Goal: Task Accomplishment & Management: Use online tool/utility

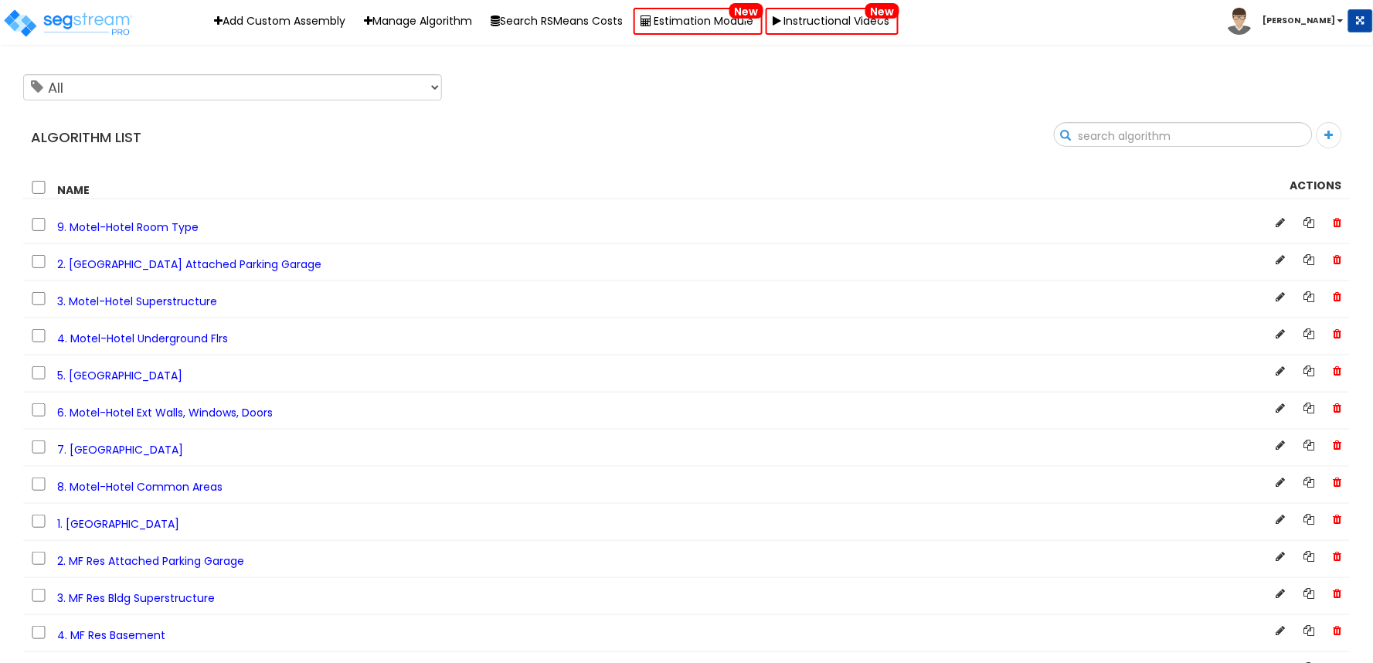
click at [1292, 132] on input "text" at bounding box center [1182, 136] width 257 height 26
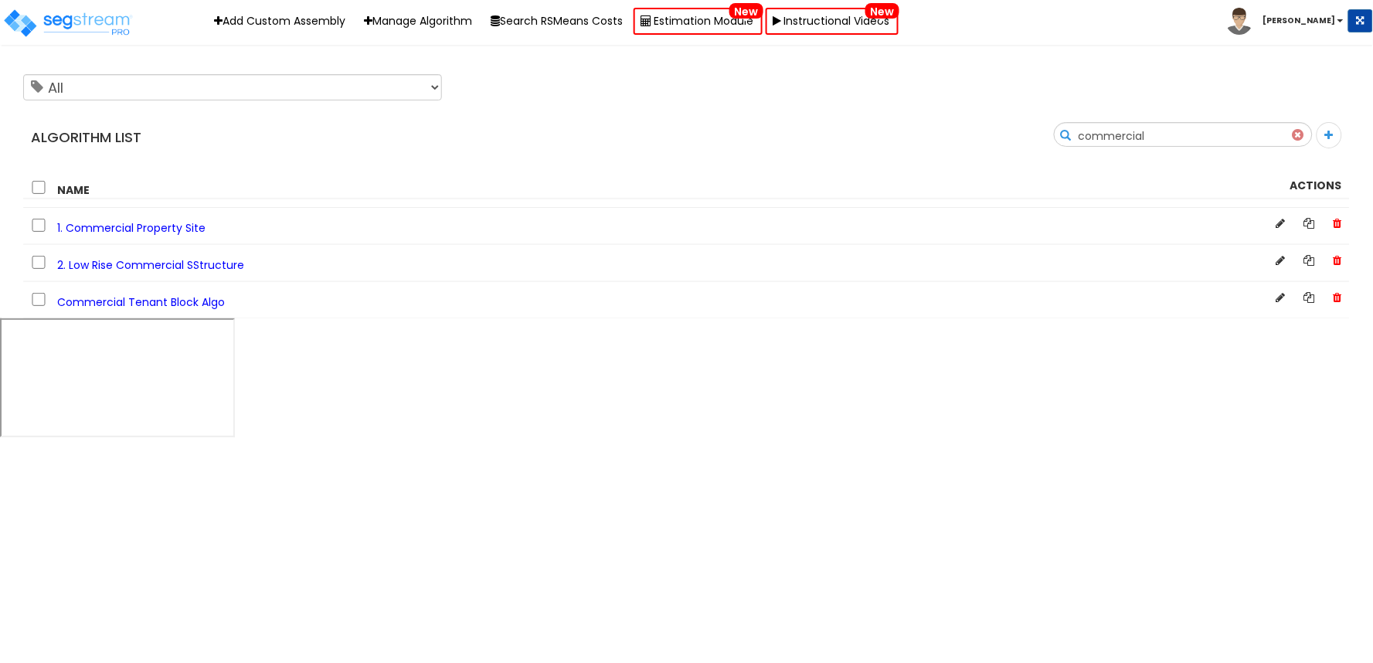
type input "commercial"
click at [144, 229] on span "1. Commercial Property Site" at bounding box center [131, 227] width 148 height 15
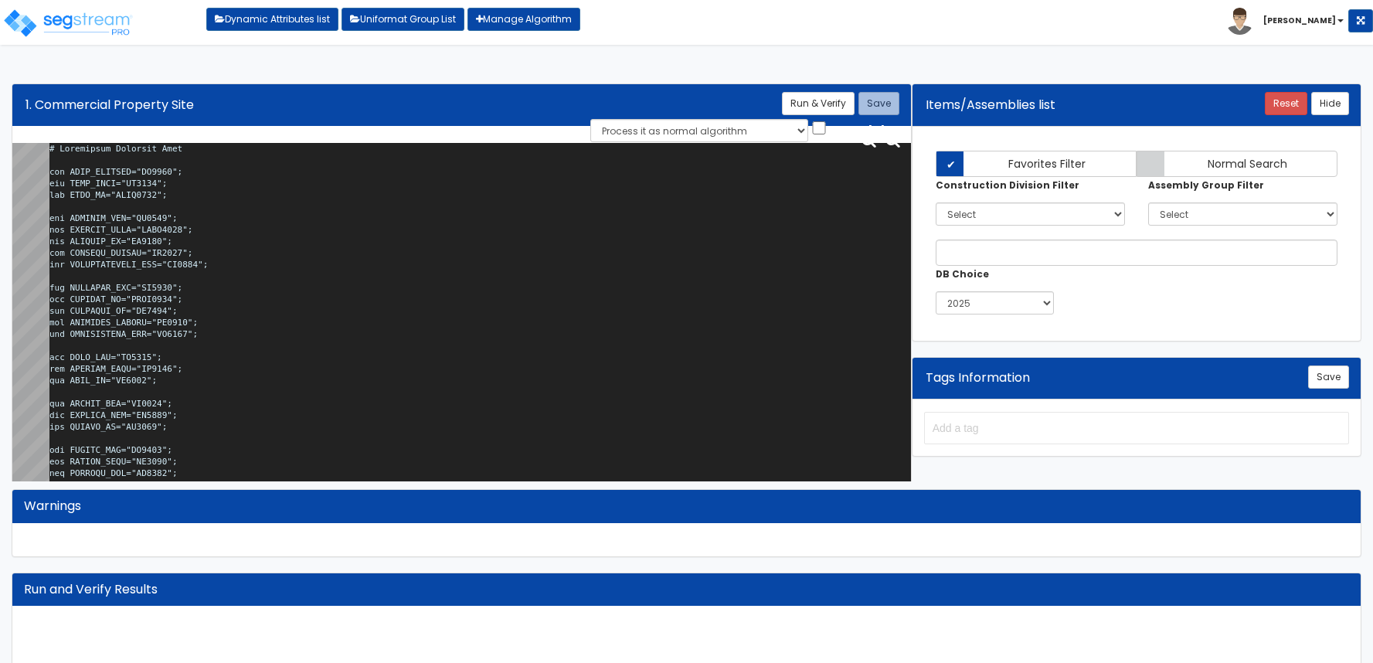
click at [201, 233] on textarea at bounding box center [479, 315] width 861 height 345
click at [466, 351] on textarea at bounding box center [479, 315] width 861 height 345
click at [269, 253] on textarea at bounding box center [479, 315] width 861 height 345
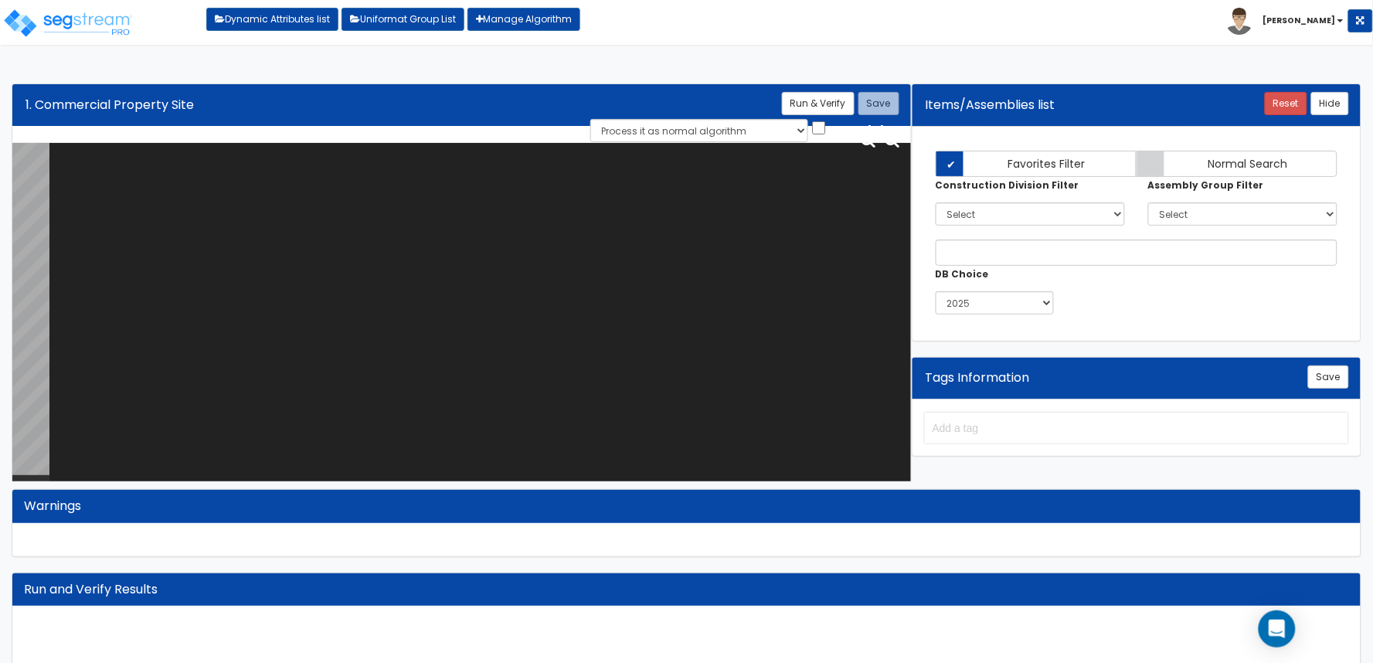
paste textarea "# Commercial Property Site var SITE_ACRORSF="HO0246"; var SITE_ACRE="SI0015"; v…"
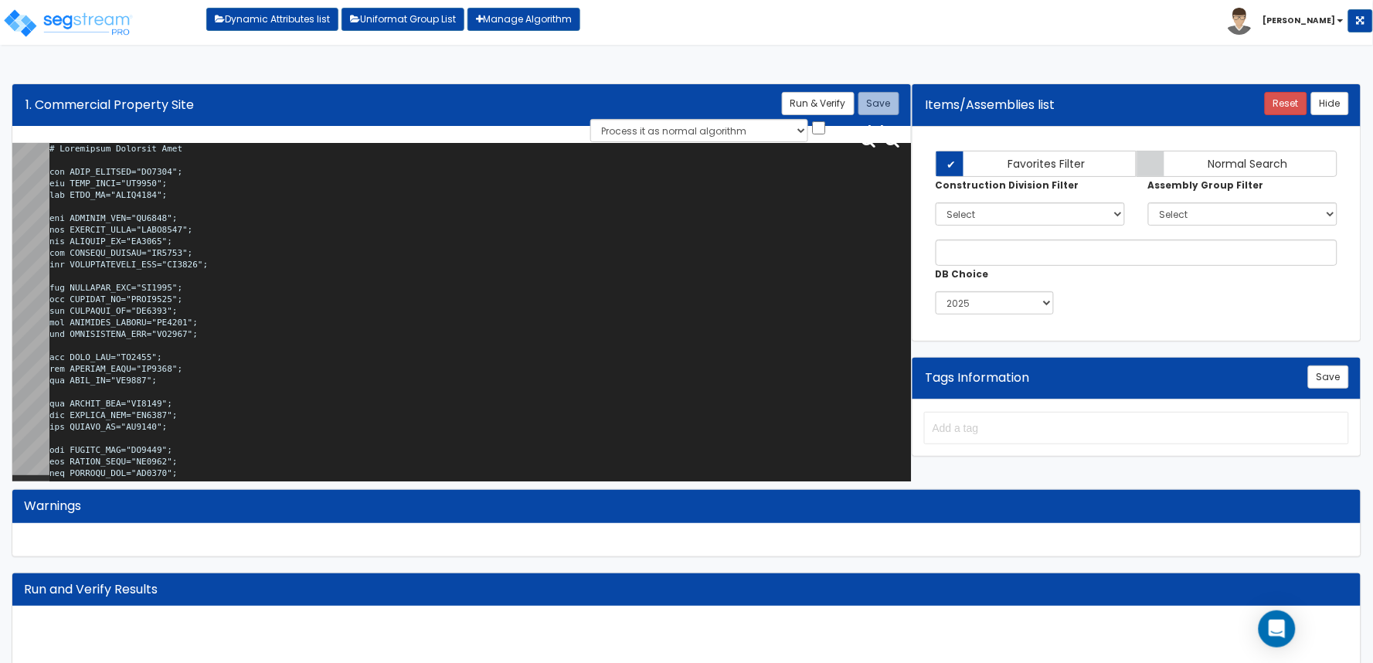
scroll to position [76765, 0]
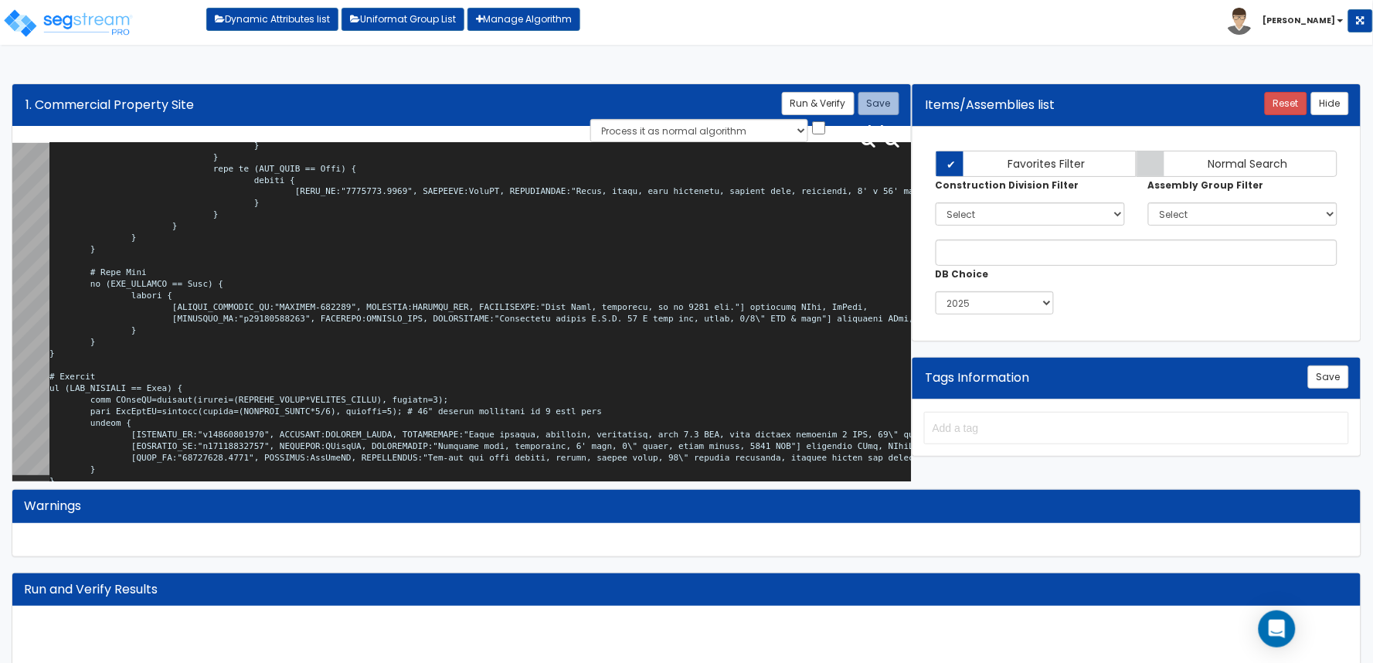
type textarea "# Commercial Property Site var SITE_ACRORSF="HO0246"; var SITE_ACRE="SI0015"; v…"
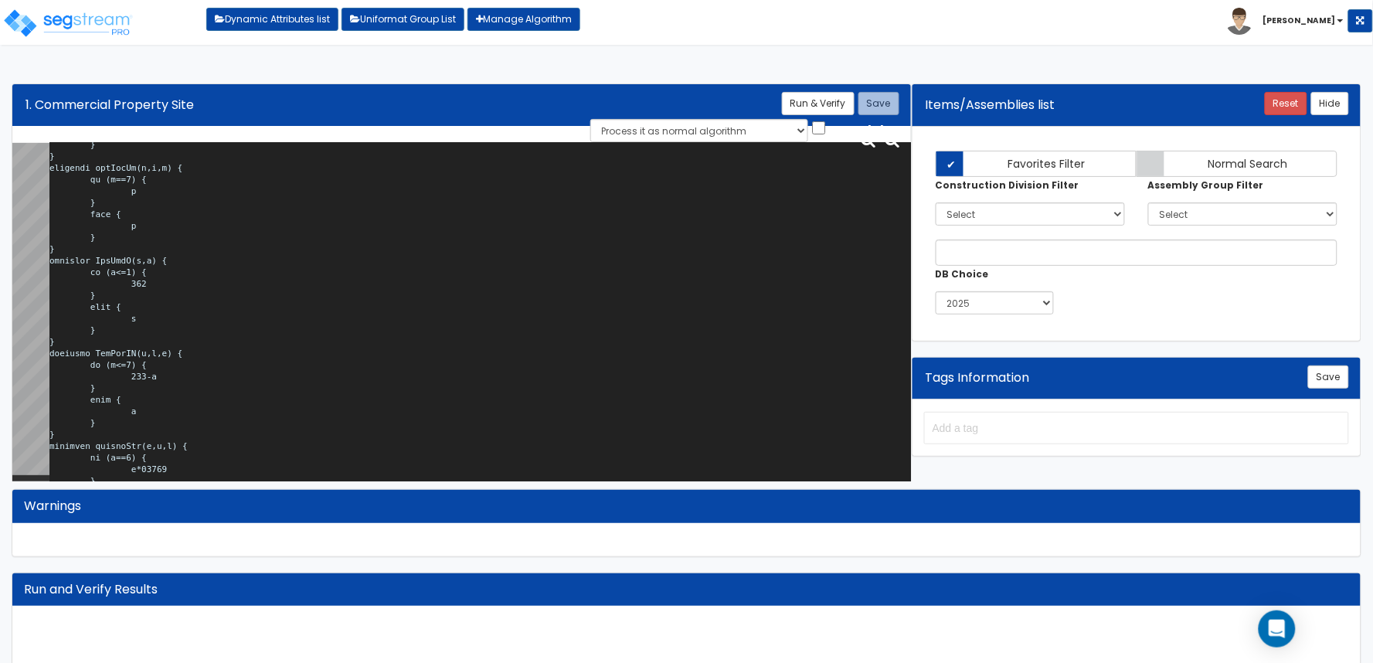
scroll to position [0, 0]
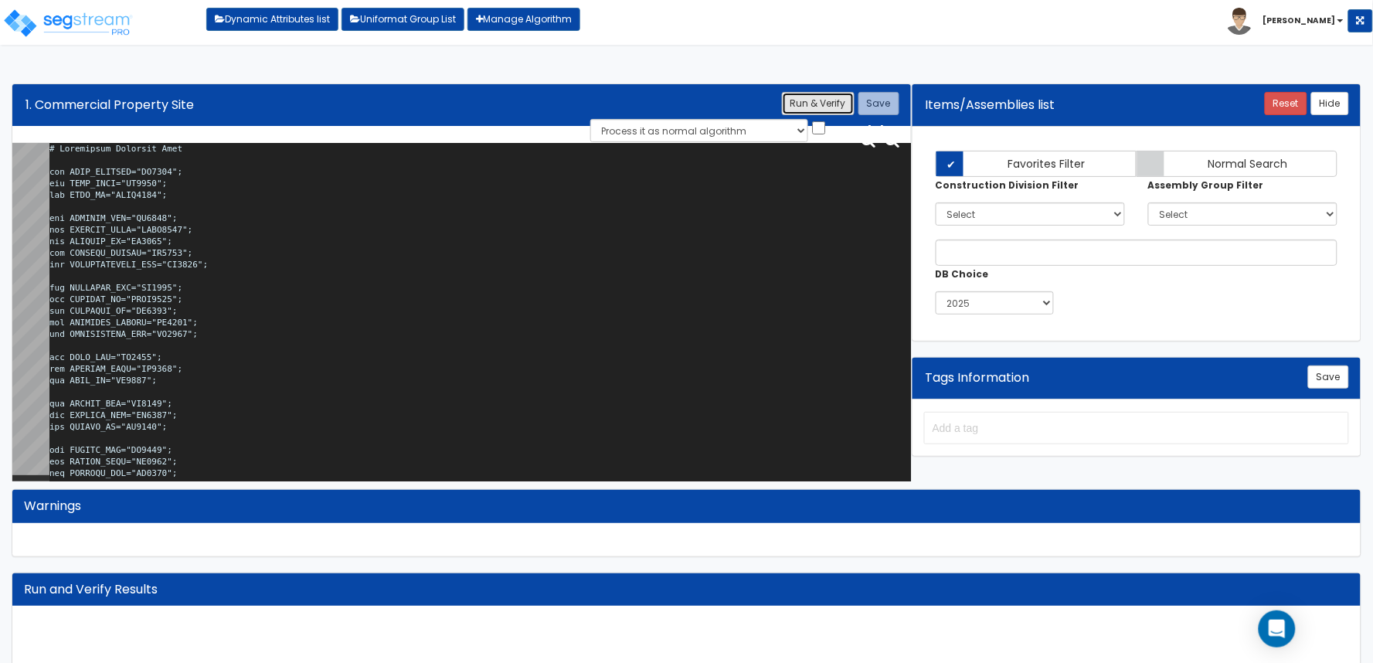
click at [825, 103] on button "Run & Verify" at bounding box center [818, 103] width 73 height 23
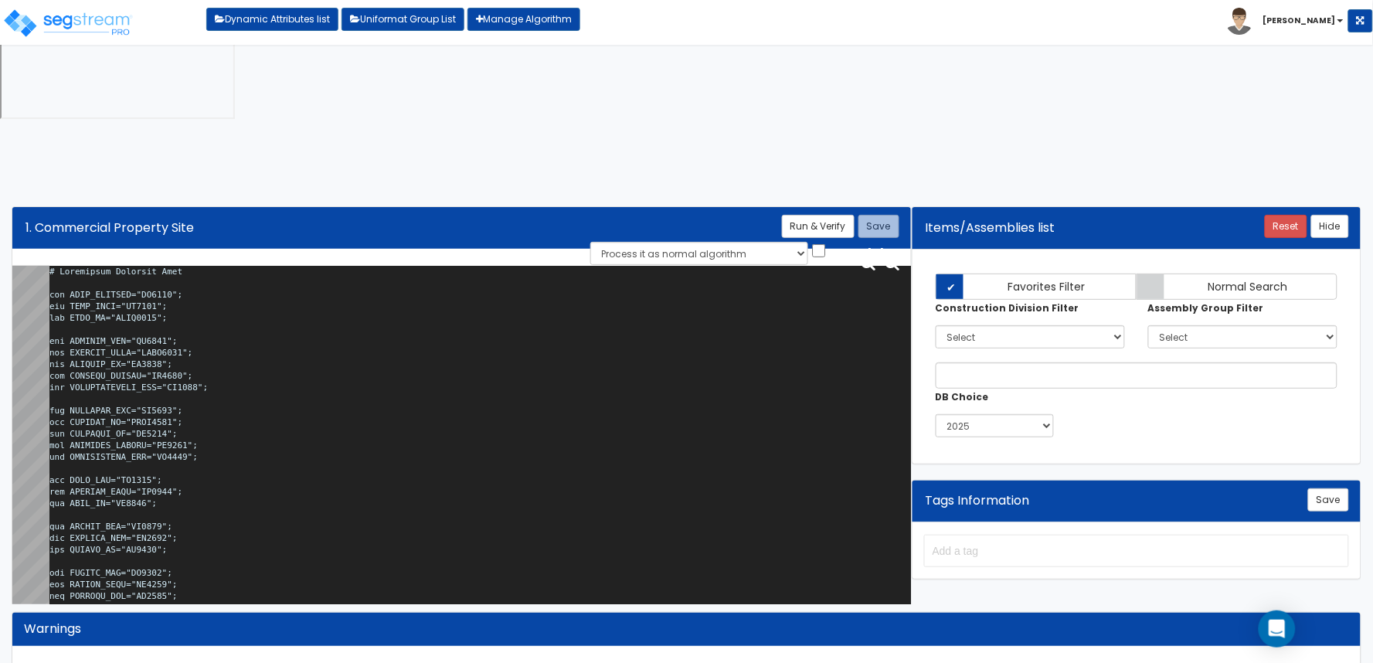
click at [651, 266] on textarea at bounding box center [479, 438] width 861 height 345
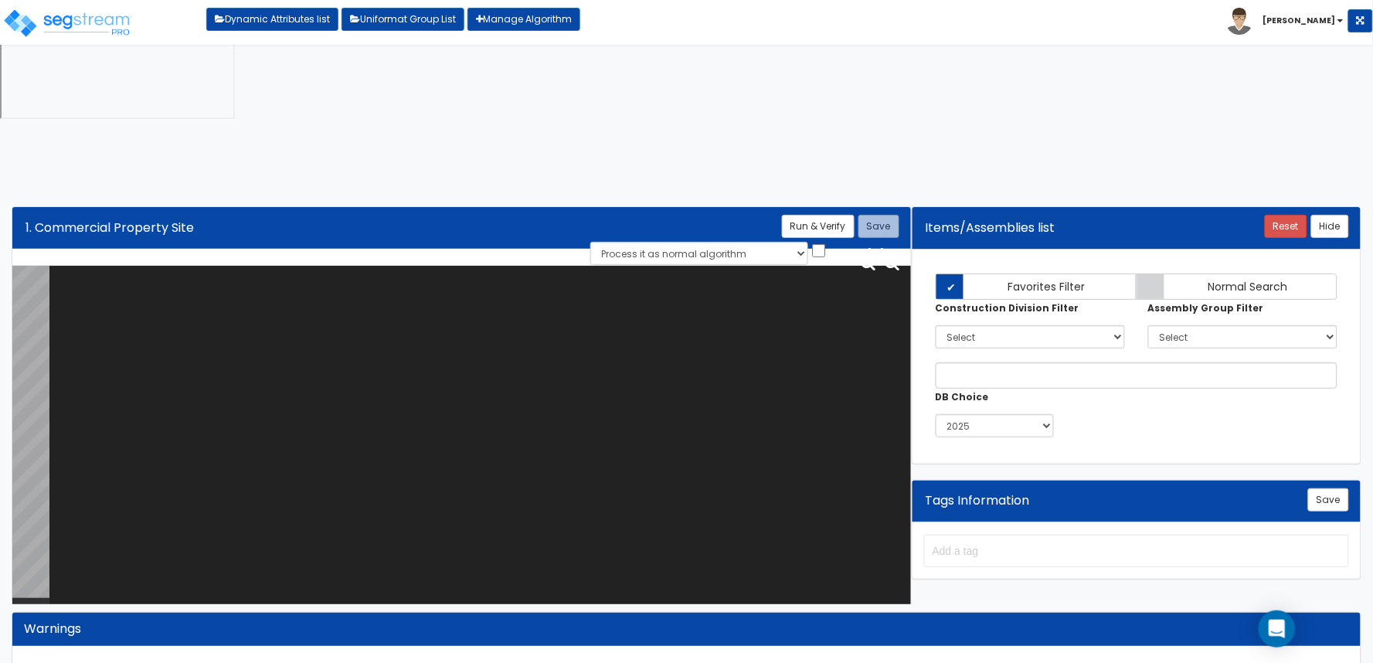
paste textarea "# Commercial Property Site var SITE_ACRORSF="HO0246"; var SITE_ACRE="SI0015"; v…"
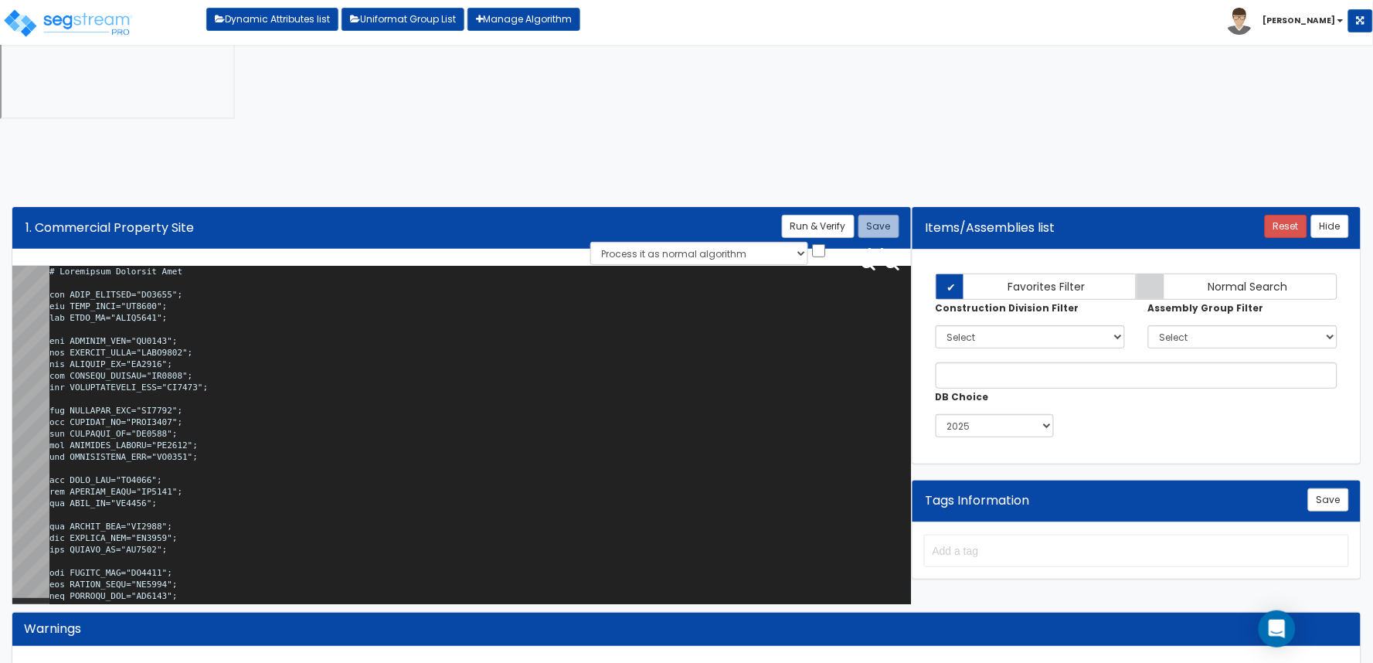
scroll to position [76765, 0]
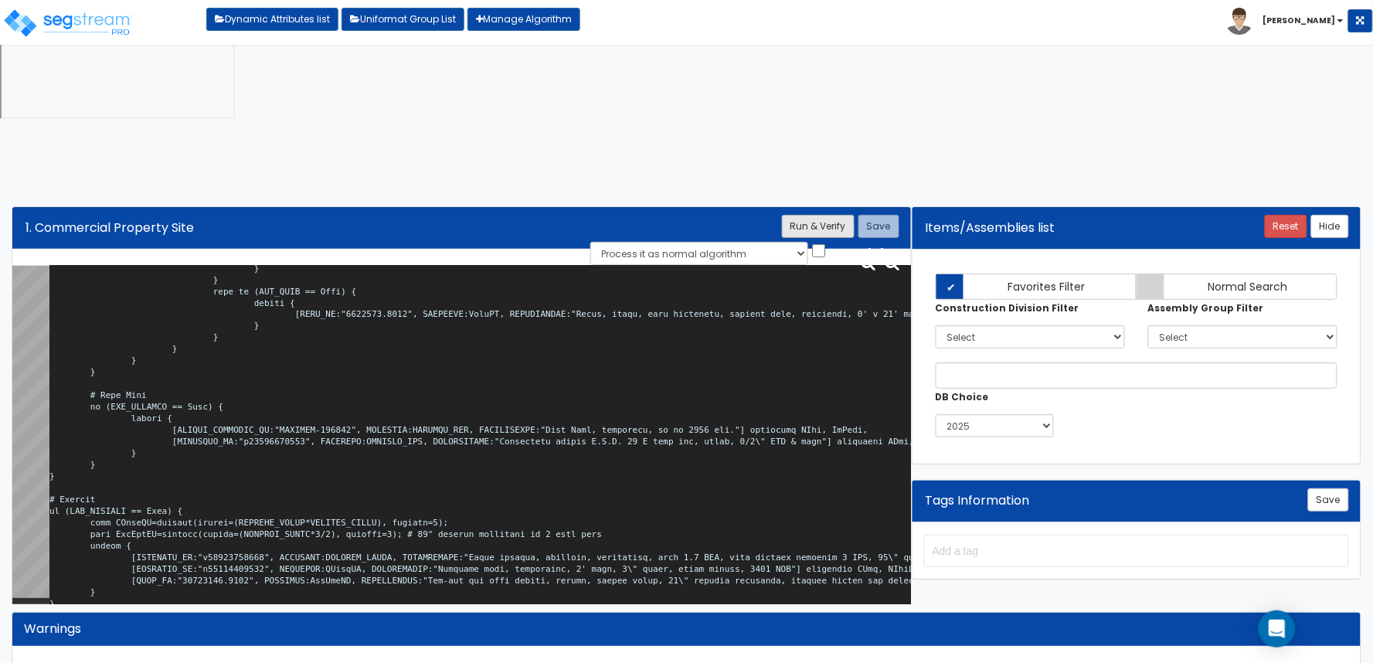
type textarea "# Commercial Property Site var SITE_ACRORSF="HO0246"; var SITE_ACRE="SI0015"; v…"
click at [832, 215] on button "Run & Verify" at bounding box center [818, 226] width 73 height 23
click at [883, 215] on button "Save" at bounding box center [878, 226] width 41 height 23
click at [569, 14] on link "Manage Algorithm" at bounding box center [523, 19] width 113 height 23
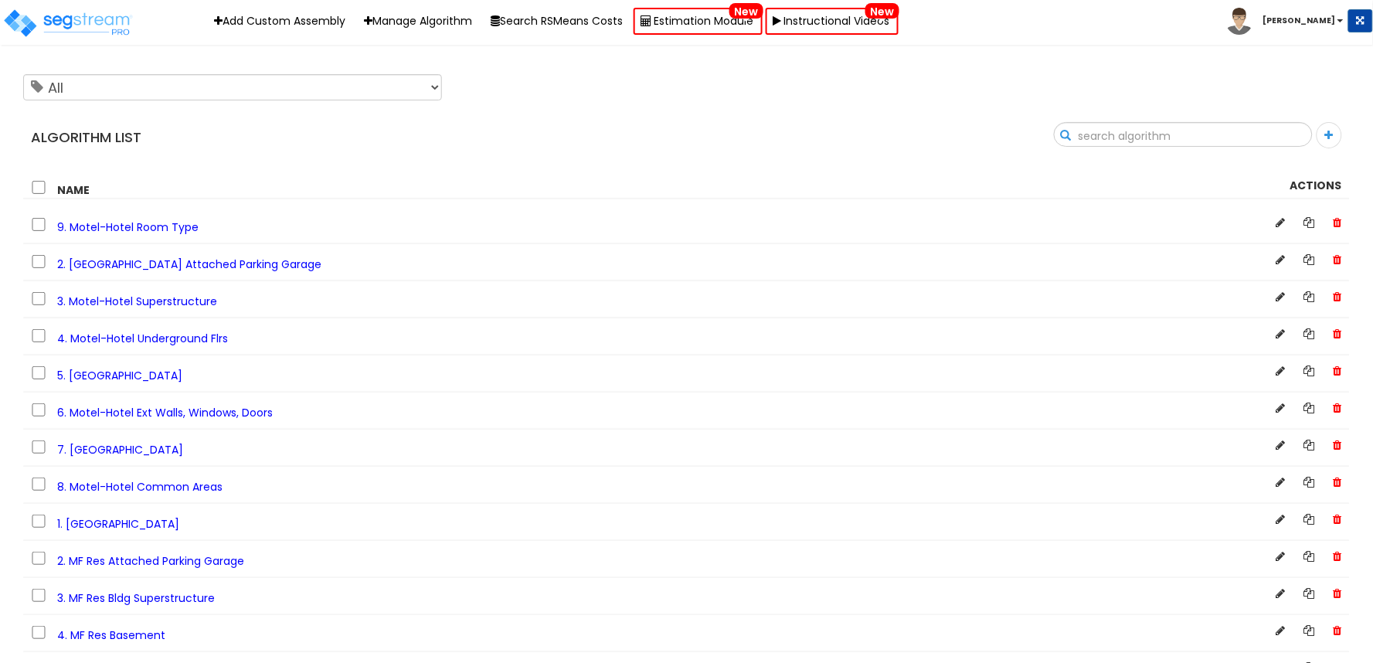
click at [1312, 135] on div "Search" at bounding box center [1183, 134] width 259 height 25
click at [1280, 127] on input "text" at bounding box center [1182, 136] width 257 height 26
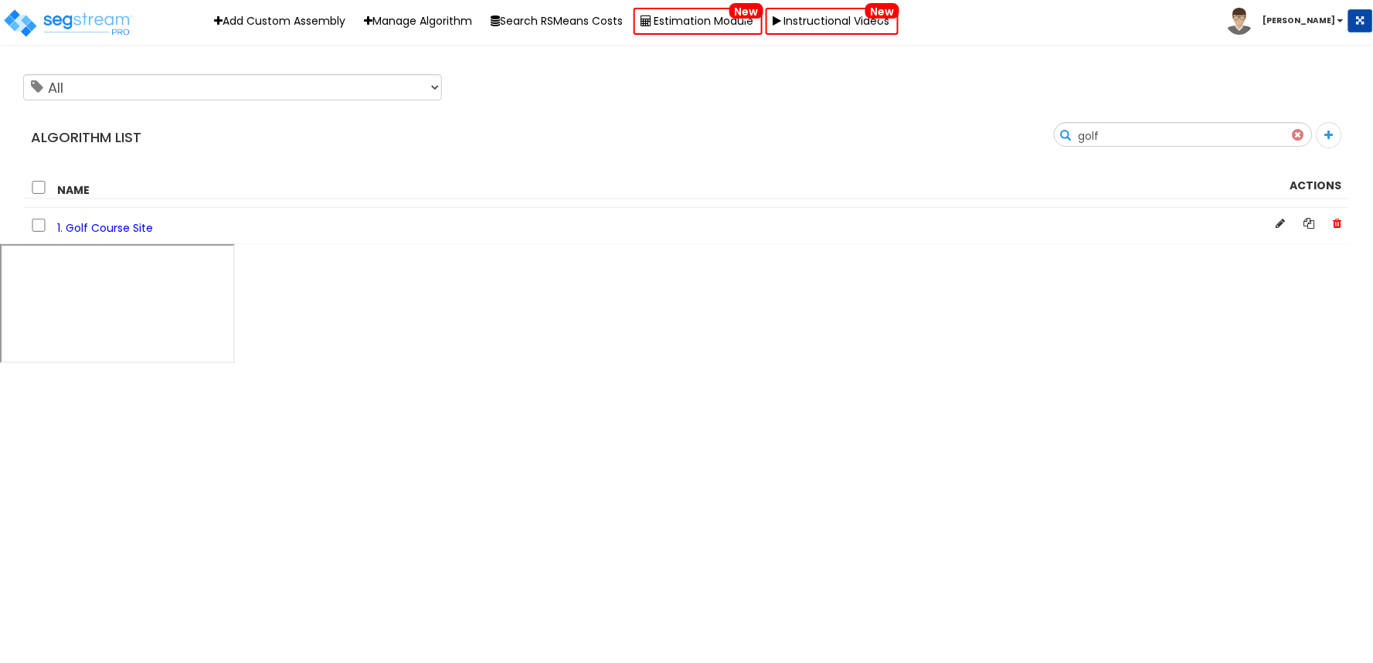
type input "golf"
click at [134, 229] on span "1. Golf Course Site" at bounding box center [105, 227] width 96 height 15
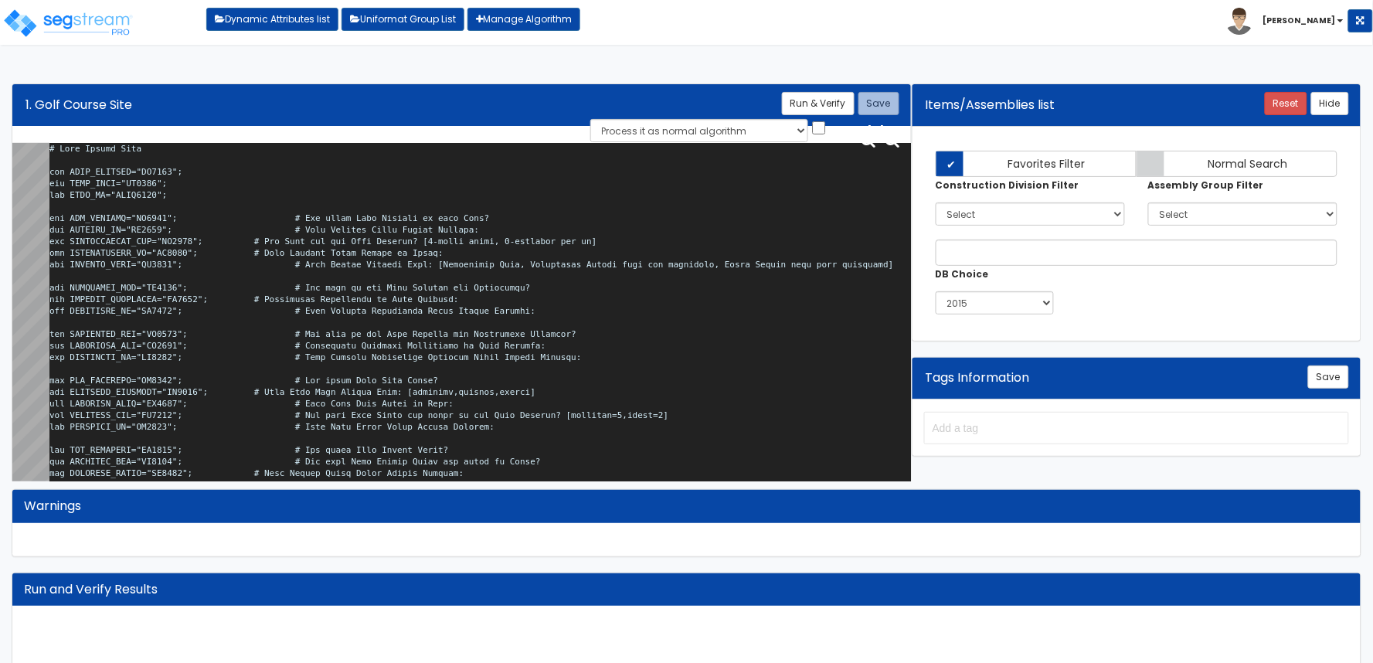
click at [607, 332] on textarea at bounding box center [479, 315] width 861 height 345
click at [629, 284] on textarea at bounding box center [479, 315] width 861 height 345
click at [569, 299] on textarea at bounding box center [479, 315] width 861 height 345
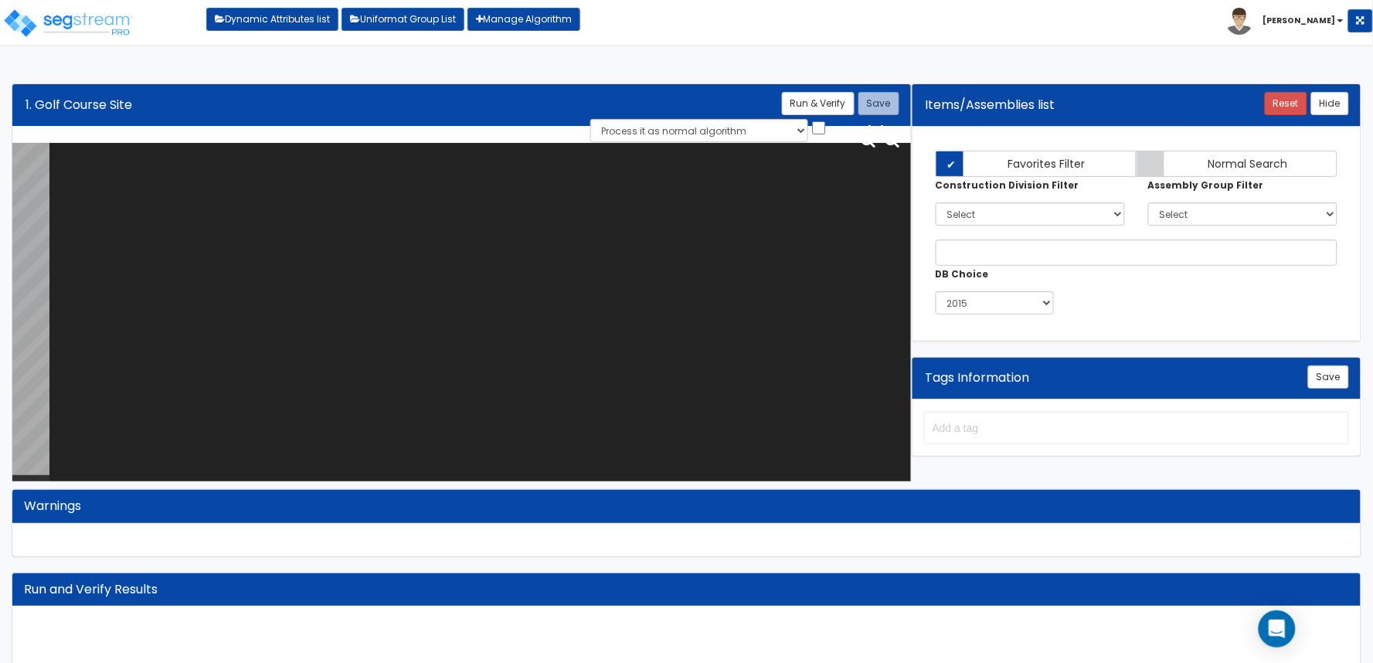
paste textarea "# Golf Course Site var SITE_ACRORSF="HO0246"; var SITE_ACRE="SI0015"; var SITE_…"
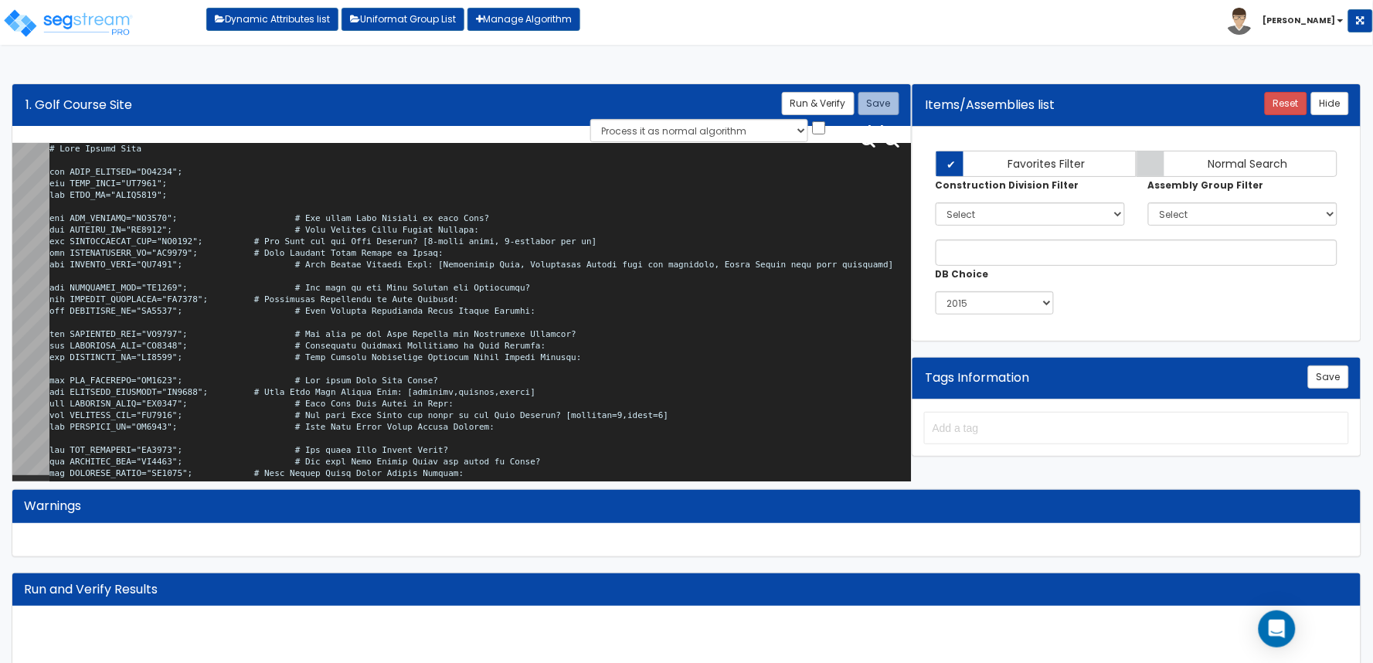
scroll to position [85270, 0]
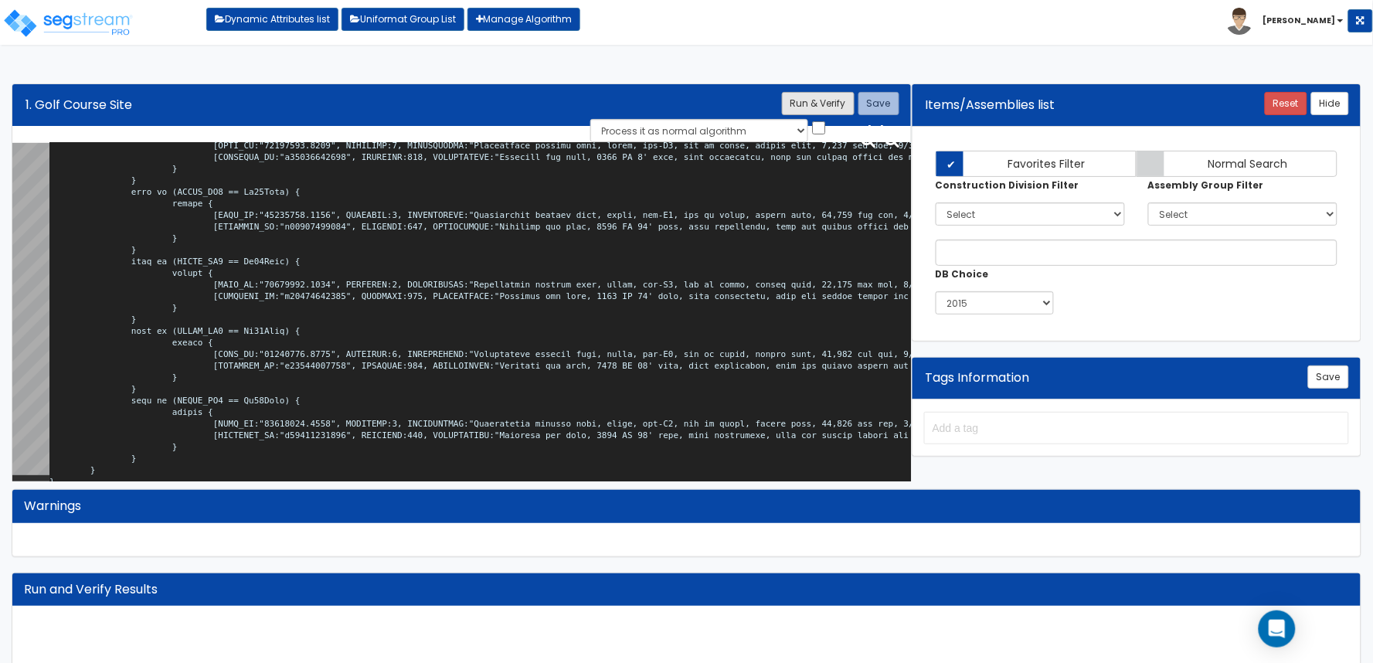
type textarea "# Golf Course Site var SITE_ACRORSF="HO0246"; var SITE_ACRE="SI0015"; var SITE_…"
click at [816, 97] on button "Run & Verify" at bounding box center [818, 103] width 73 height 23
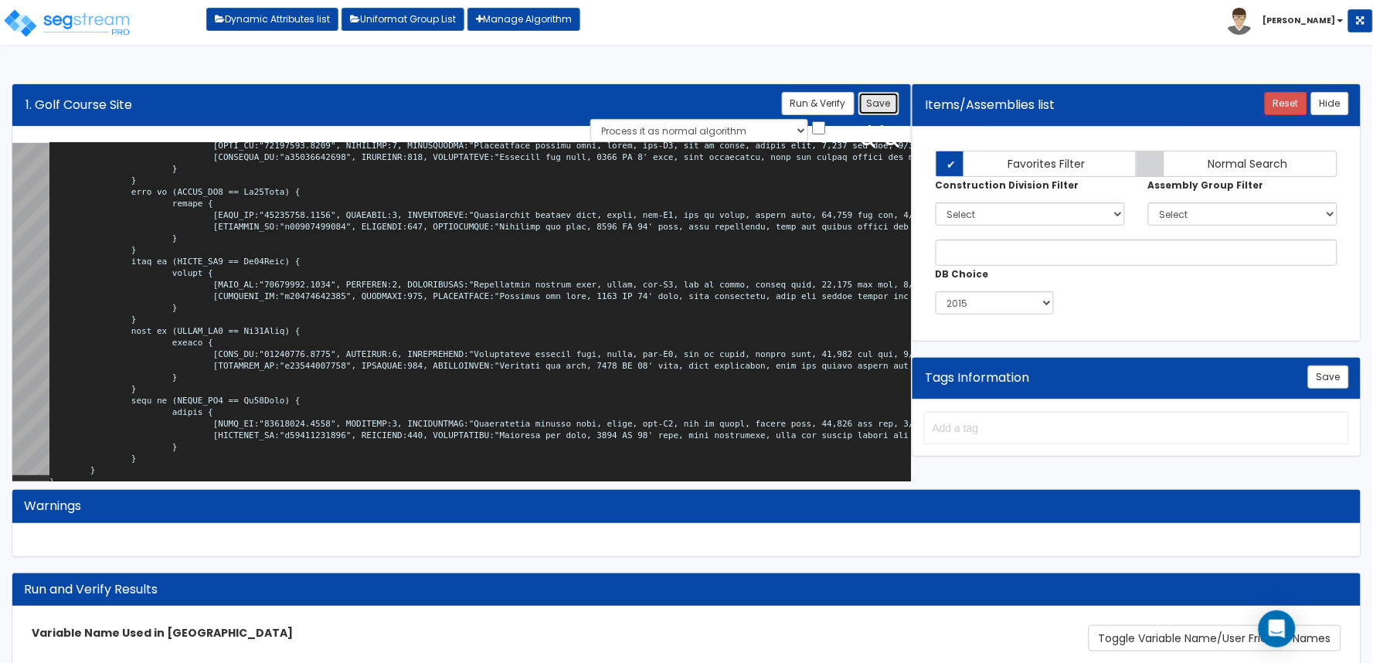
click at [881, 104] on button "Save" at bounding box center [878, 103] width 41 height 23
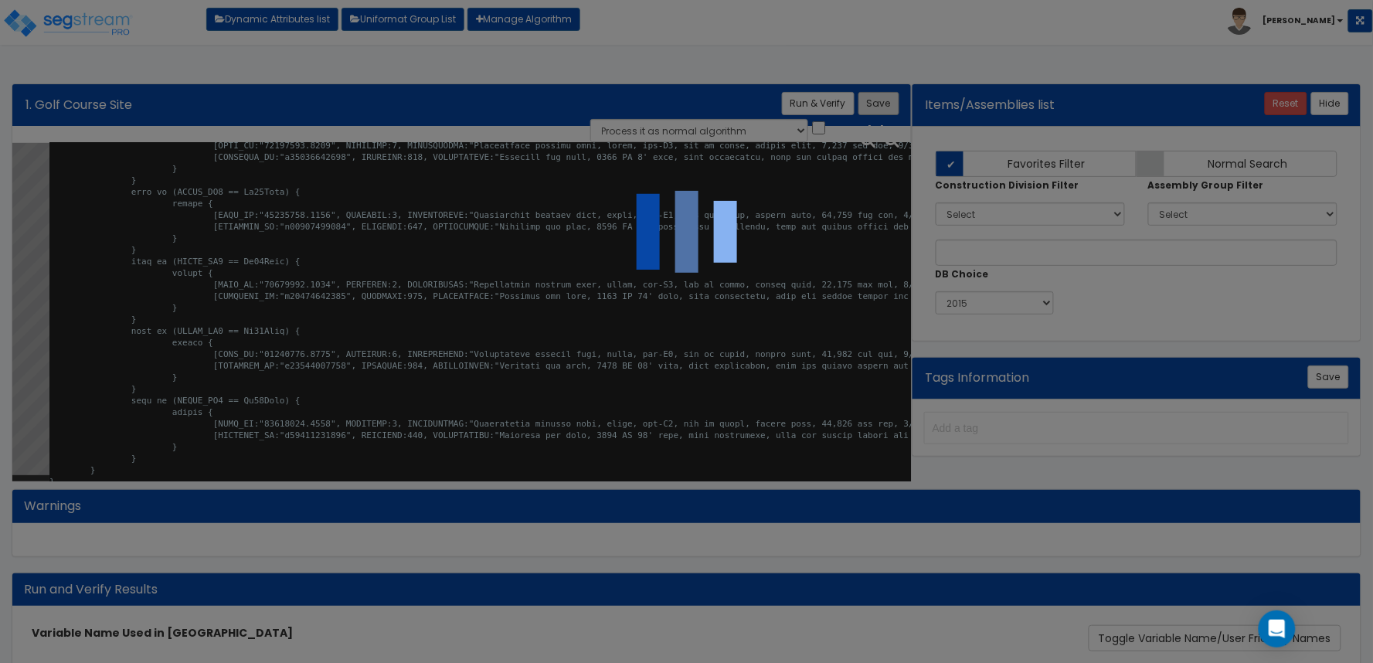
click at [881, 104] on div at bounding box center [686, 331] width 1373 height 663
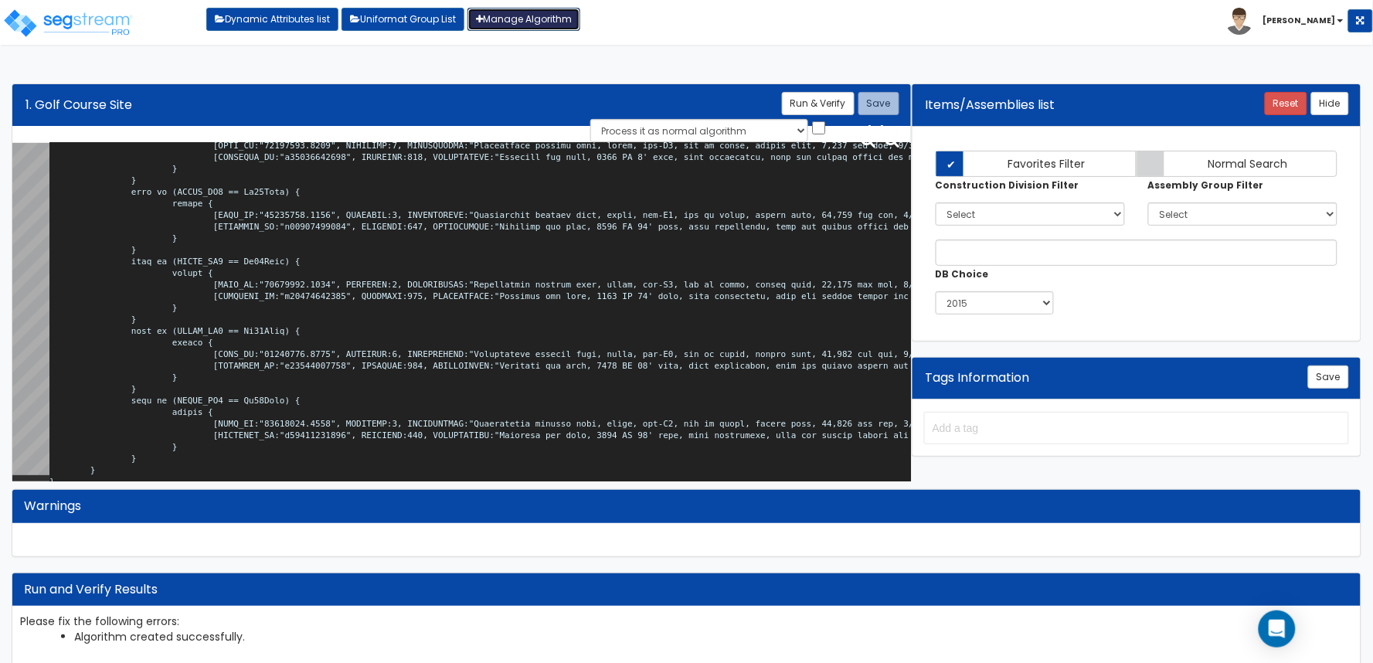
click at [538, 23] on link "Manage Algorithm" at bounding box center [523, 19] width 113 height 23
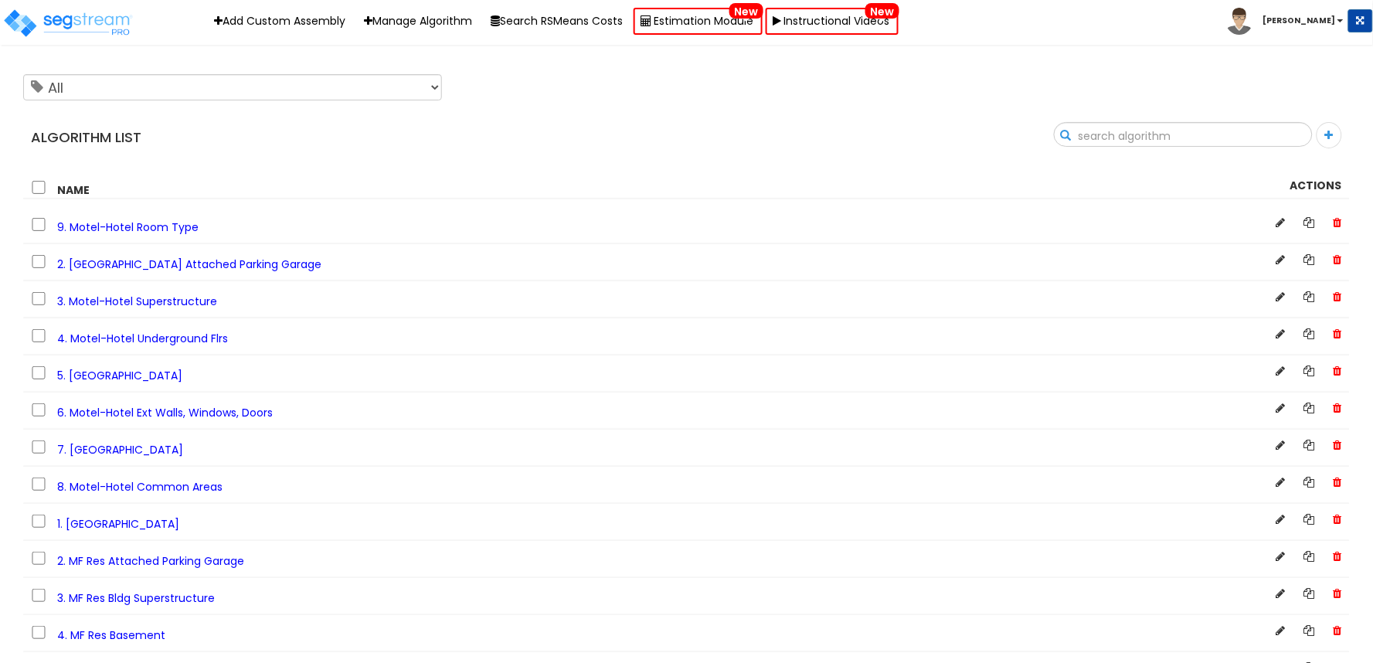
click at [1288, 144] on input "text" at bounding box center [1182, 136] width 257 height 26
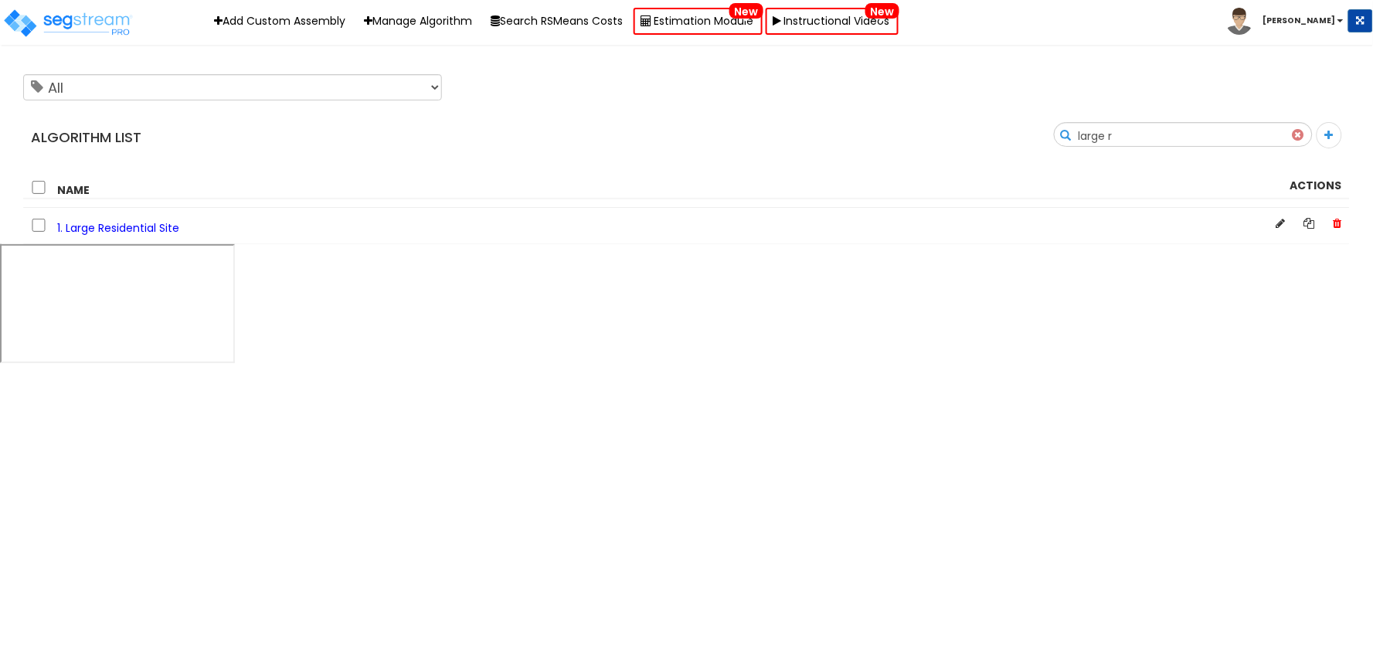
type input "large r"
click at [158, 229] on span "1. Large Residential Site" at bounding box center [118, 227] width 122 height 15
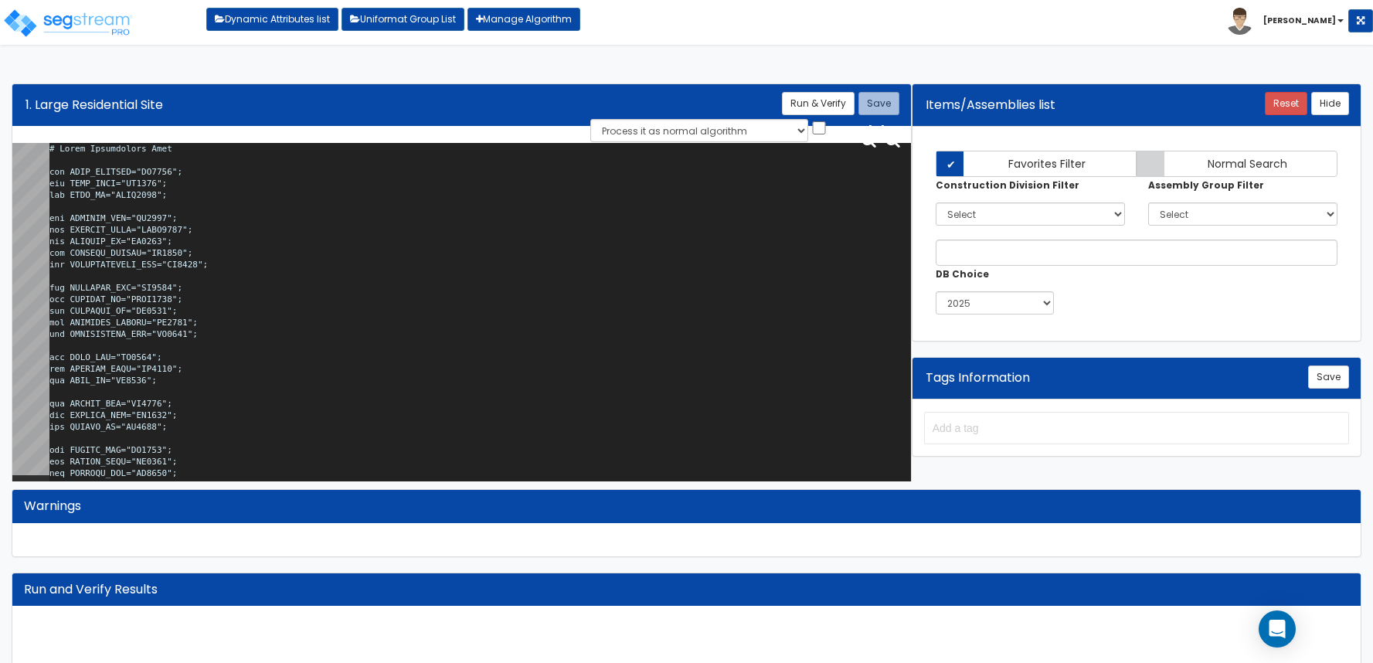
click at [425, 235] on textarea at bounding box center [479, 315] width 861 height 345
click at [493, 240] on textarea at bounding box center [479, 315] width 861 height 345
click at [419, 226] on textarea at bounding box center [479, 315] width 861 height 345
click at [404, 212] on textarea at bounding box center [479, 315] width 861 height 345
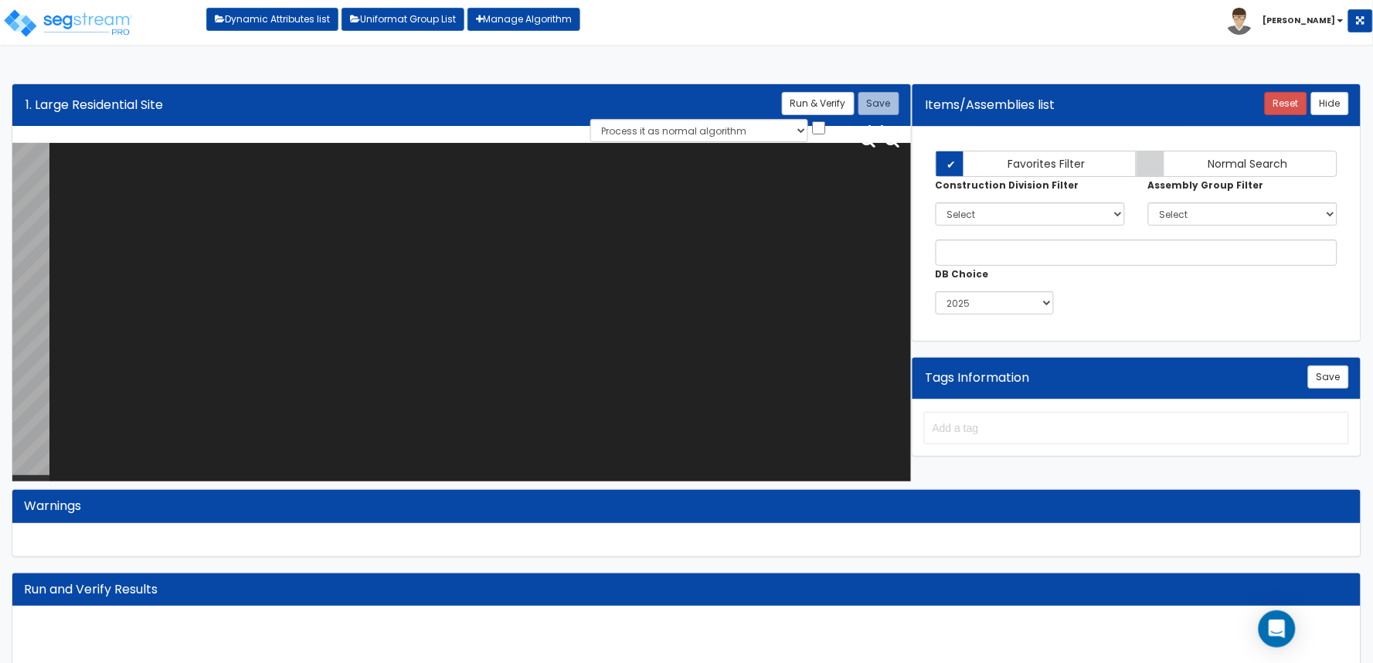
paste textarea "# Large Residential Site var SITE_ACRORSF="HO0246"; var SITE_ACRE="SI0015"; var…"
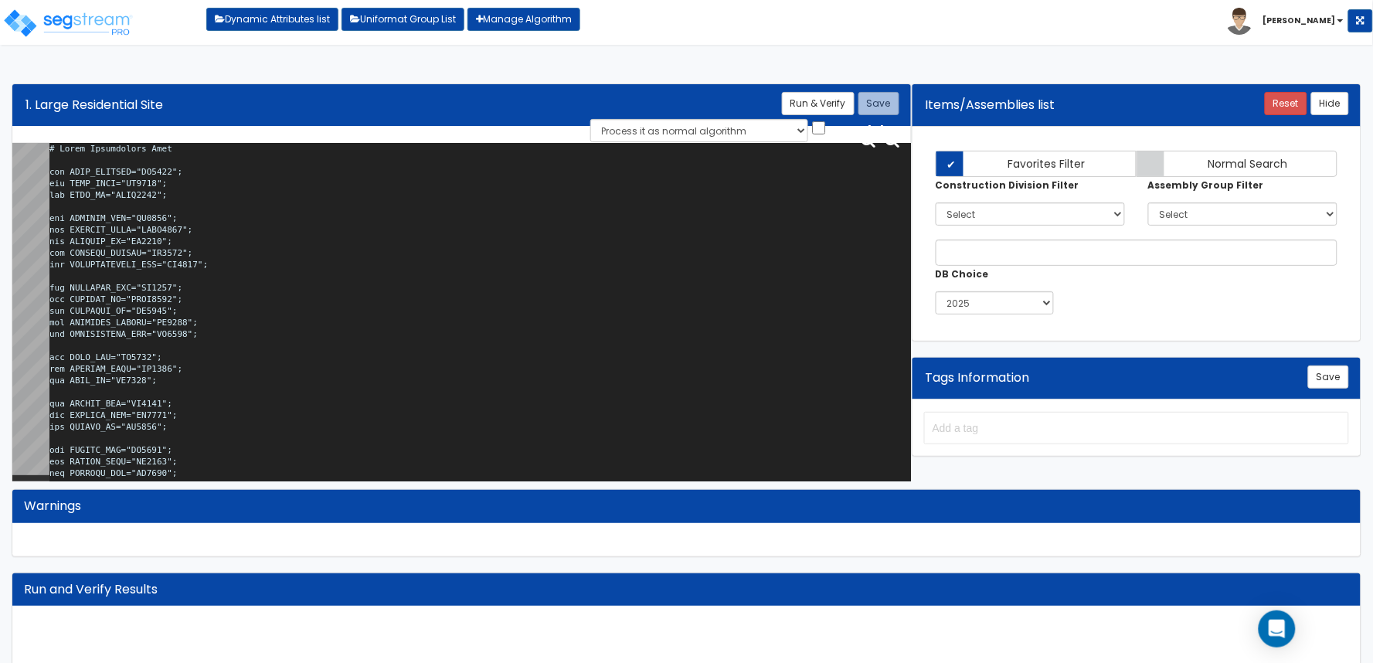
scroll to position [89941, 0]
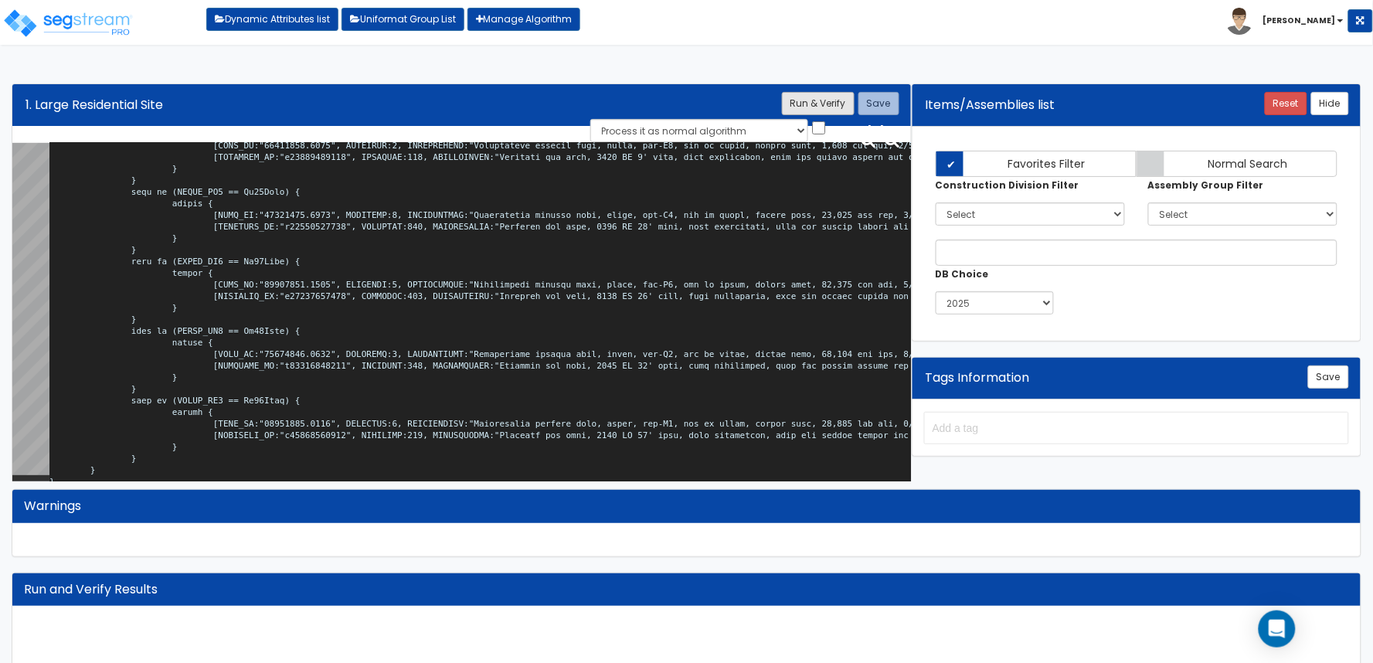
type textarea "# Large Residential Site var SITE_ACRORSF="HO0246"; var SITE_ACRE="SI0015"; var…"
click at [807, 108] on button "Run & Verify" at bounding box center [818, 103] width 73 height 23
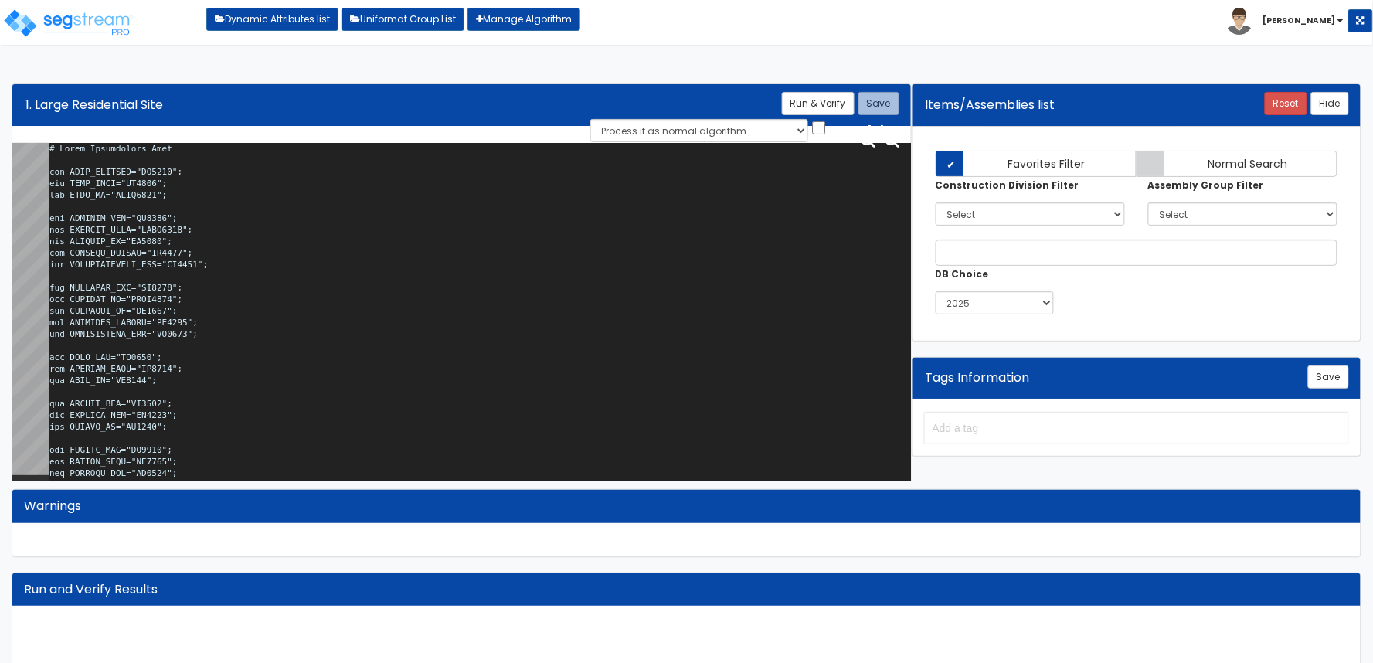
scroll to position [89941, 0]
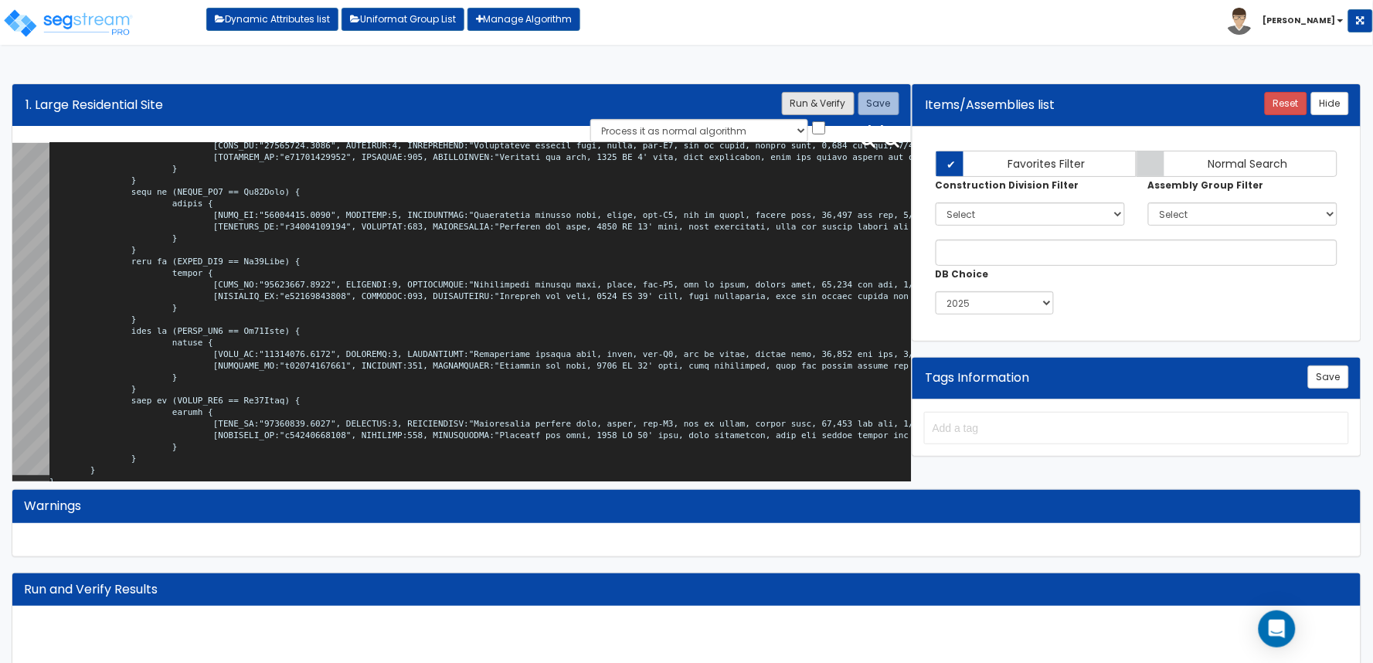
type textarea "# Large Residential Site var SITE_ACRORSF="HO0246"; var SITE_ACRE="SI0015"; var…"
click at [816, 107] on button "Run & Verify" at bounding box center [818, 103] width 73 height 23
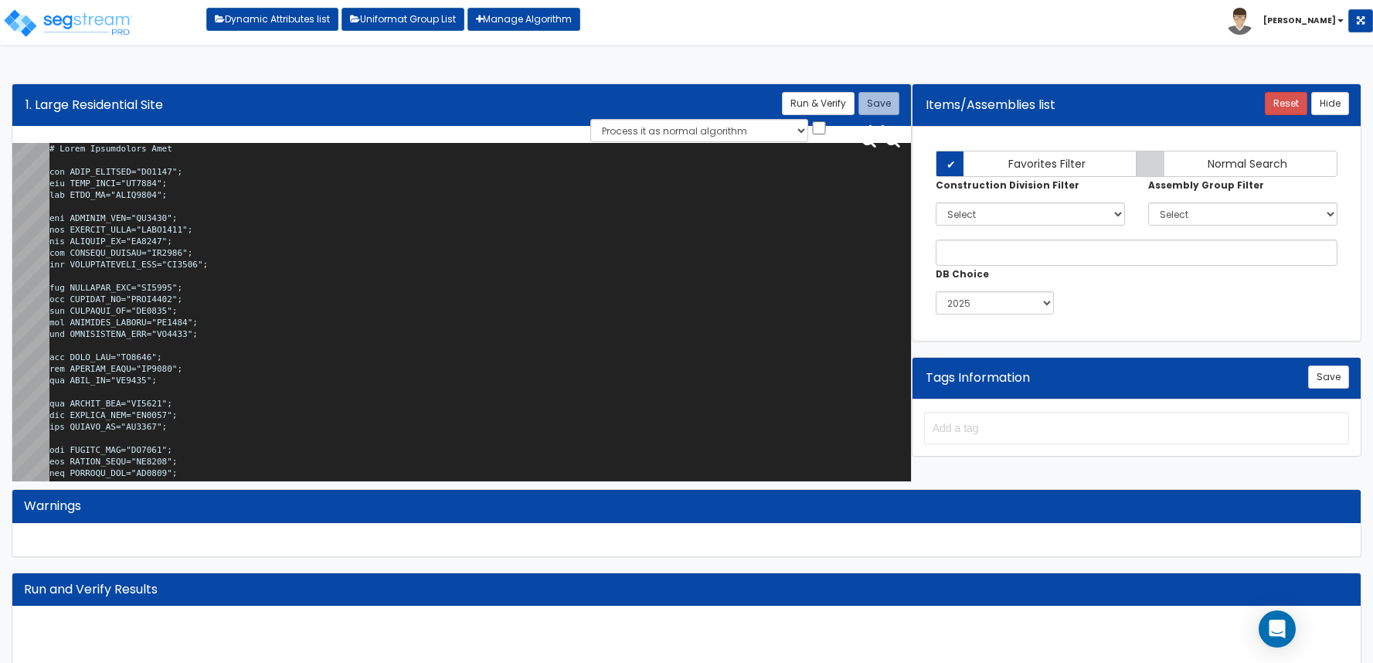
click at [372, 174] on textarea at bounding box center [479, 315] width 861 height 345
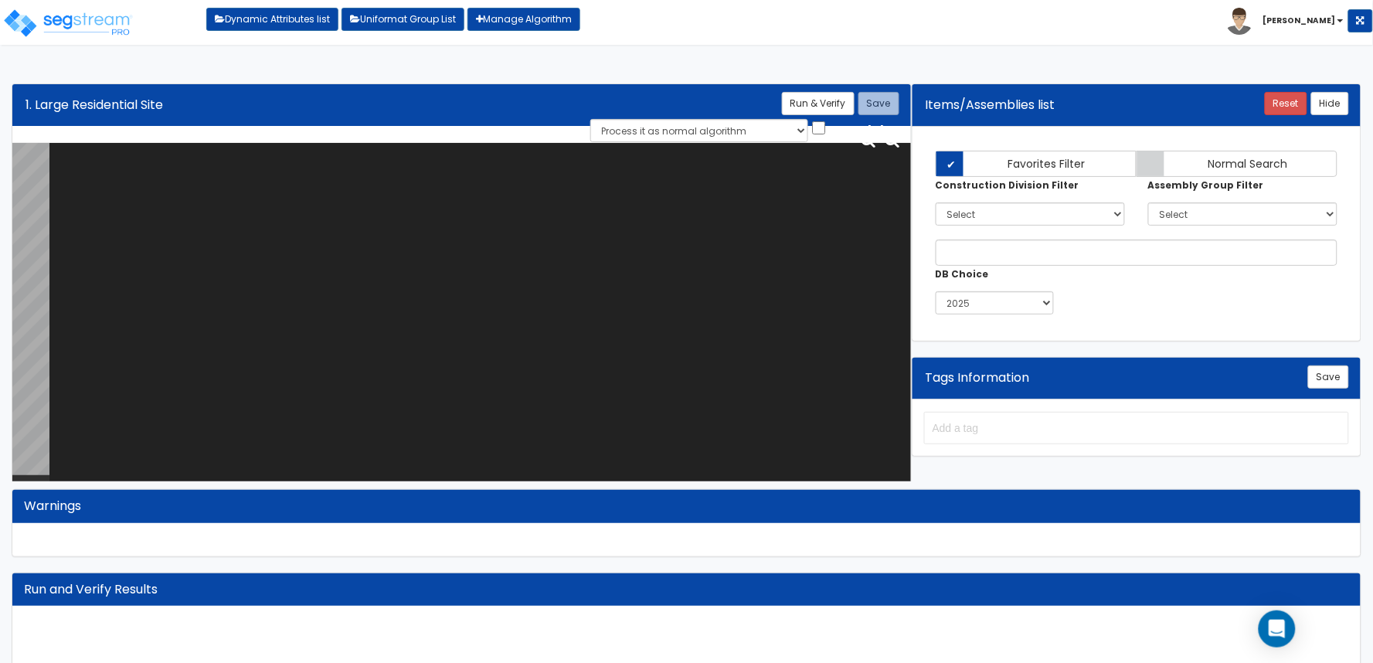
paste textarea "# Large Residential Site var SITE_ACRORSF="HO0246"; var SITE_ACRE="SI0015"; var…"
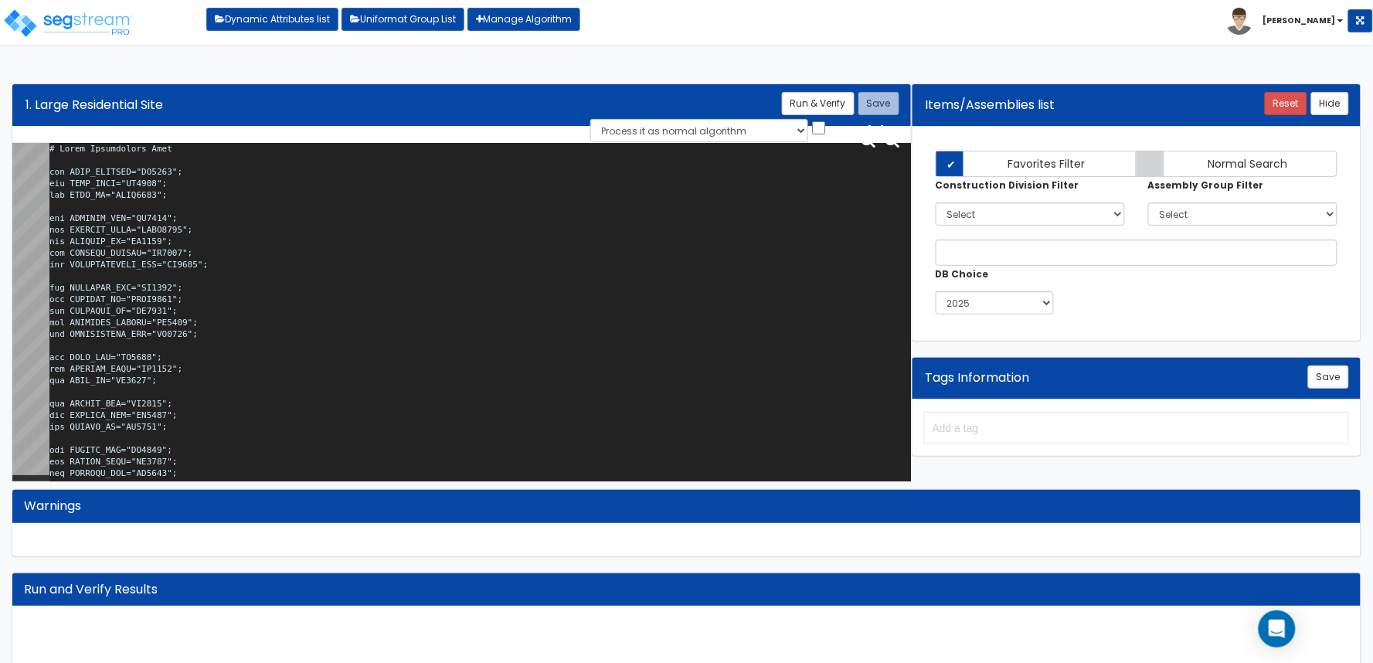
scroll to position [89941, 0]
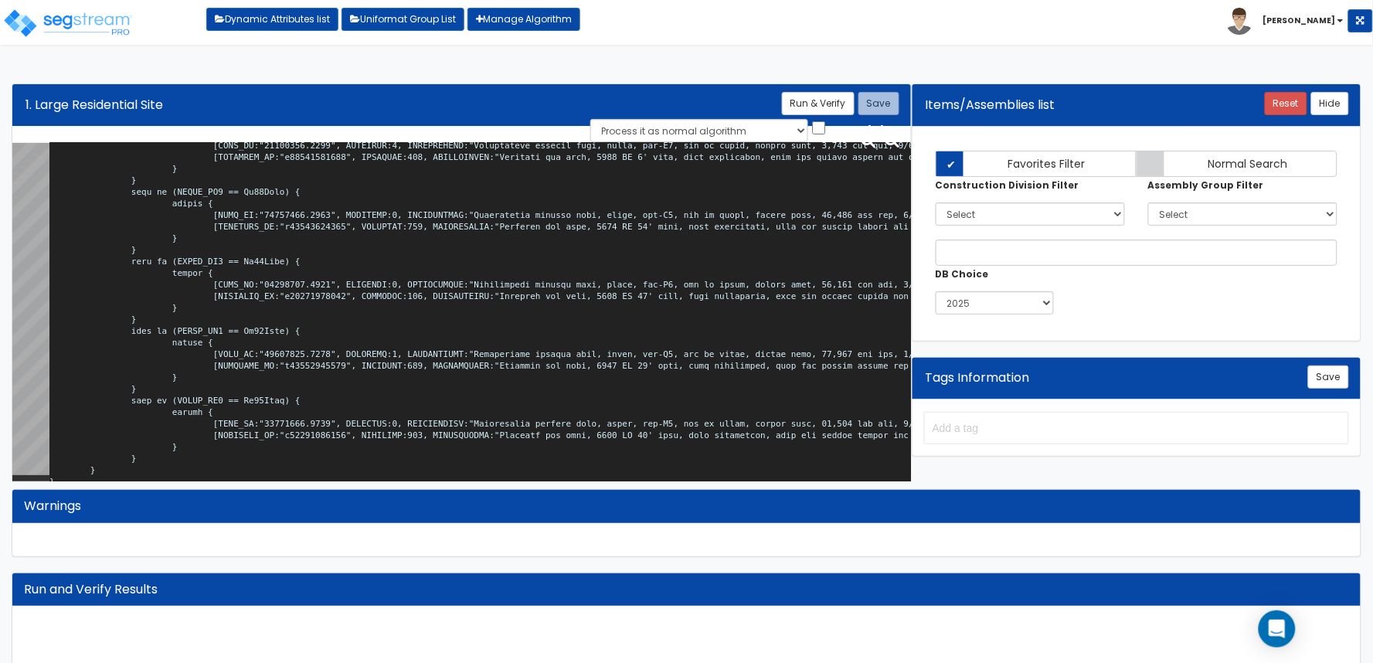
type textarea "# Large Residential Site var SITE_ACRORSF="HO0246"; var SITE_ACRE="SI0015"; var…"
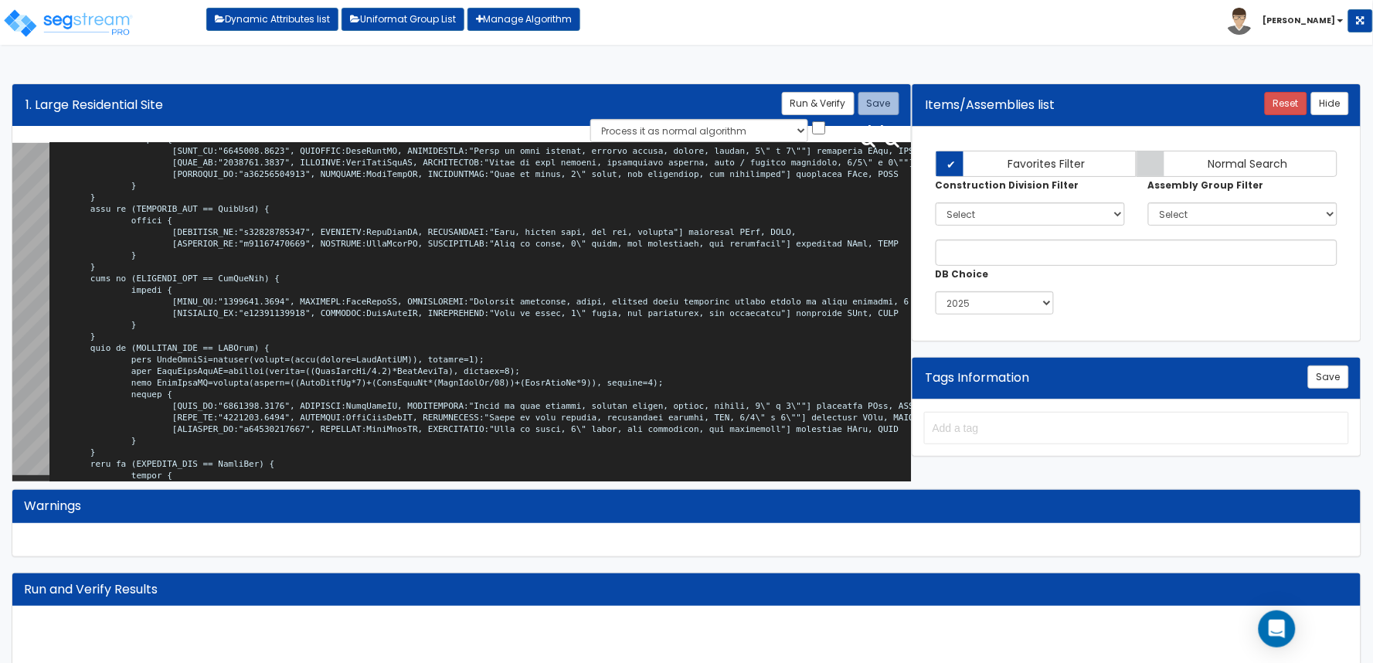
scroll to position [0, 0]
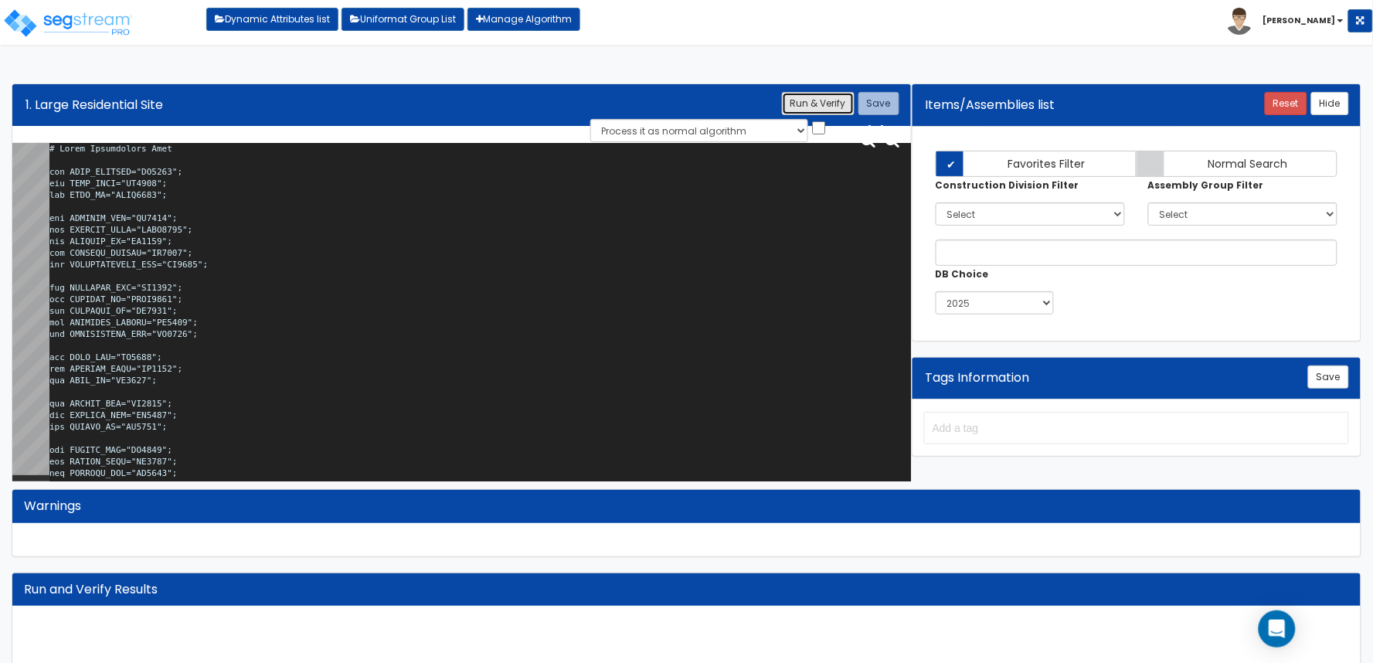
click at [830, 111] on button "Run & Verify" at bounding box center [818, 103] width 73 height 23
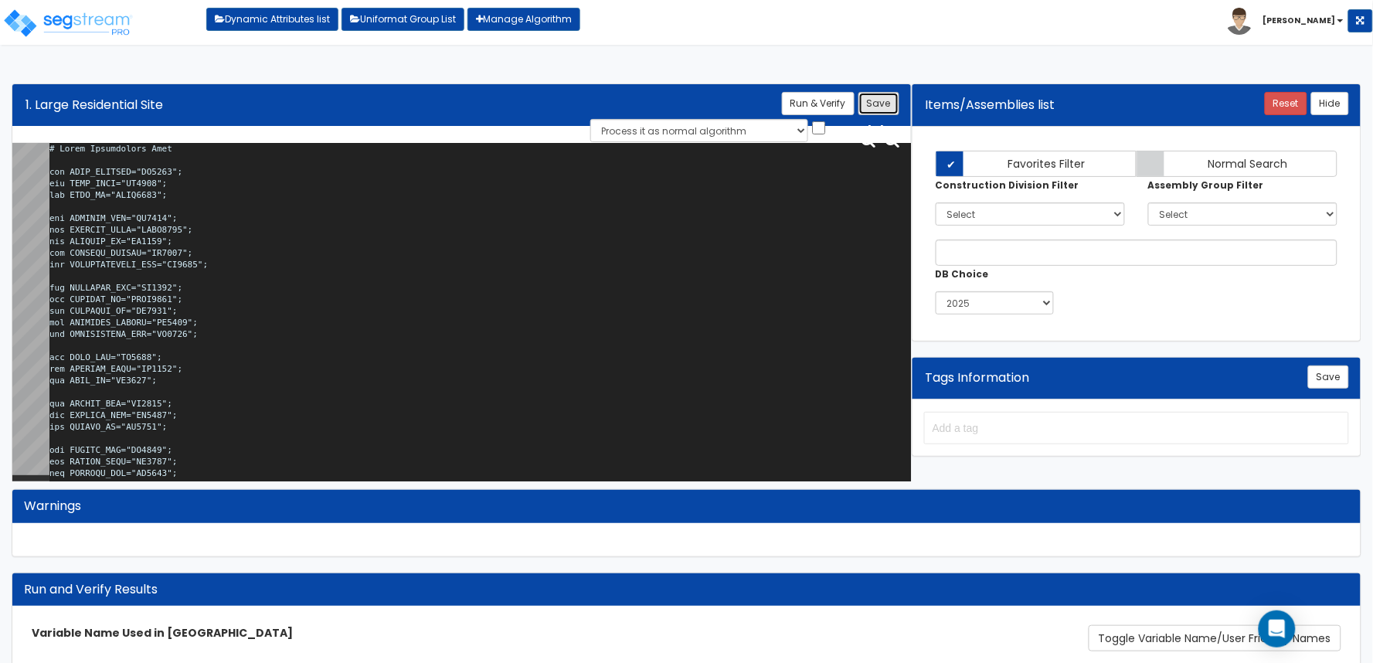
click at [890, 101] on button "Save" at bounding box center [878, 103] width 41 height 23
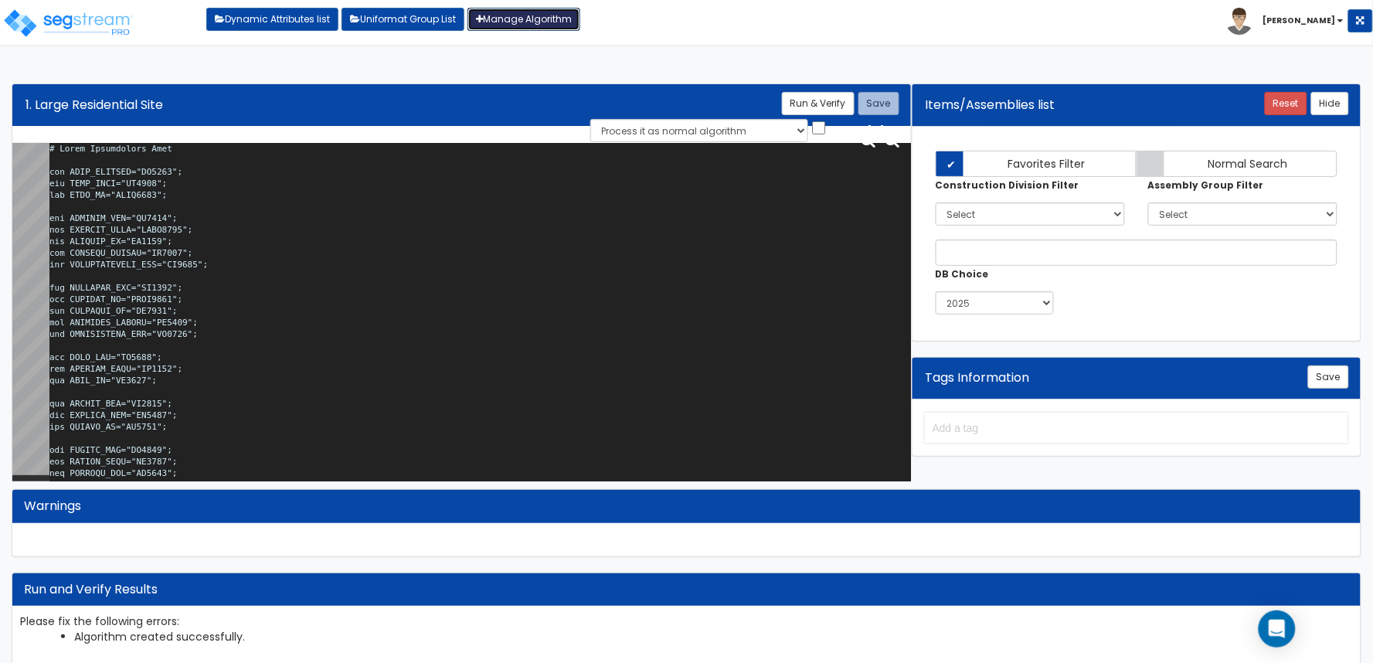
click at [568, 24] on link "Manage Algorithm" at bounding box center [523, 19] width 113 height 23
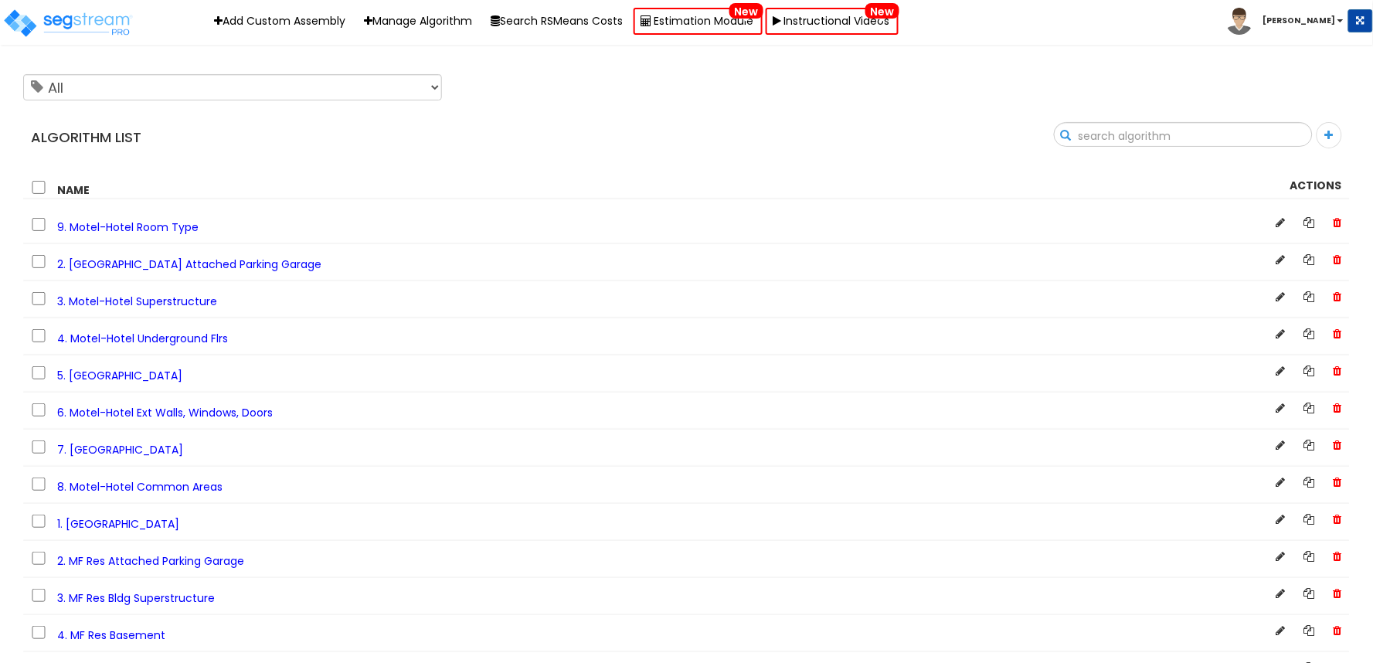
click at [1296, 137] on input "text" at bounding box center [1182, 136] width 257 height 26
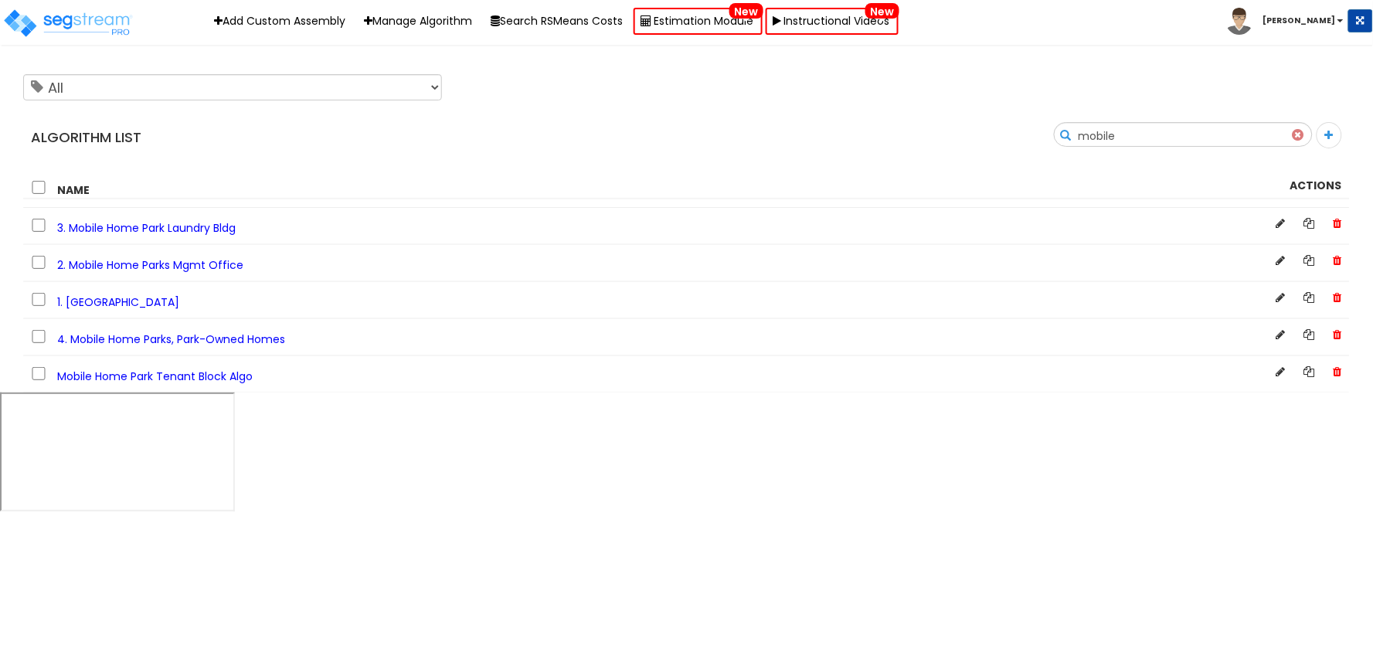
type input "mobile"
click at [111, 304] on span "1. [GEOGRAPHIC_DATA]" at bounding box center [118, 301] width 122 height 15
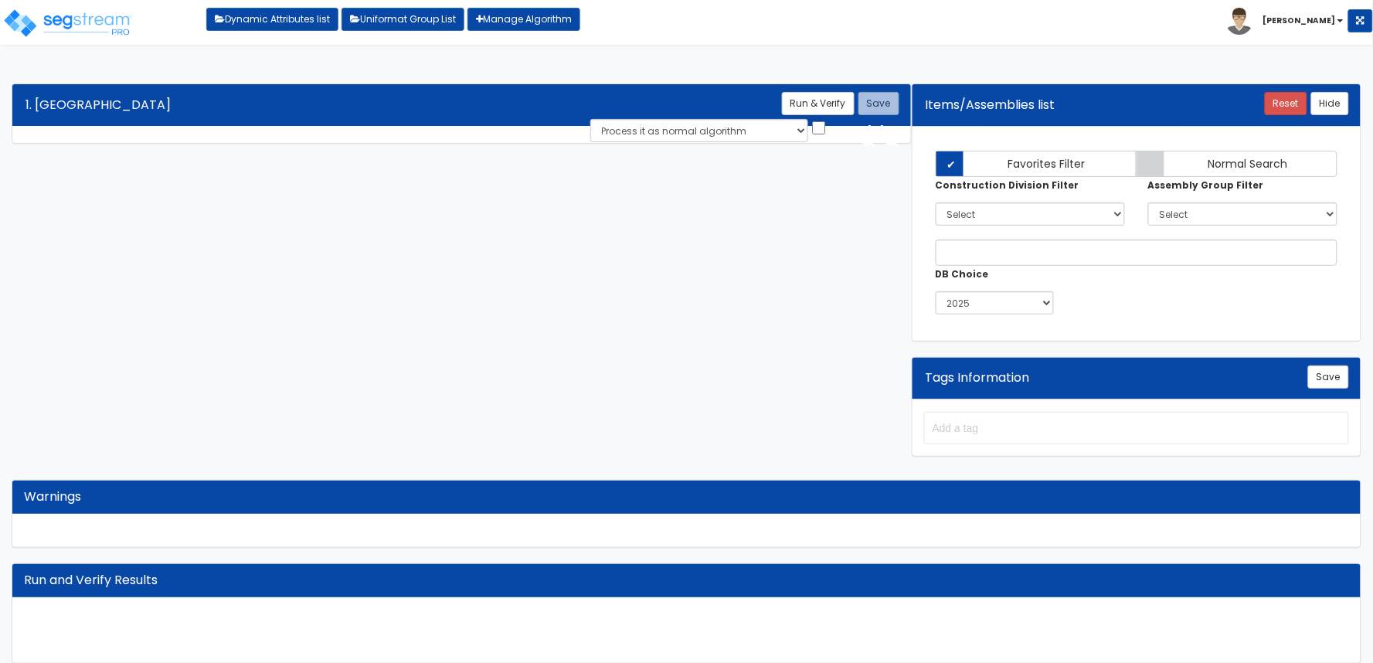
click at [317, 251] on div "Algorithm Title 1. Mobile Home Park Site Save Run & Verify Process it as normal…" at bounding box center [686, 373] width 1373 height 611
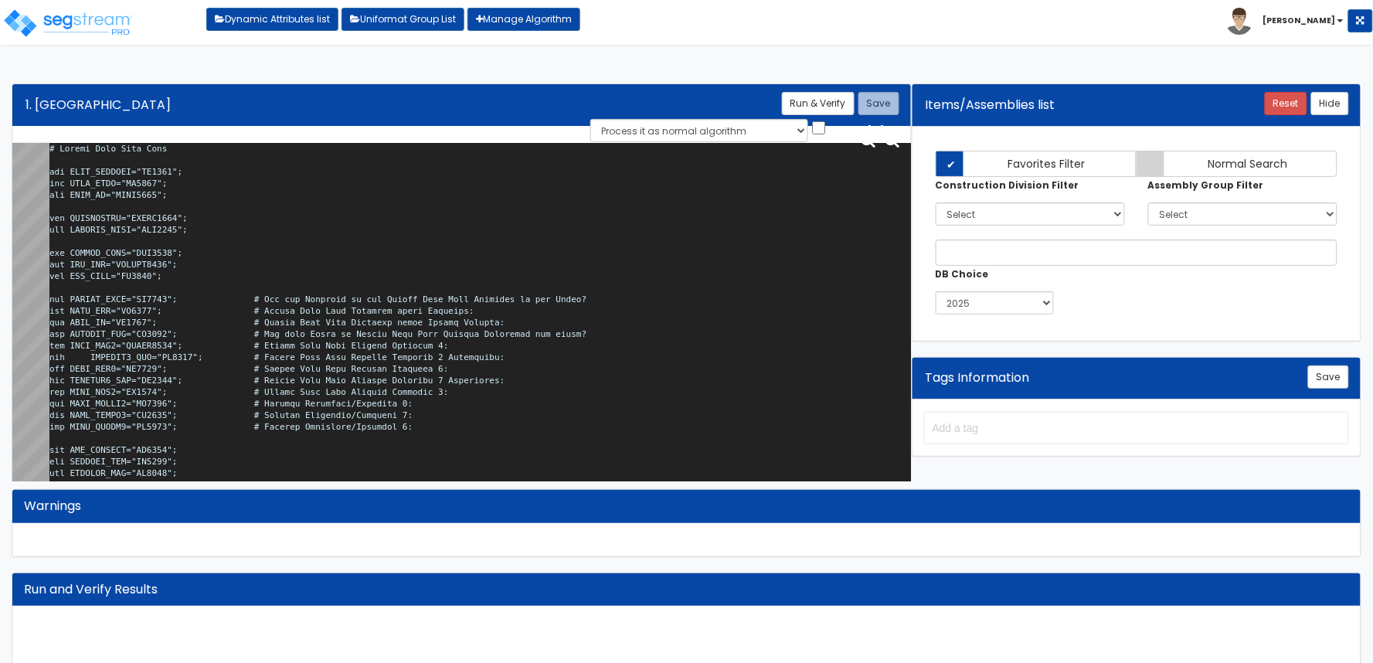
click at [318, 253] on textarea at bounding box center [479, 315] width 861 height 345
click at [553, 248] on textarea at bounding box center [479, 315] width 861 height 345
click at [525, 253] on textarea at bounding box center [479, 315] width 861 height 345
click at [449, 242] on textarea at bounding box center [479, 315] width 861 height 345
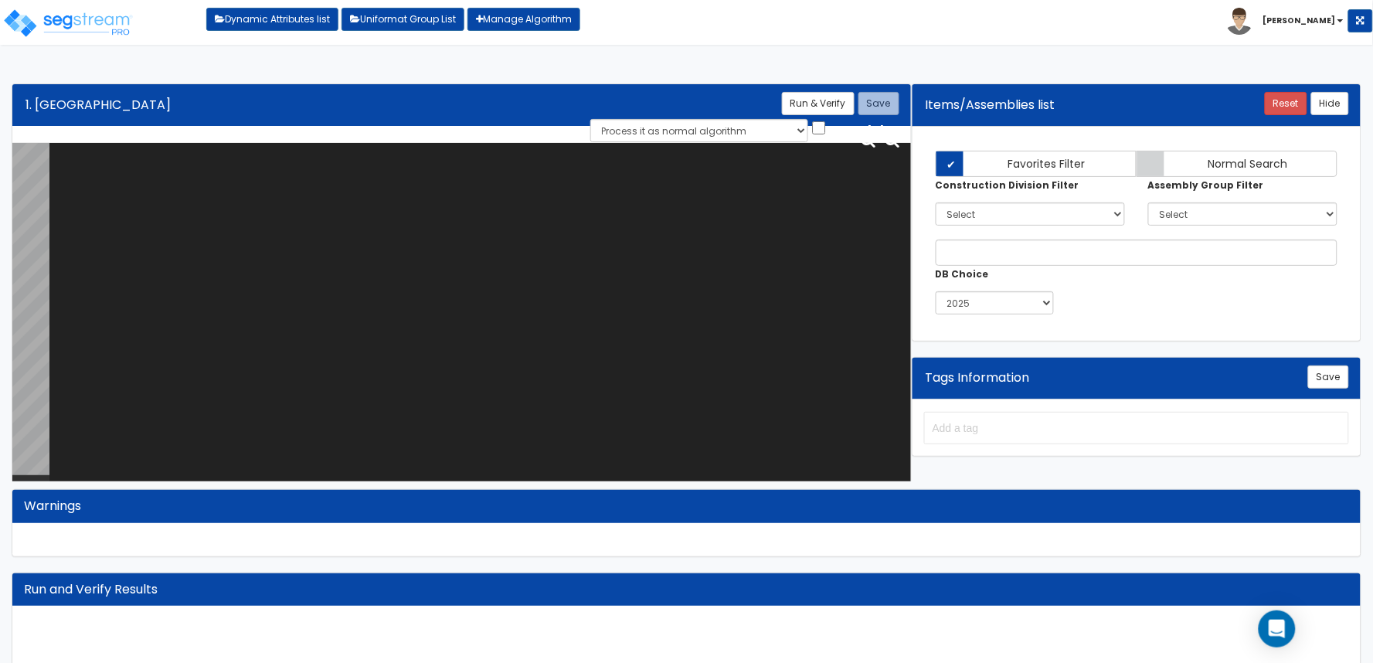
paste textarea "# Mobile Home Park Site var SITE_ACRORSF="HO0246"; var SITE_ACRE="SI0015"; var …"
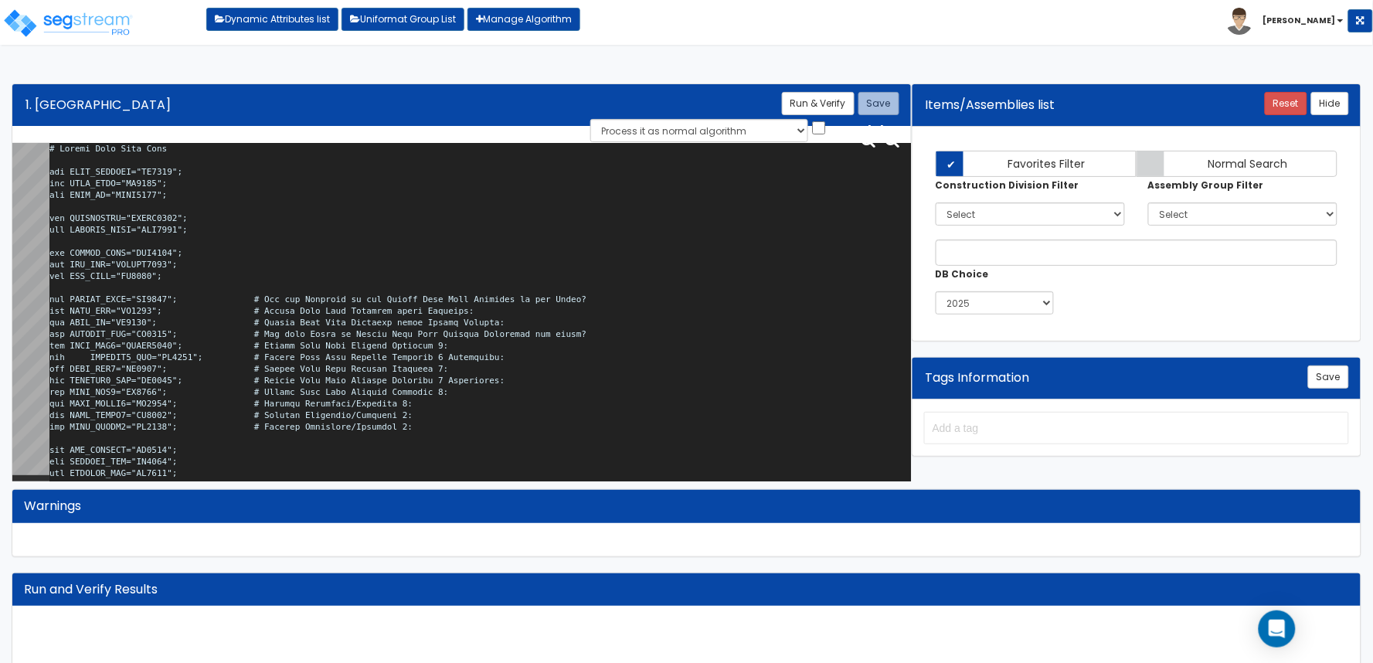
scroll to position [82999, 0]
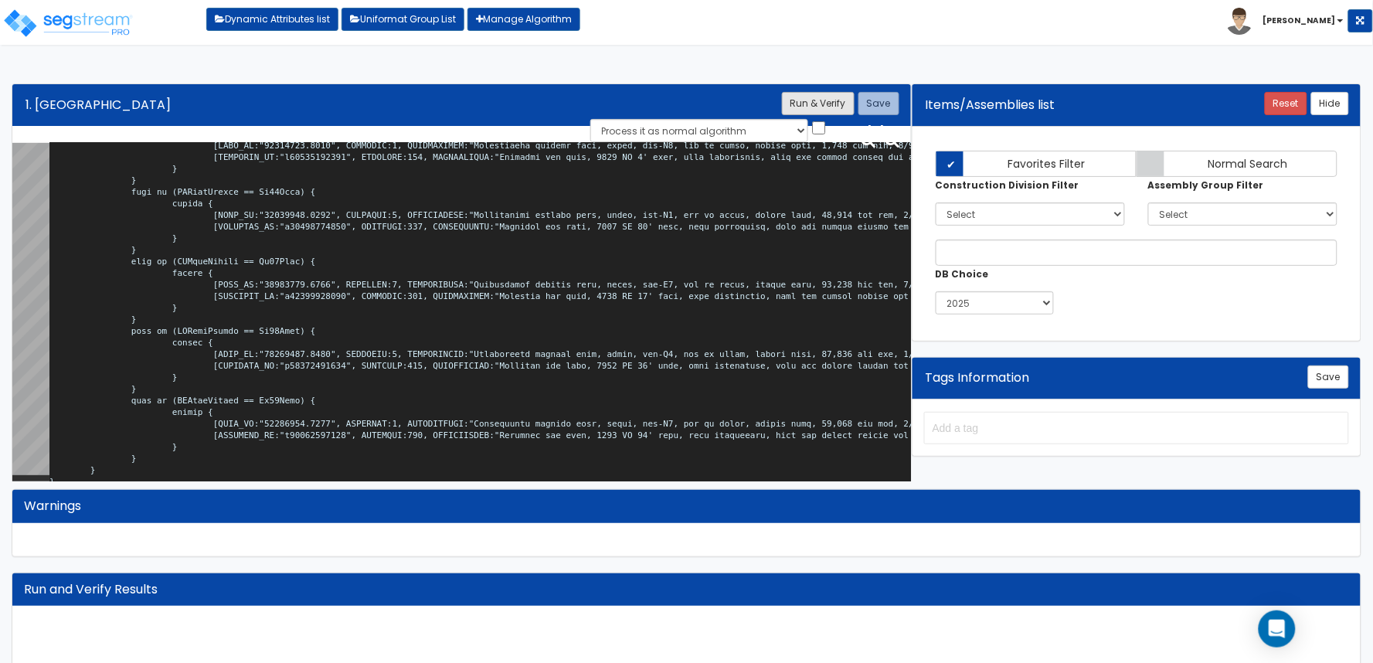
type textarea "# Mobile Home Park Site var SITE_ACRORSF="HO0246"; var SITE_ACRE="SI0015"; var …"
click at [822, 101] on button "Run & Verify" at bounding box center [818, 103] width 73 height 23
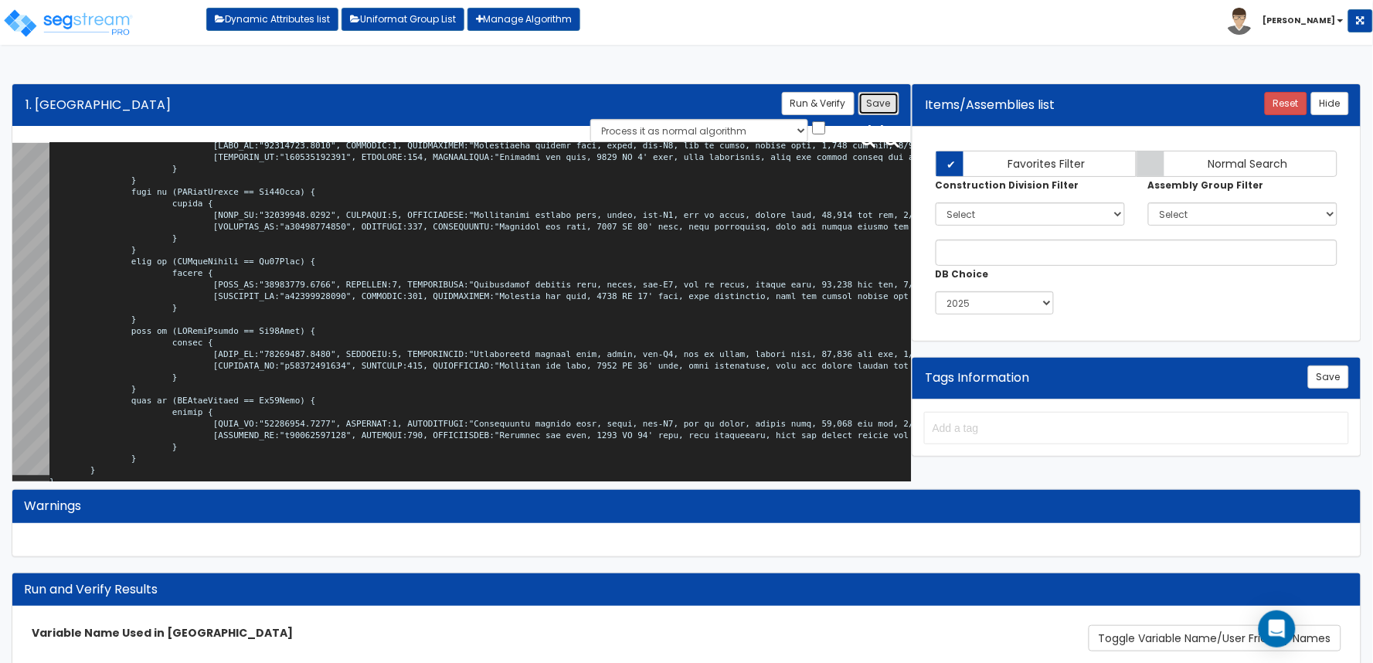
click at [879, 104] on button "Save" at bounding box center [878, 103] width 41 height 23
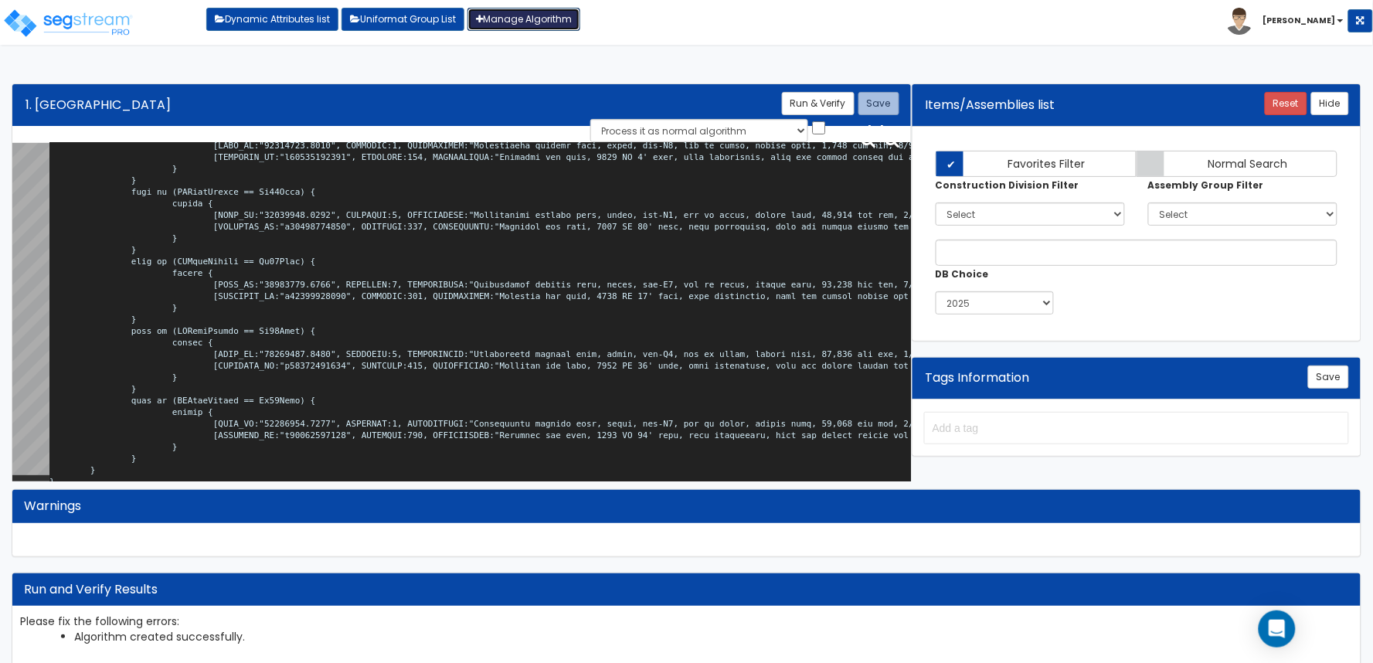
click at [564, 19] on link "Manage Algorithm" at bounding box center [523, 19] width 113 height 23
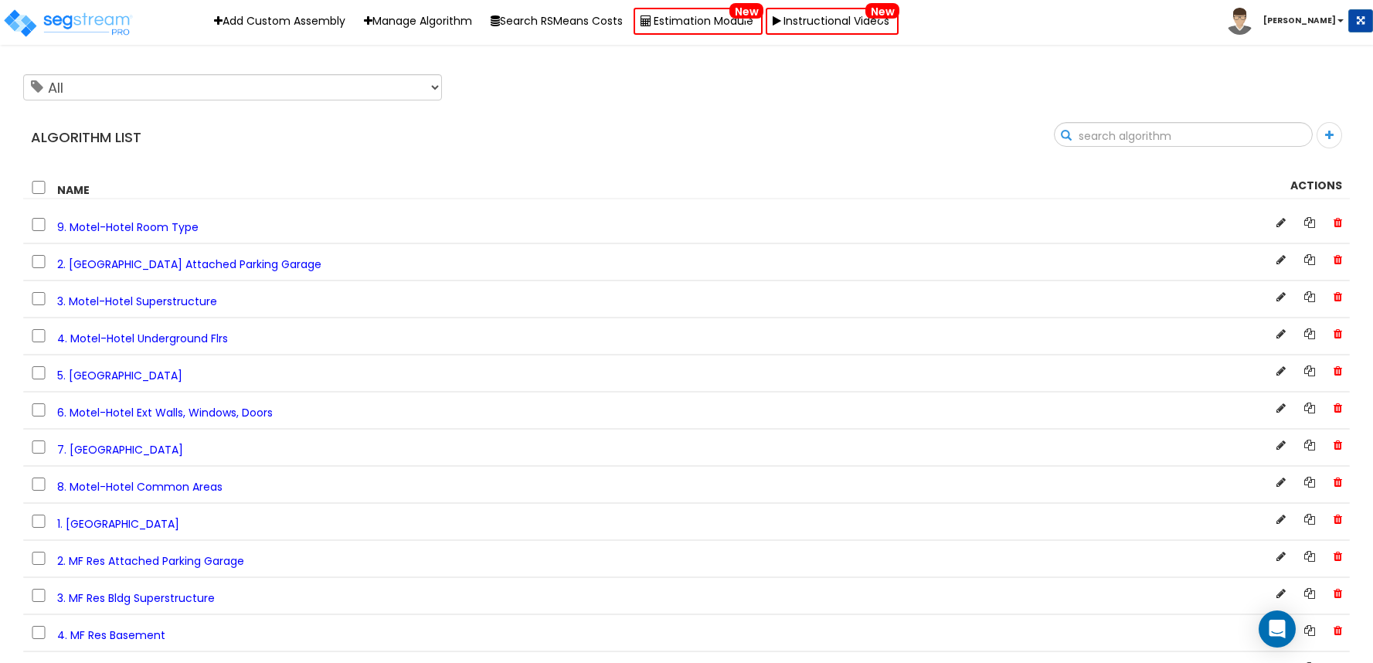
click at [1278, 132] on input "text" at bounding box center [1182, 136] width 257 height 26
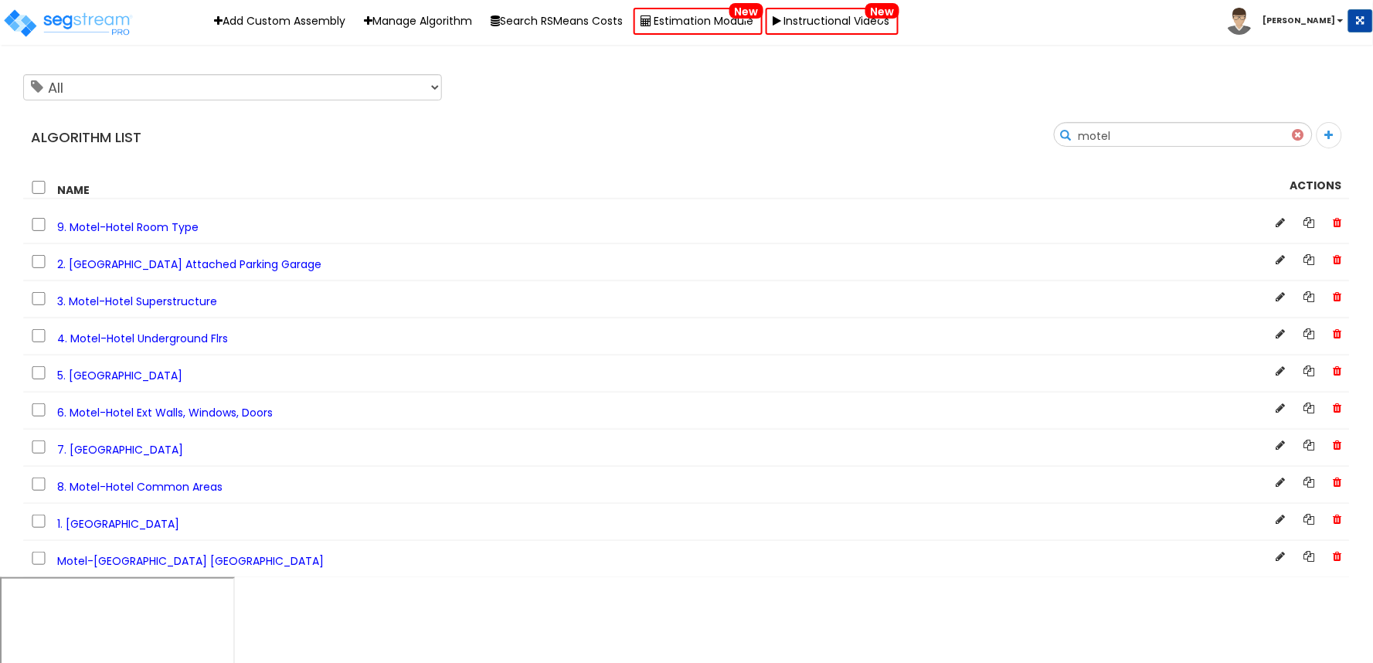
type input "motel"
click at [124, 522] on span "1. [GEOGRAPHIC_DATA]" at bounding box center [118, 523] width 122 height 15
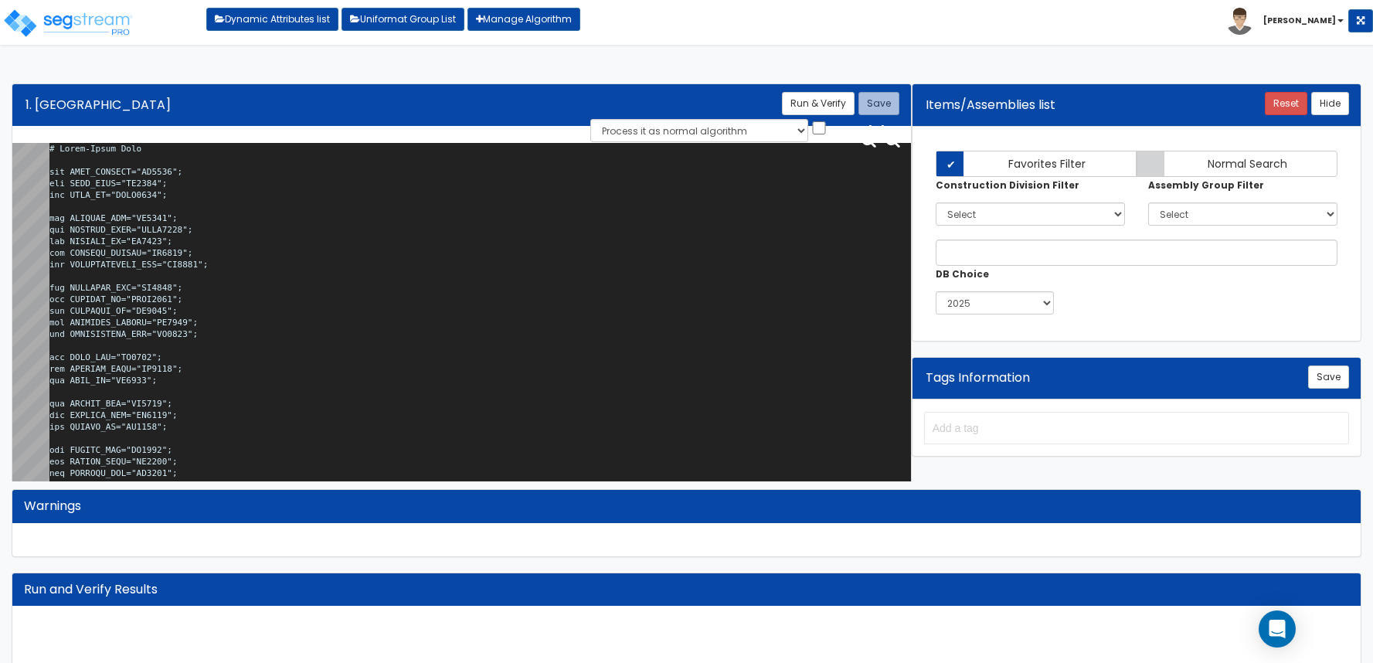
click at [645, 256] on textarea at bounding box center [479, 315] width 861 height 345
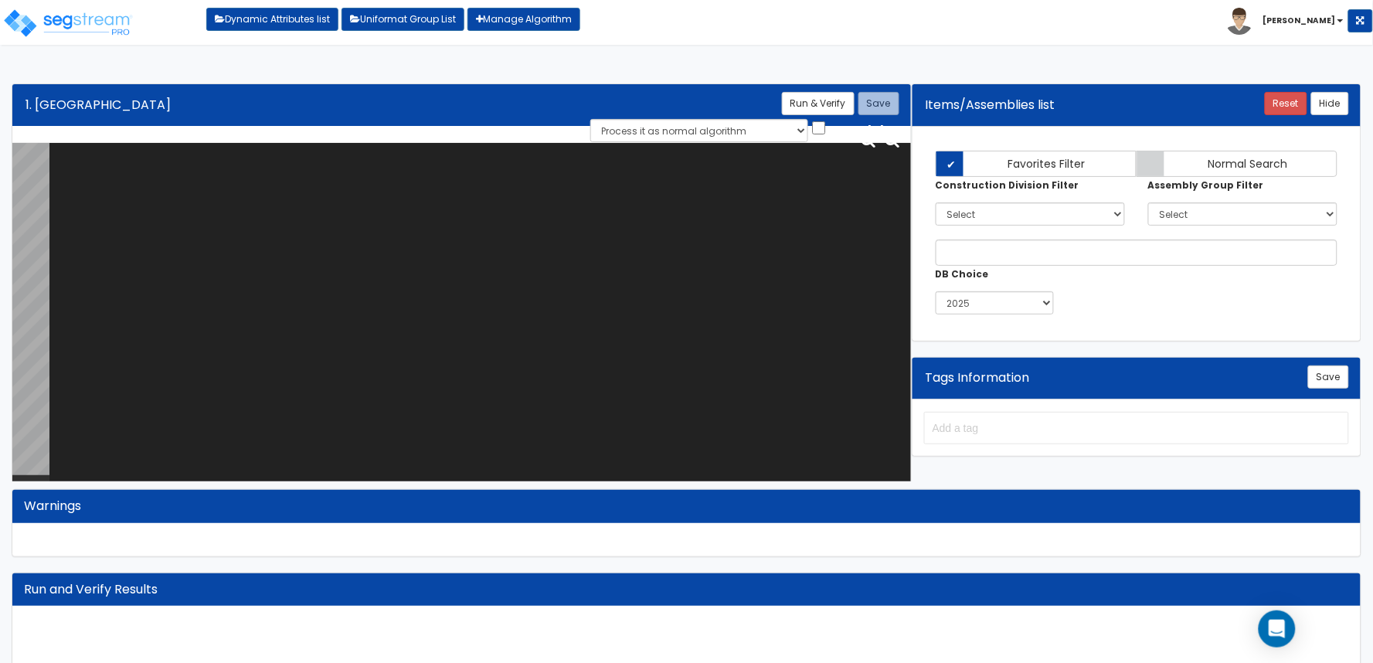
paste textarea "# Motel-Hotel Site var SITE_ACRORSF="HO0246"; var SITE_ACRE="SI0015"; var SITE_…"
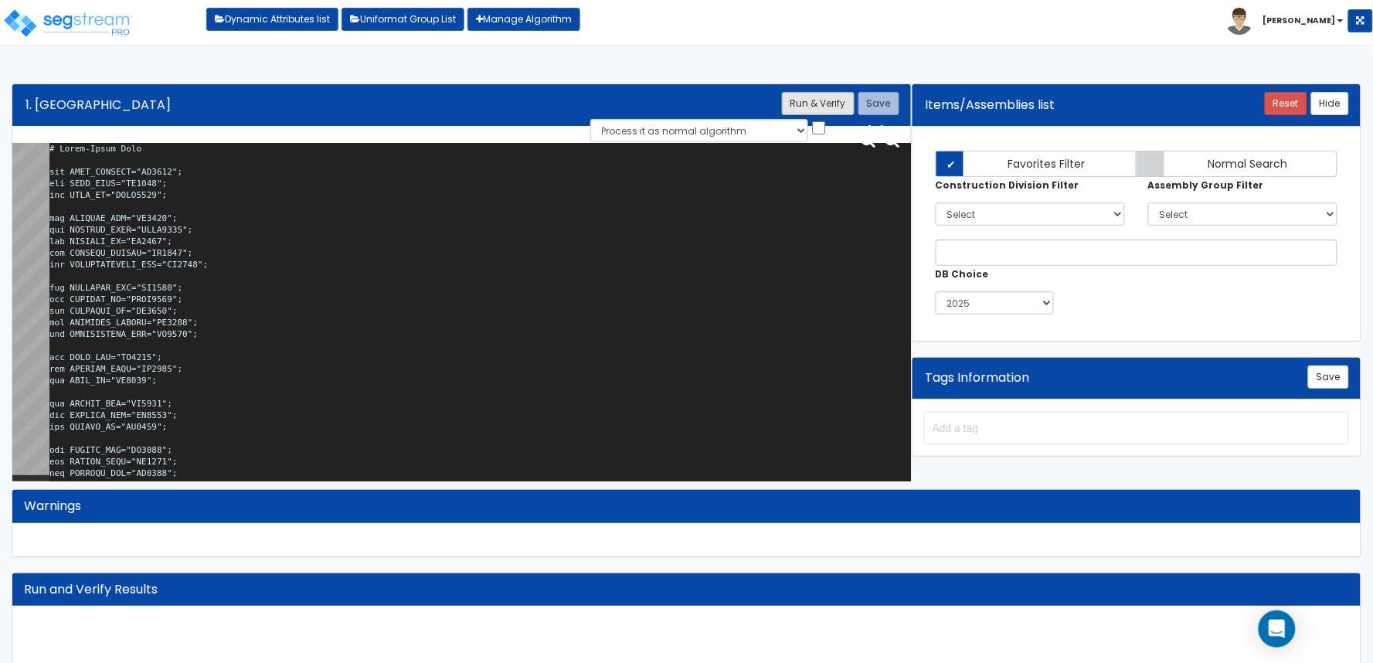
type textarea "# Motel-Hotel Site var SITE_ACRORSF="HO0246"; var SITE_ACRE="SI0015"; var SITE_…"
click at [820, 103] on button "Run & Verify" at bounding box center [818, 103] width 73 height 23
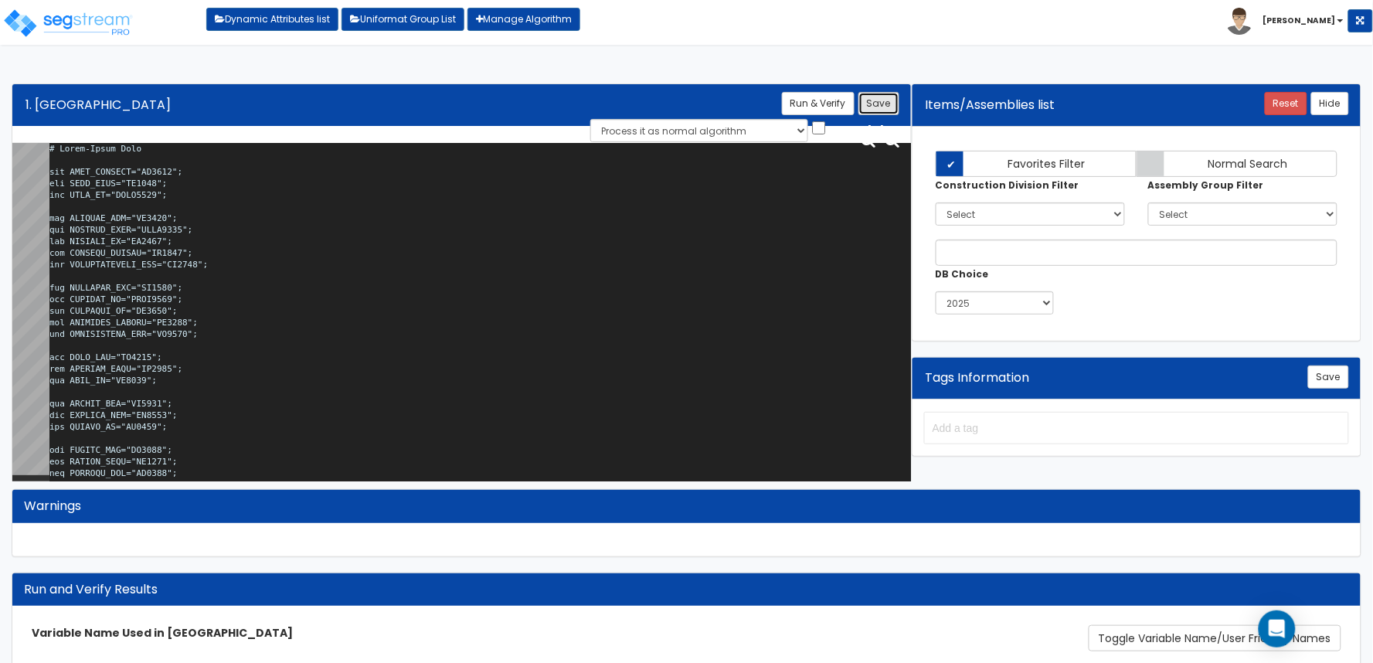
click at [889, 98] on button "Save" at bounding box center [878, 103] width 41 height 23
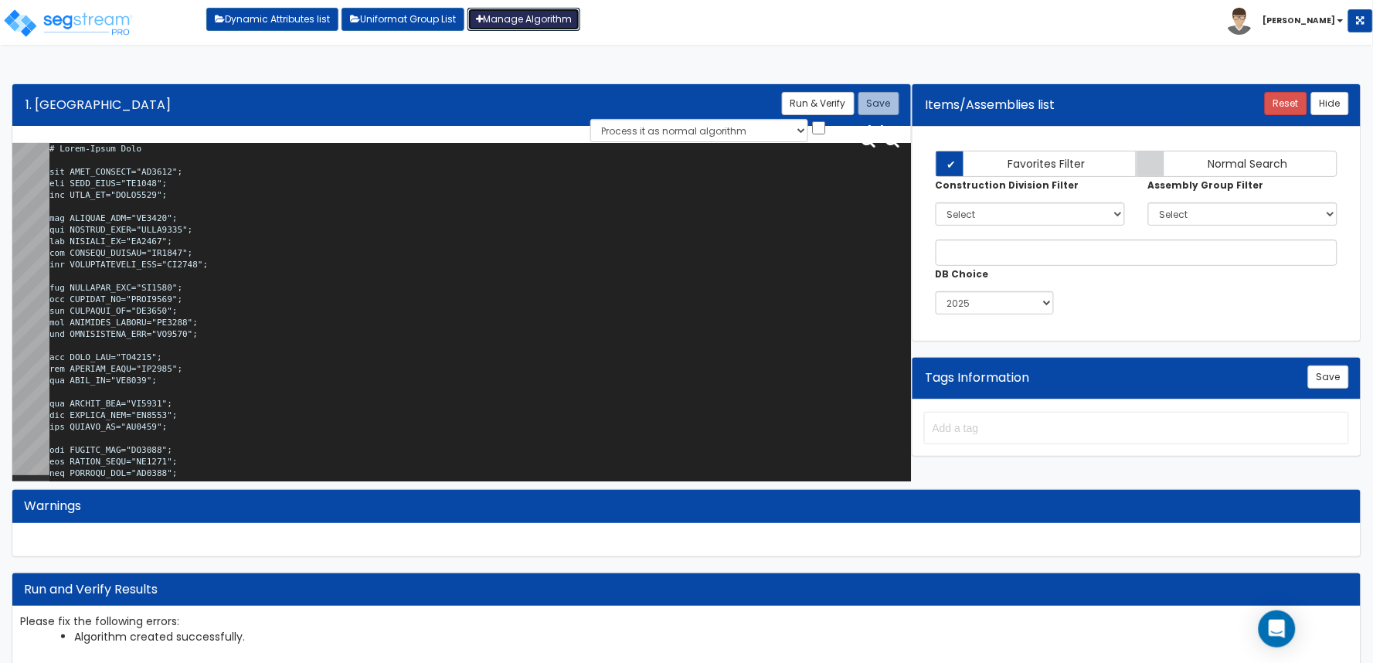
click at [518, 19] on link "Manage Algorithm" at bounding box center [523, 19] width 113 height 23
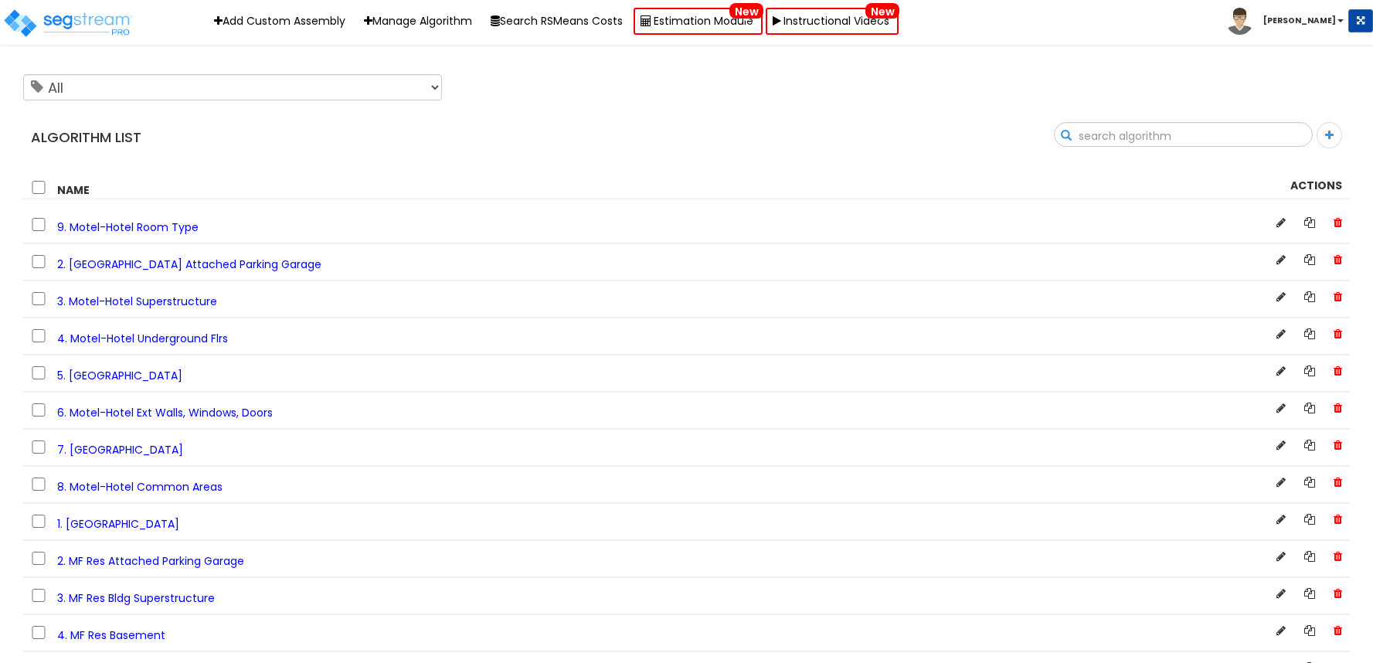
click at [1292, 134] on input "text" at bounding box center [1182, 136] width 257 height 26
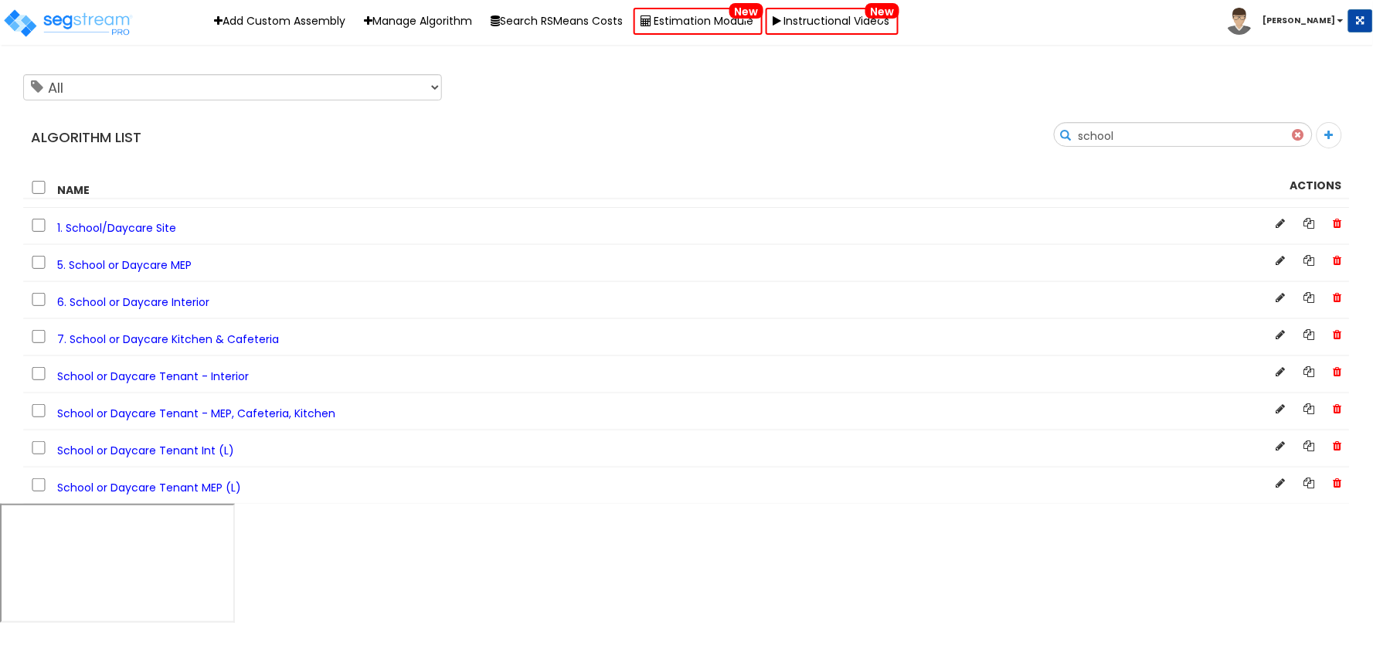
type input "school"
click at [155, 222] on span "1. School/Daycare Site" at bounding box center [116, 227] width 119 height 15
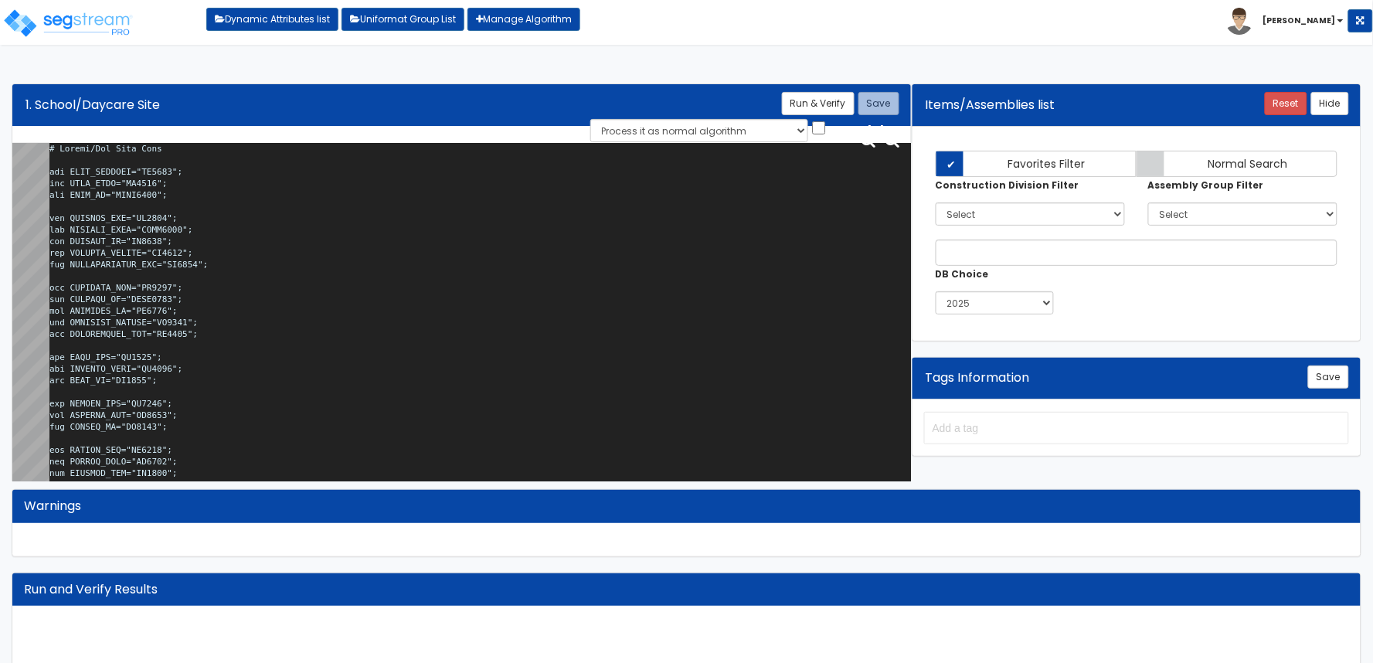
click at [365, 236] on textarea at bounding box center [479, 315] width 861 height 345
click at [575, 199] on textarea at bounding box center [479, 315] width 861 height 345
click at [238, 193] on textarea at bounding box center [479, 315] width 861 height 345
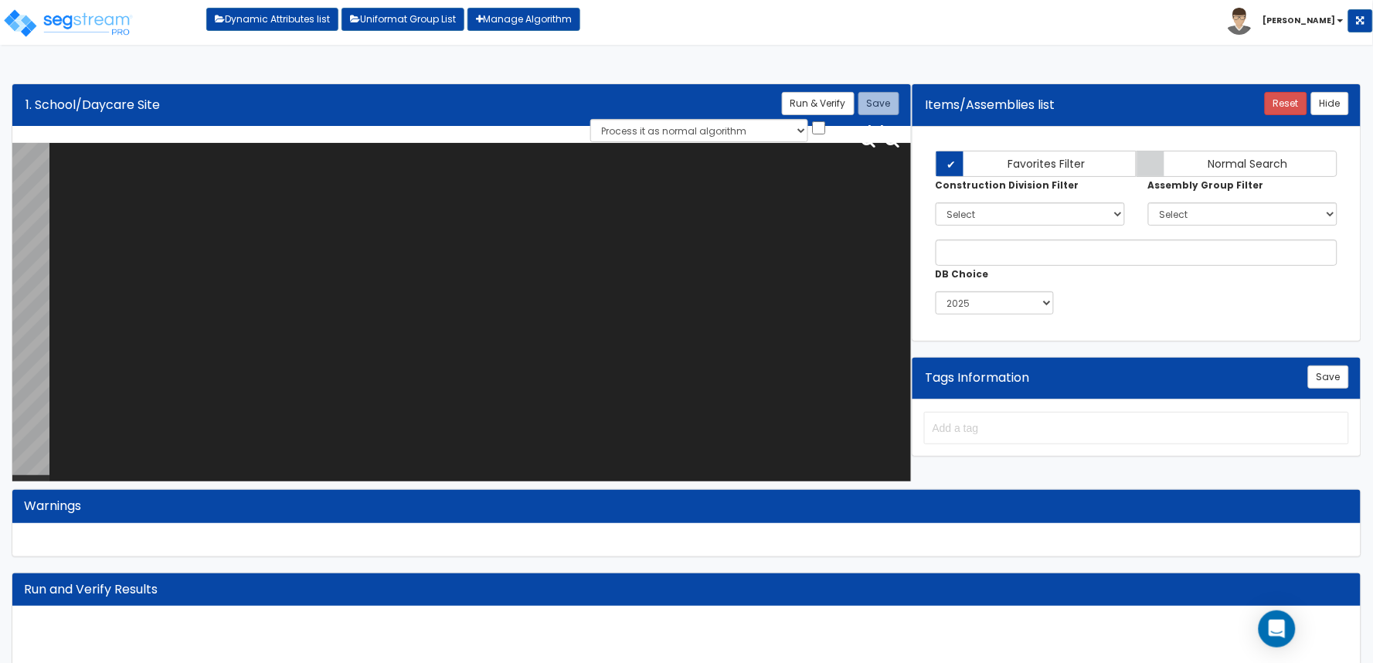
paste textarea "# School/Day Care Site var SITE_ACRORSF="HO0246"; var SITE_ACRE="SI0015"; var S…"
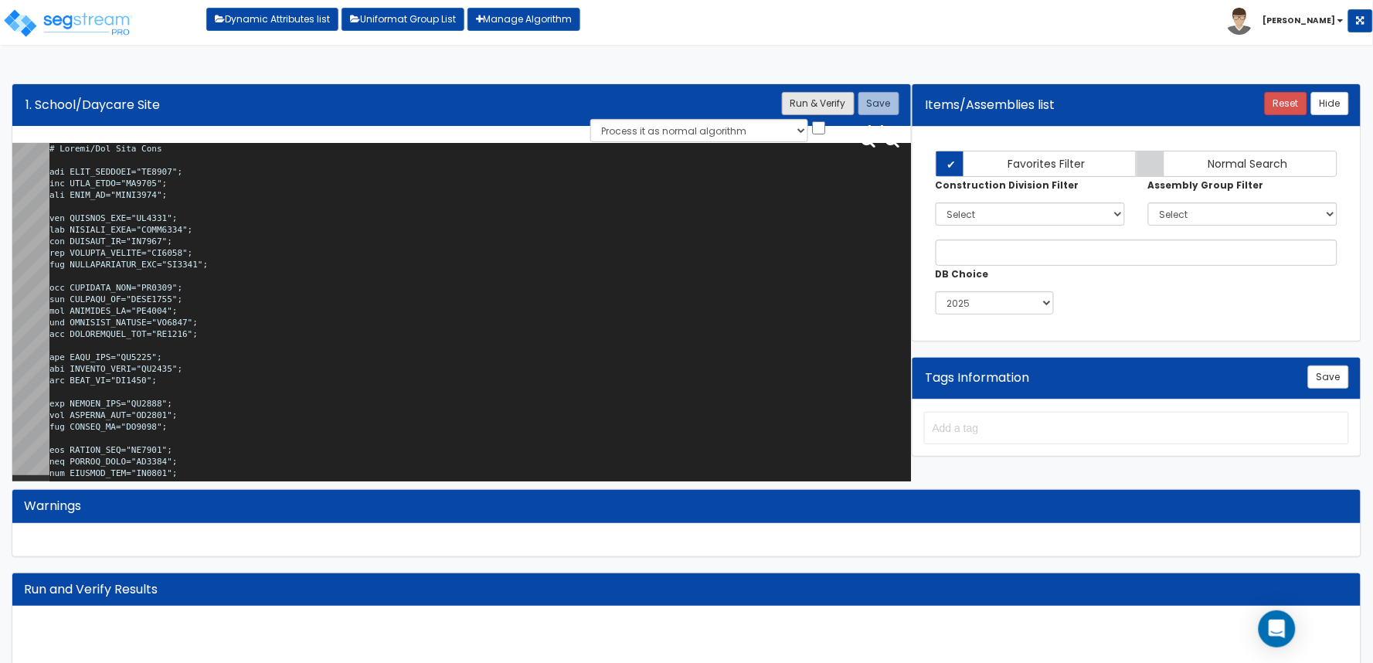
type textarea "# School/Day Care Site var SITE_ACRORSF="HO0246"; var SITE_ACRE="SI0015"; var S…"
click at [790, 97] on button "Run & Verify" at bounding box center [818, 103] width 73 height 23
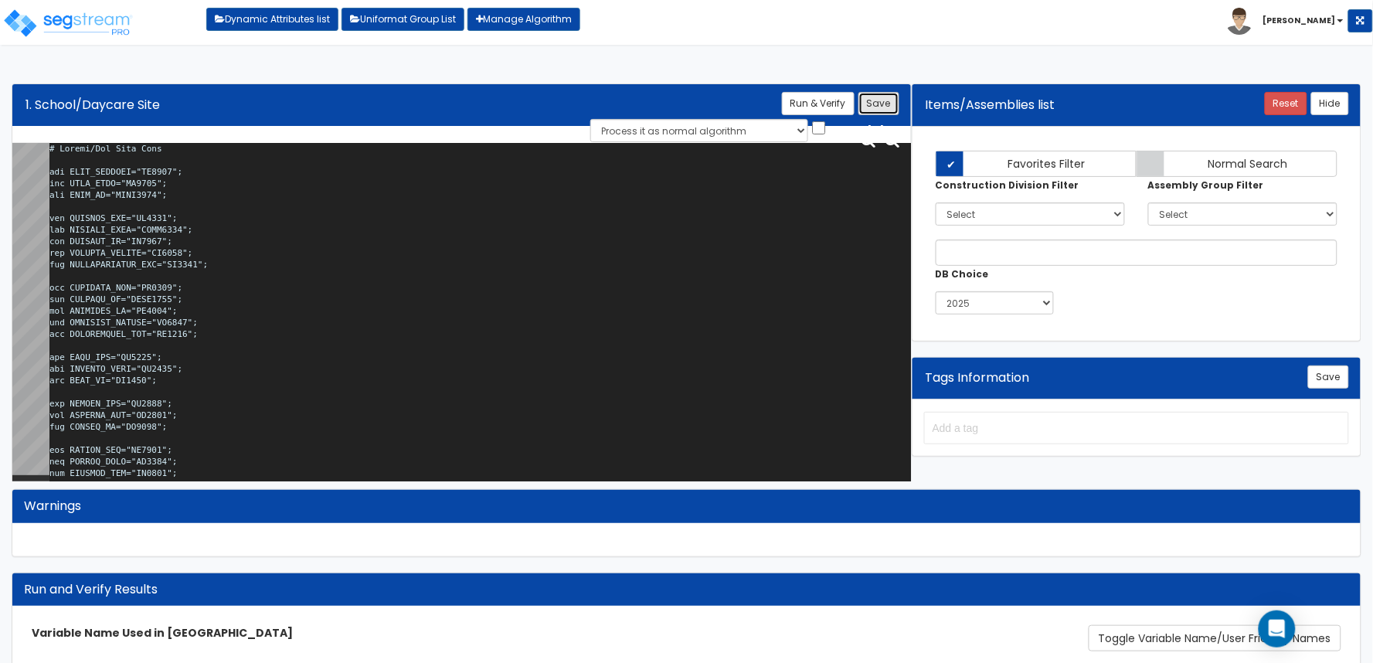
click at [876, 98] on button "Save" at bounding box center [878, 103] width 41 height 23
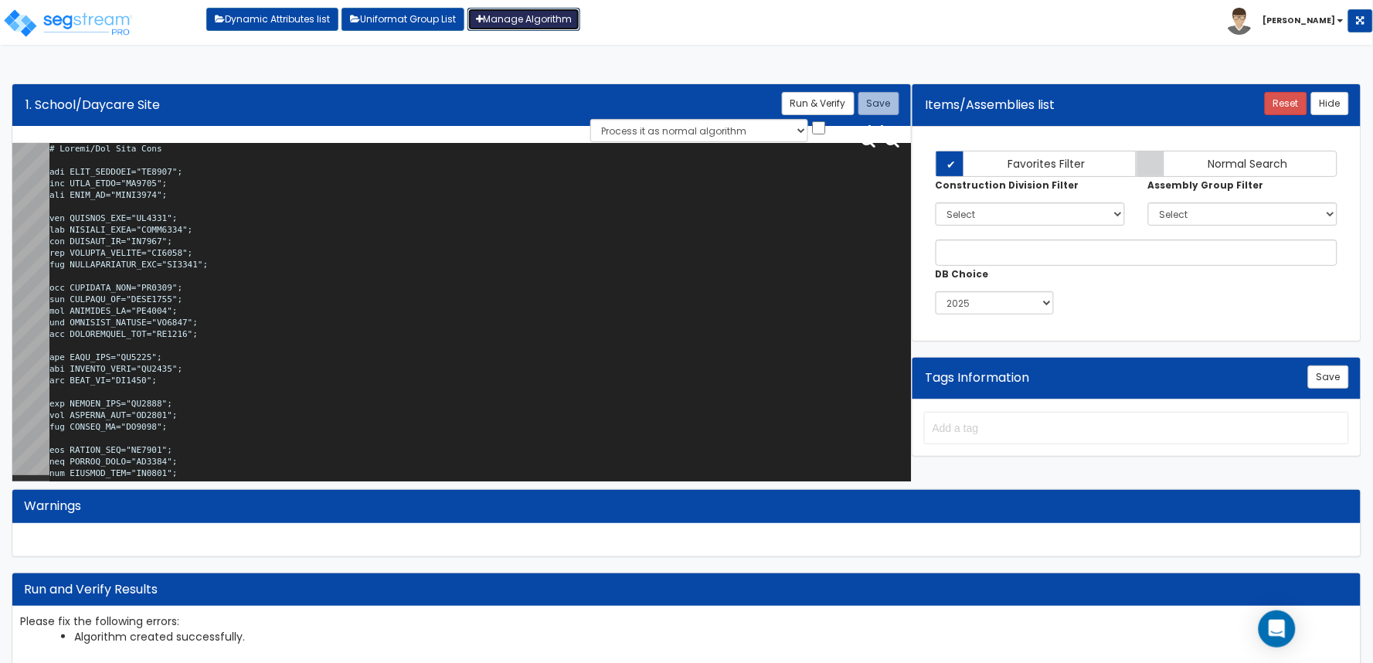
click at [557, 24] on link "Manage Algorithm" at bounding box center [523, 19] width 113 height 23
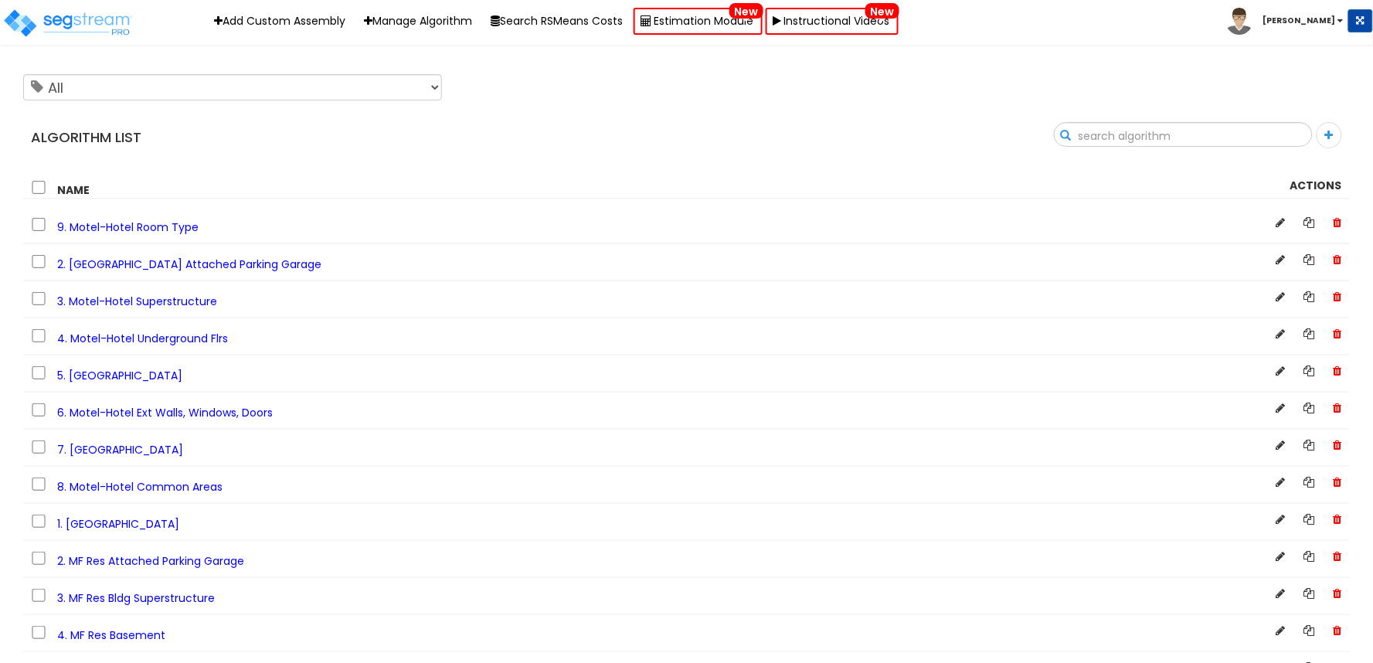
click at [1288, 137] on input "text" at bounding box center [1182, 136] width 257 height 26
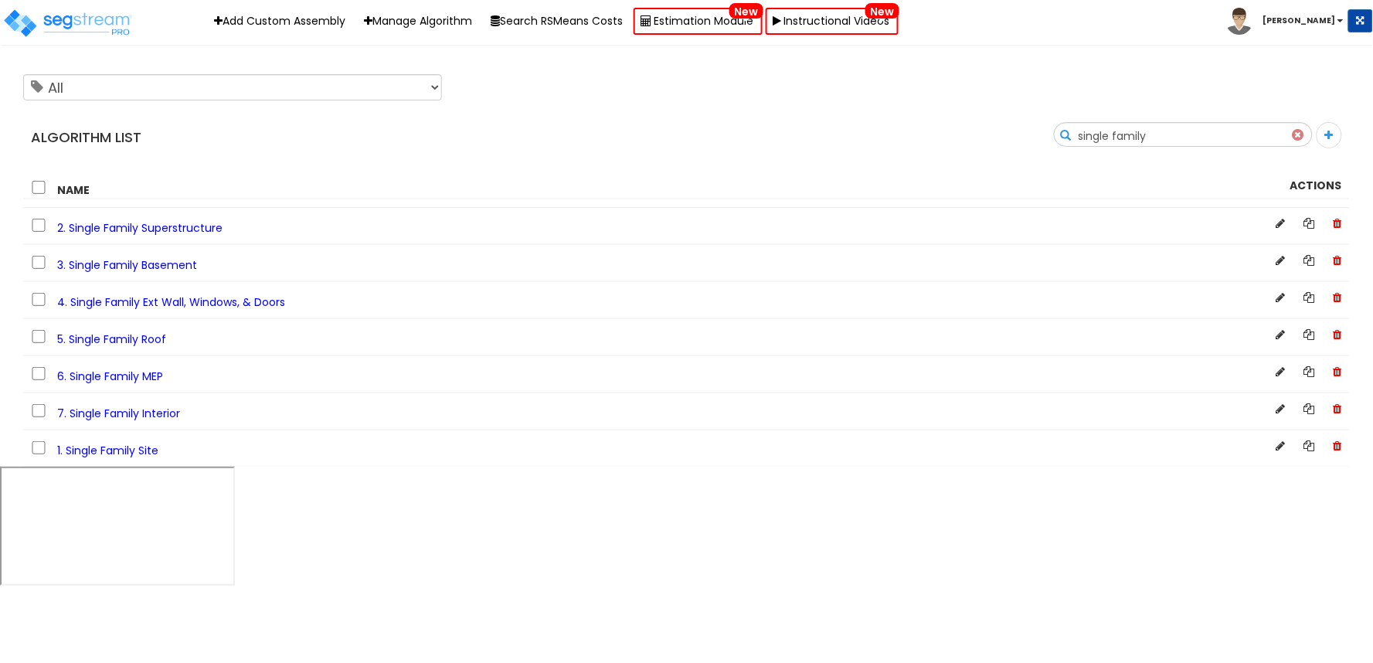
type input "single family"
click at [140, 453] on span "1. Single Family Site" at bounding box center [107, 450] width 101 height 15
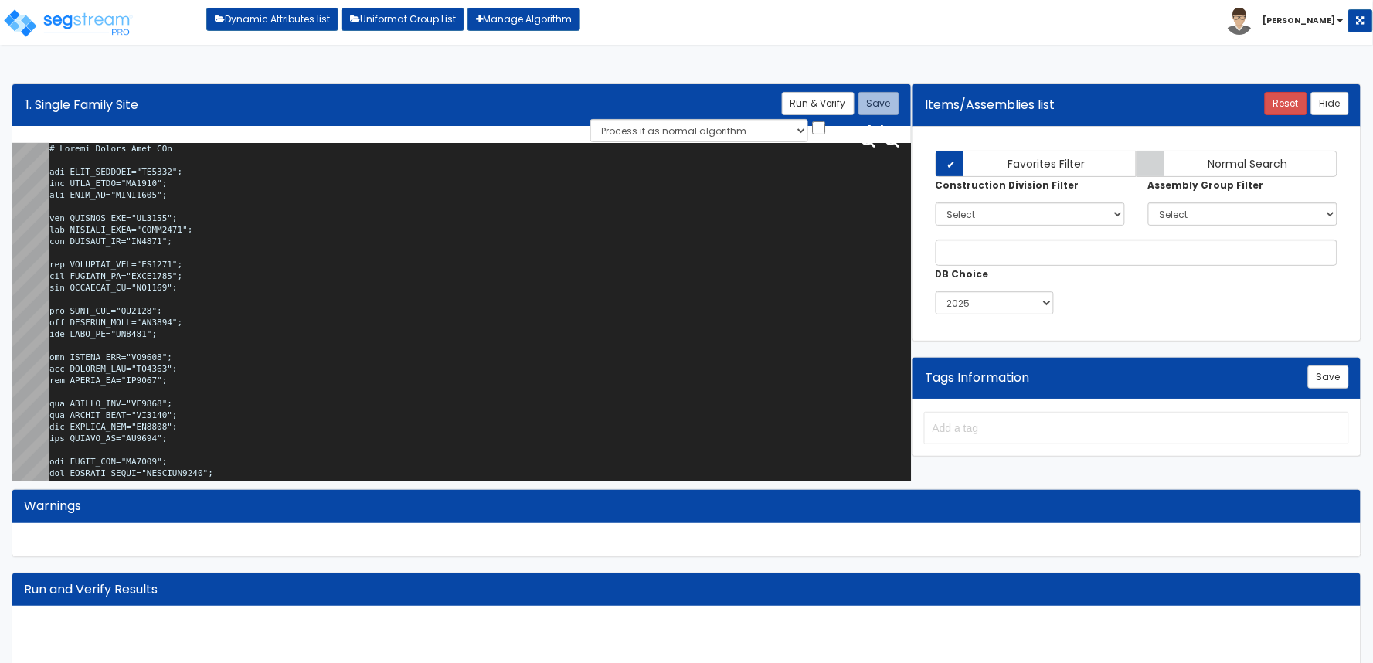
click at [365, 243] on textarea at bounding box center [479, 315] width 861 height 345
click at [599, 250] on textarea at bounding box center [479, 315] width 861 height 345
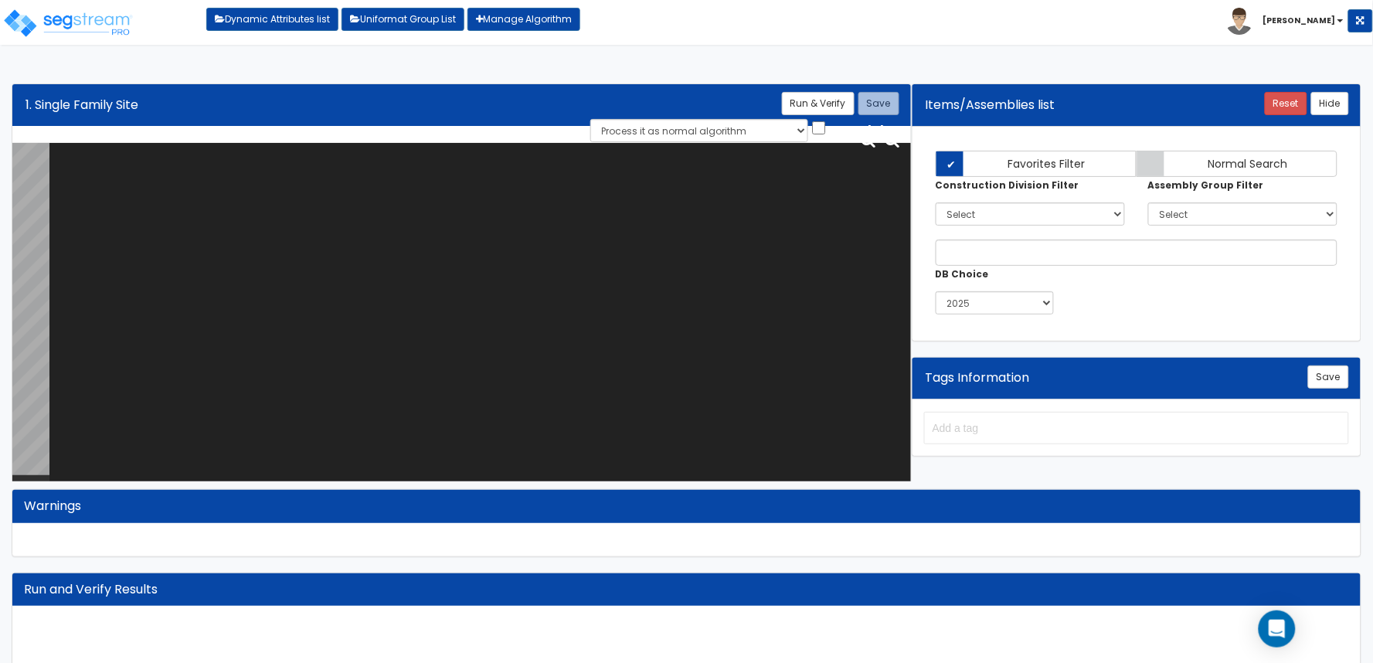
paste textarea "# Single Family Site DAs var SITE_ACRORSF="HO0246"; var SITE_ACRE="SI0015"; var…"
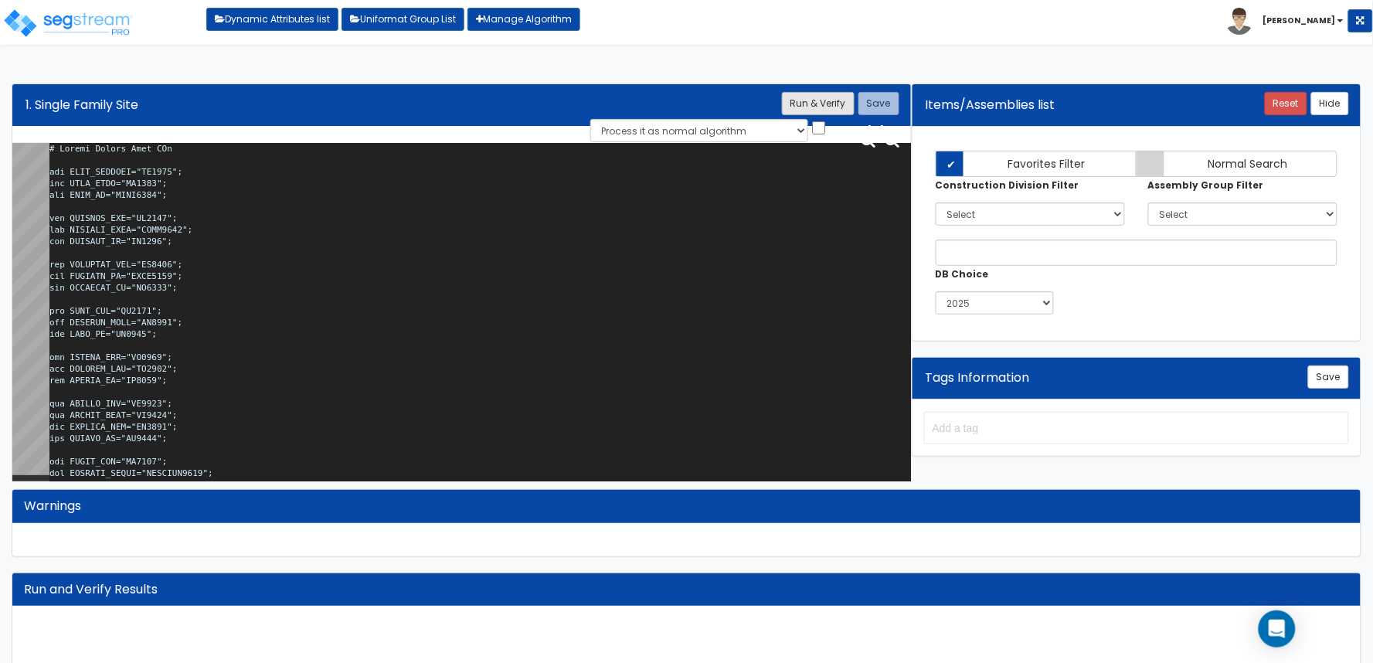
type textarea "# Single Family Site DAs var SITE_ACRORSF="HO0246"; var SITE_ACRE="SI0015"; var…"
click at [833, 103] on button "Run & Verify" at bounding box center [818, 103] width 73 height 23
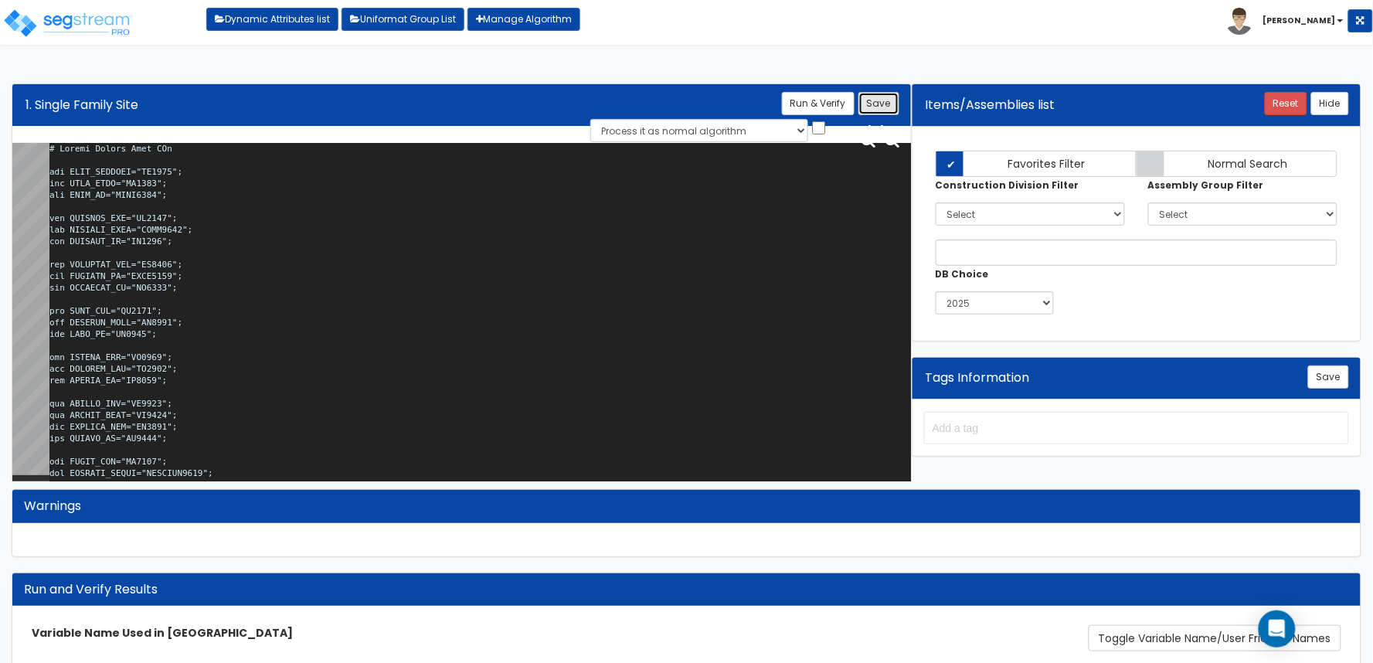
click at [875, 103] on button "Save" at bounding box center [878, 103] width 41 height 23
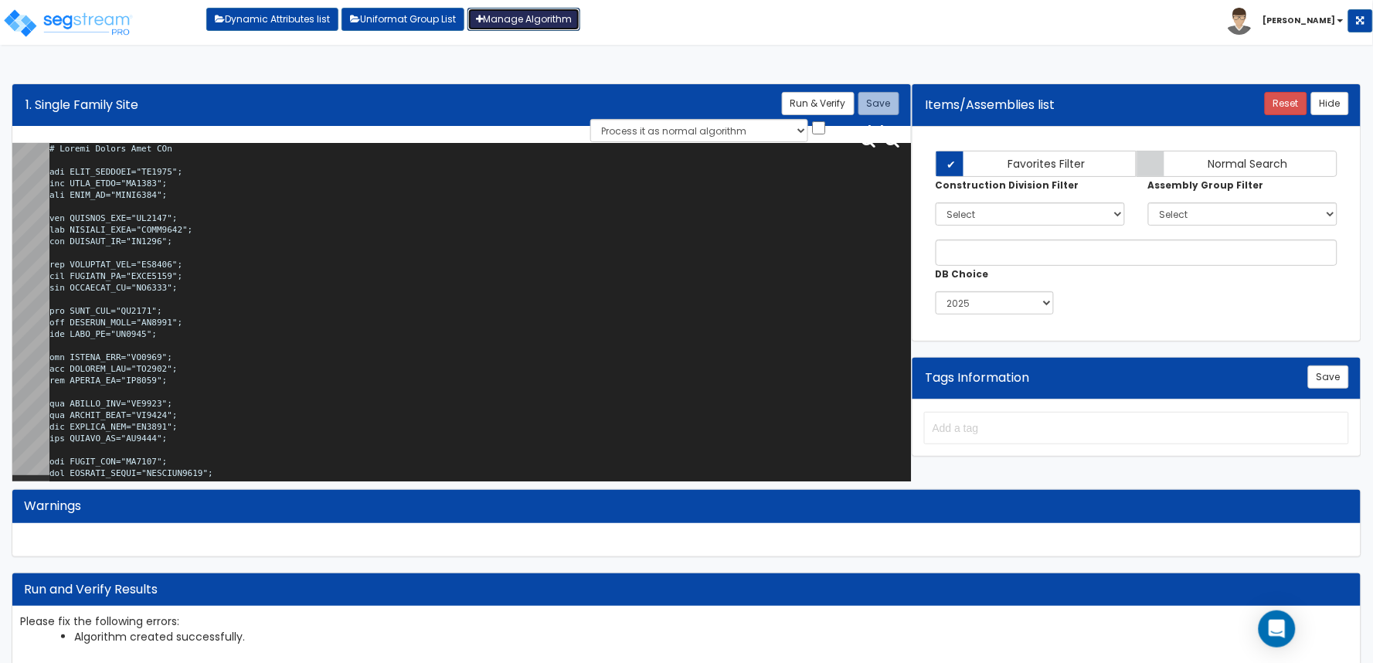
click at [518, 20] on link "Manage Algorithm" at bounding box center [523, 19] width 113 height 23
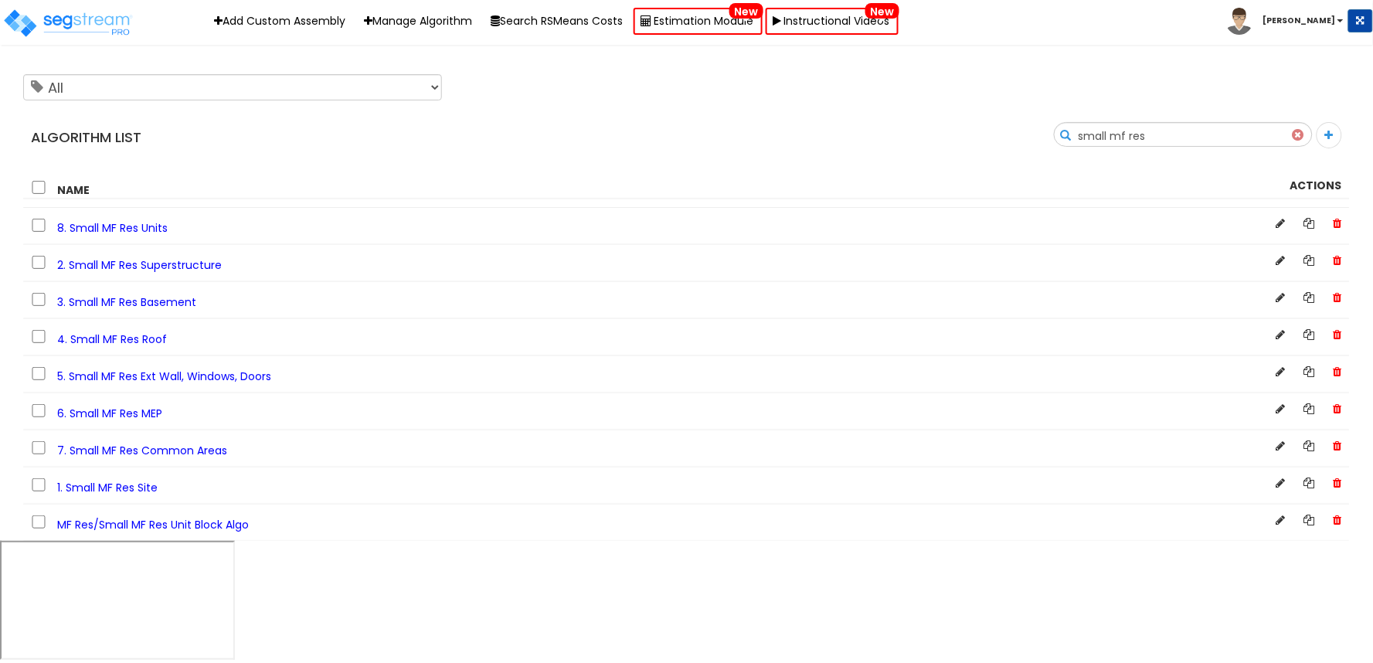
type input "small mf res"
click at [125, 489] on span "1. Small MF Res Site" at bounding box center [107, 487] width 100 height 15
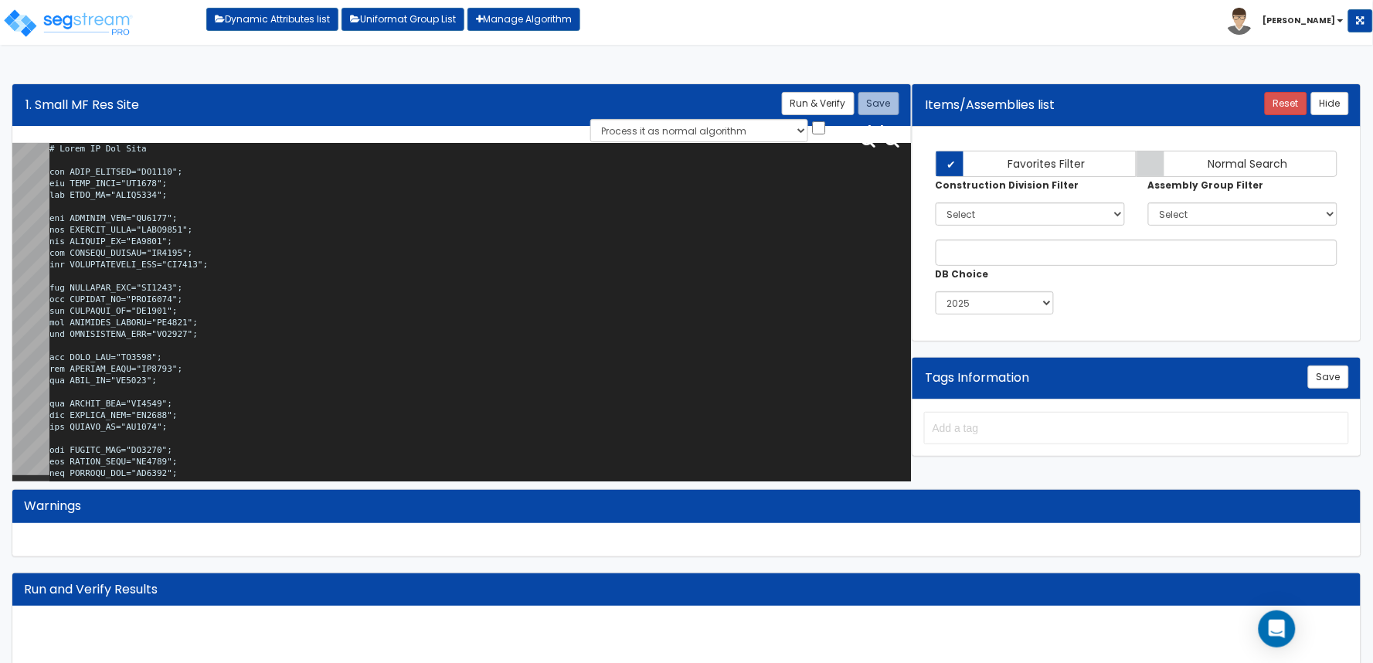
click at [492, 282] on textarea at bounding box center [479, 315] width 861 height 345
click at [457, 251] on textarea at bounding box center [479, 315] width 861 height 345
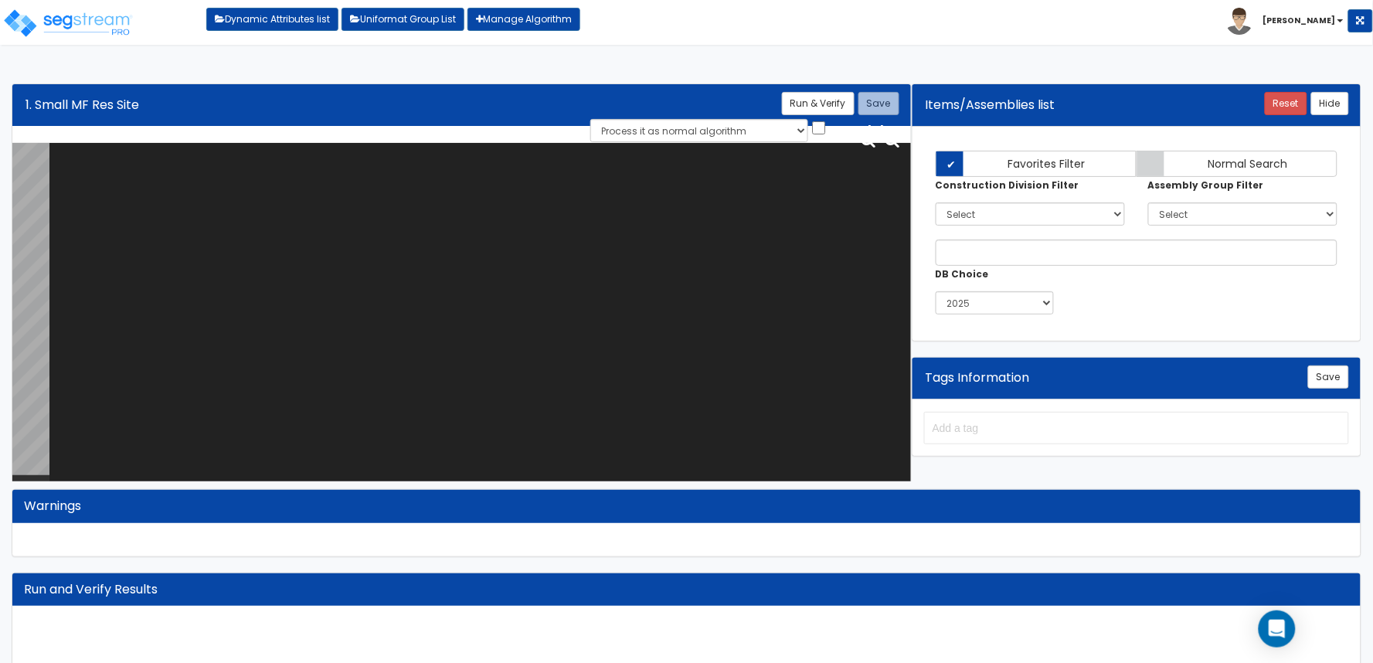
paste textarea "# Small MF Res Site var SITE_ACRORSF="HO0246"; var SITE_ACRE="SI0015"; var SITE…"
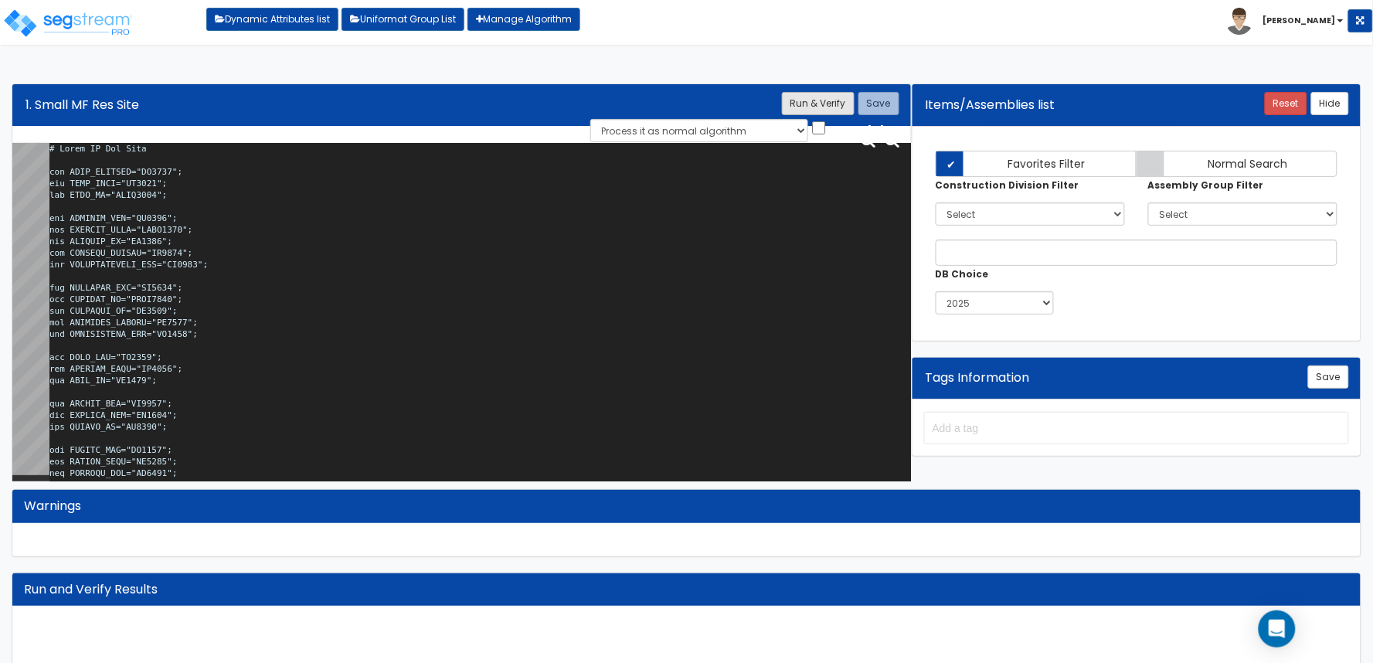
type textarea "# Small MF Res Site var SITE_ACRORSF="HO0246"; var SITE_ACRE="SI0015"; var SITE…"
click at [830, 104] on button "Run & Verify" at bounding box center [818, 103] width 73 height 23
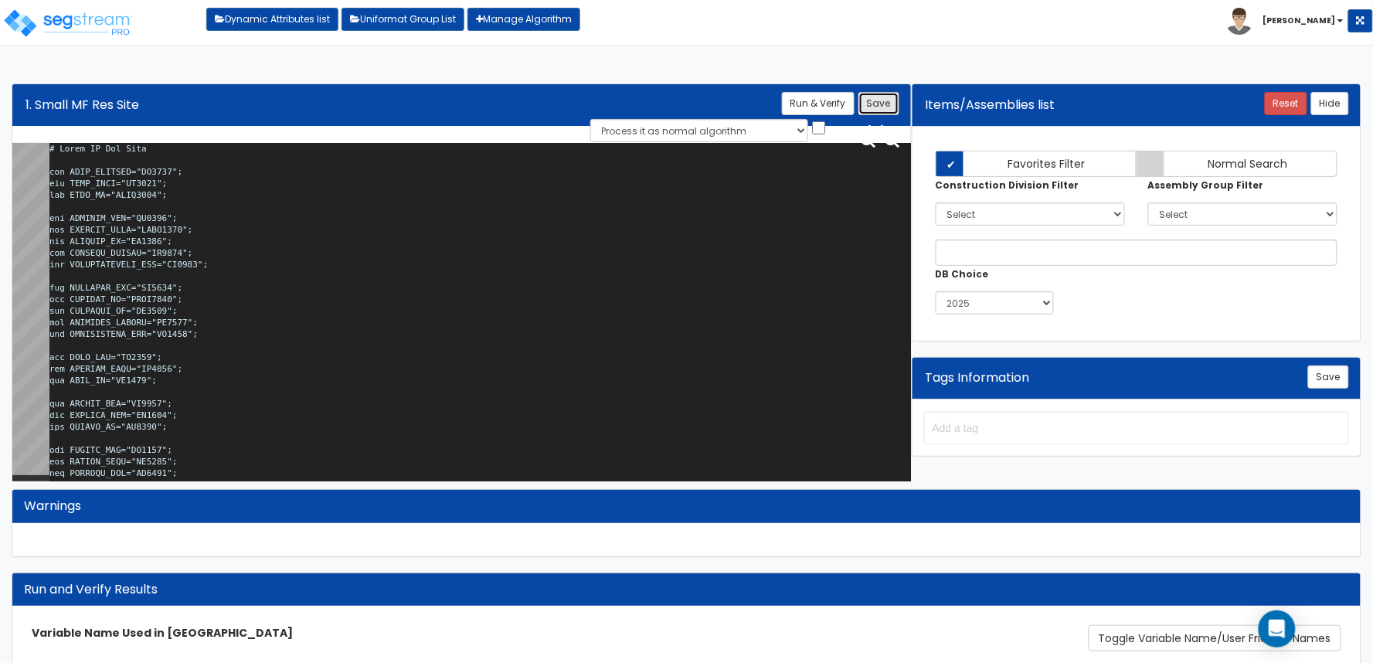
click at [891, 97] on button "Save" at bounding box center [878, 103] width 41 height 23
click at [1330, 16] on b "[PERSON_NAME]" at bounding box center [1299, 21] width 73 height 12
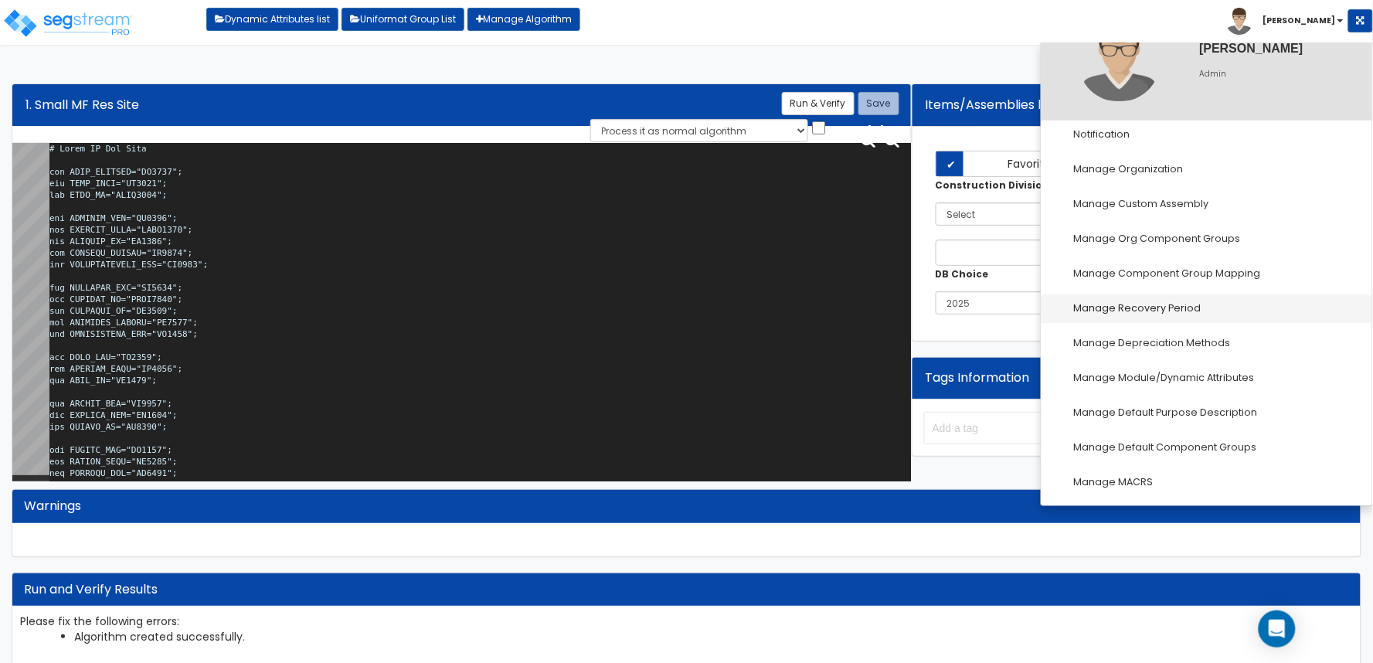
scroll to position [127, 0]
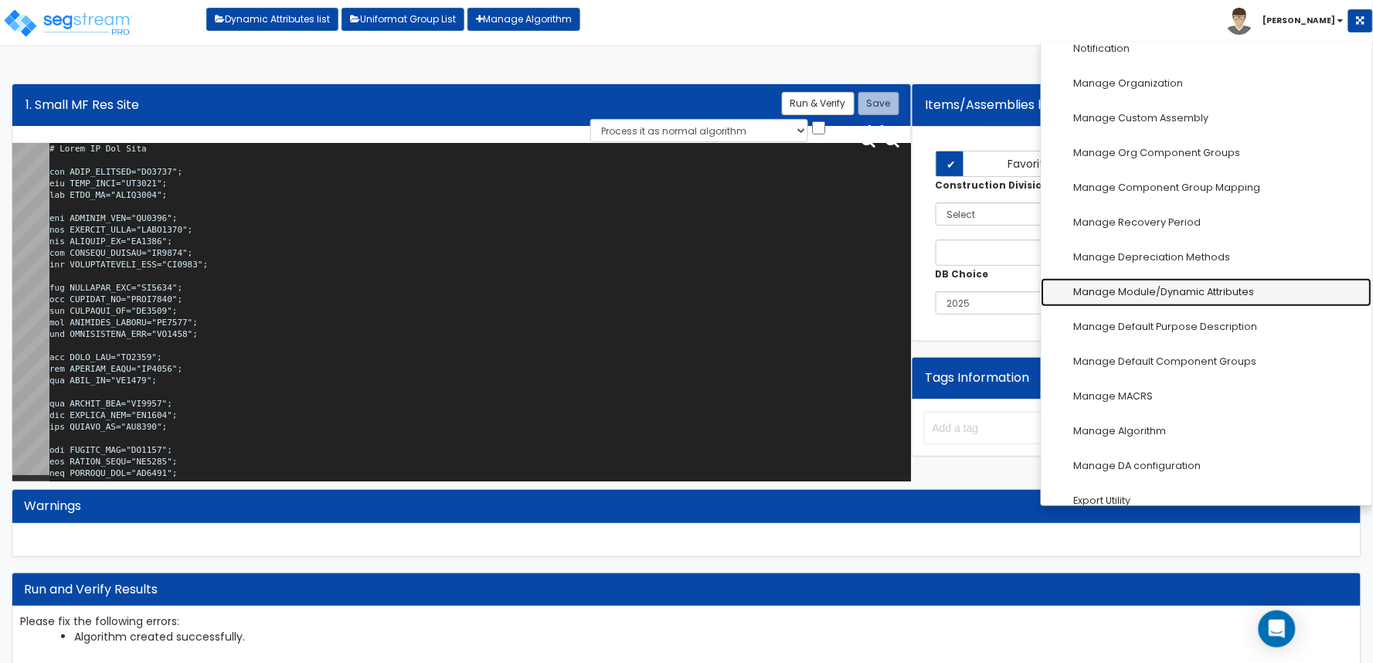
click at [1199, 297] on link "Manage Module/Dynamic Attributes" at bounding box center [1206, 292] width 331 height 29
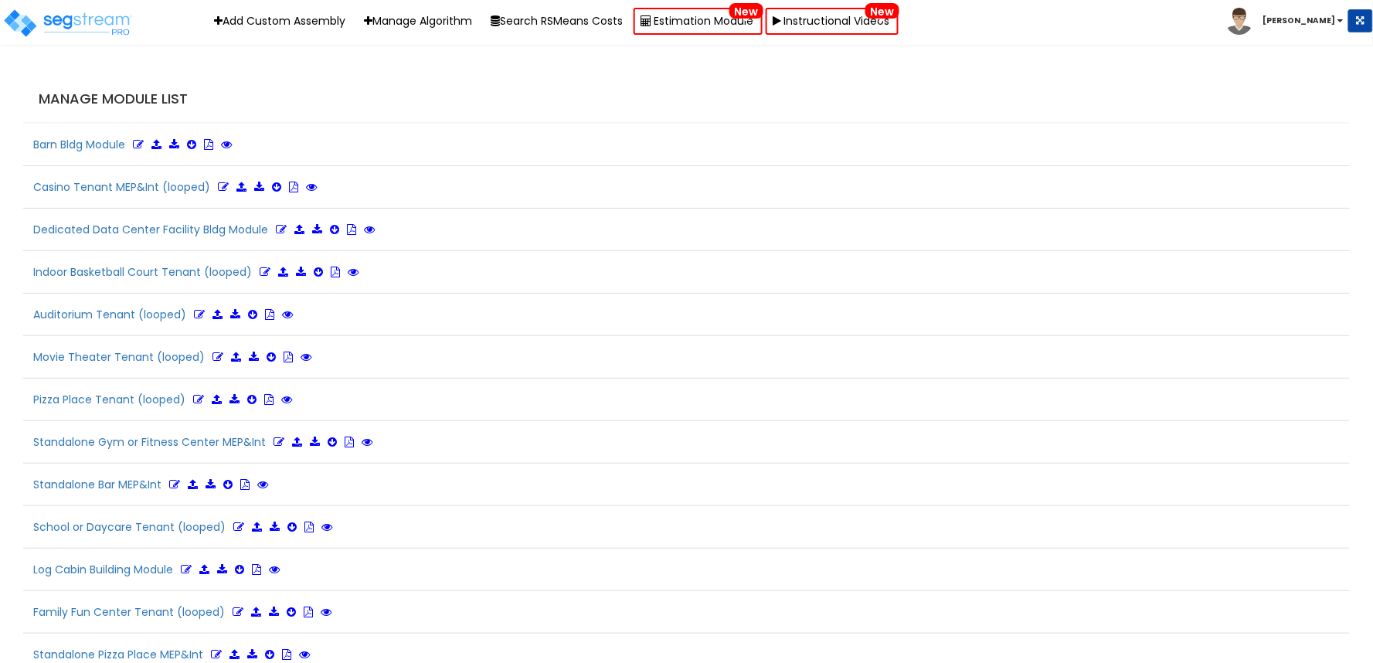
click at [963, 99] on h4 "Manage Module List" at bounding box center [690, 98] width 1303 height 15
click at [1152, 91] on h4 "Manage Module List" at bounding box center [690, 98] width 1303 height 15
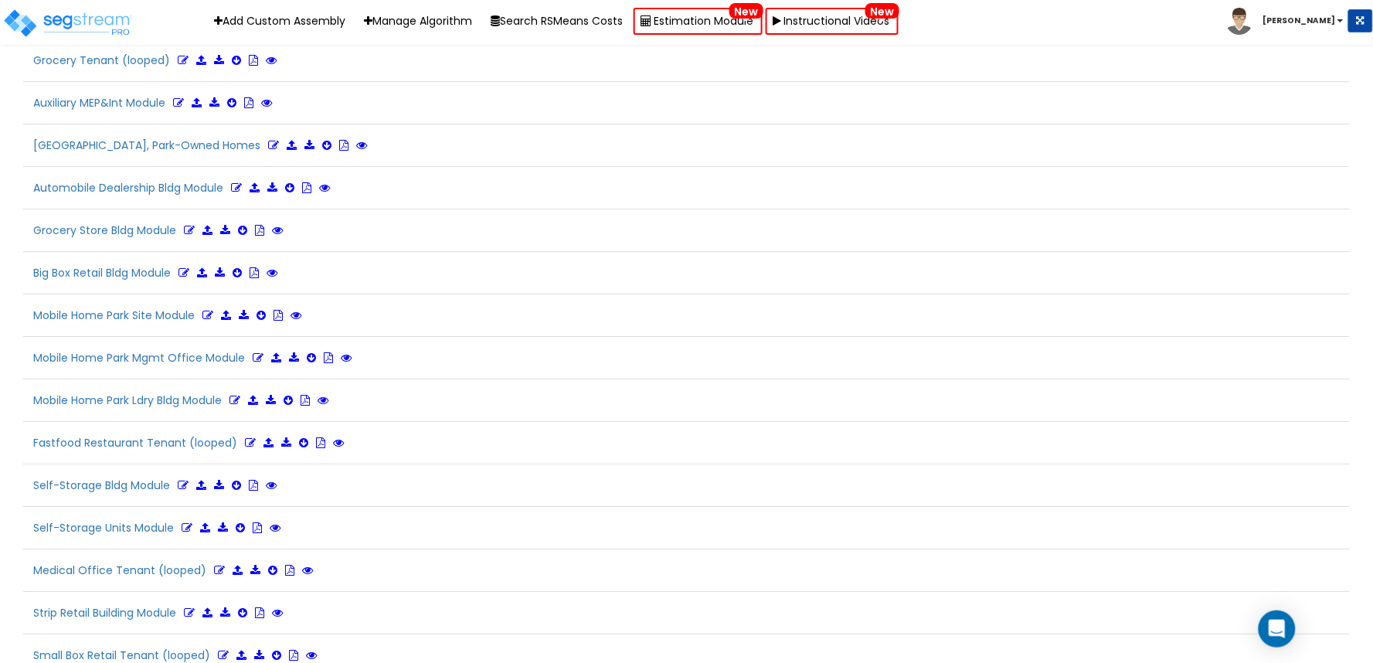
scroll to position [3656, 0]
